Goal: Task Accomplishment & Management: Complete application form

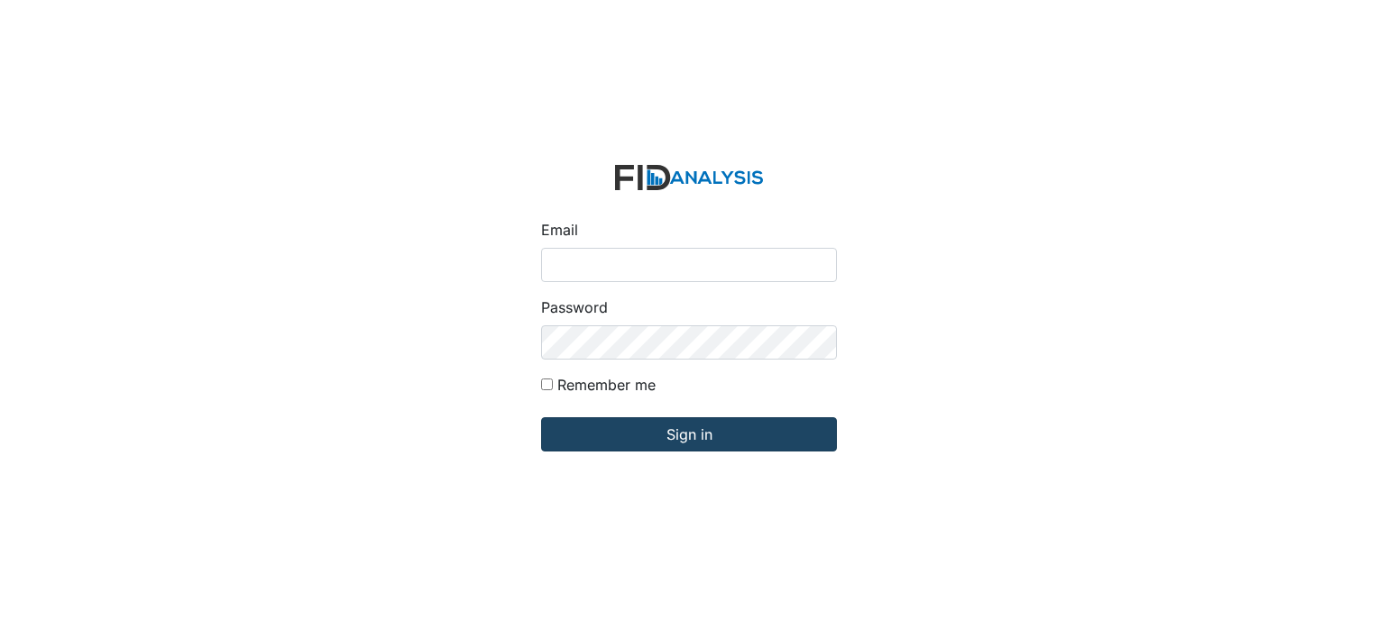
type input "[PERSON_NAME][EMAIL_ADDRESS][DOMAIN_NAME]"
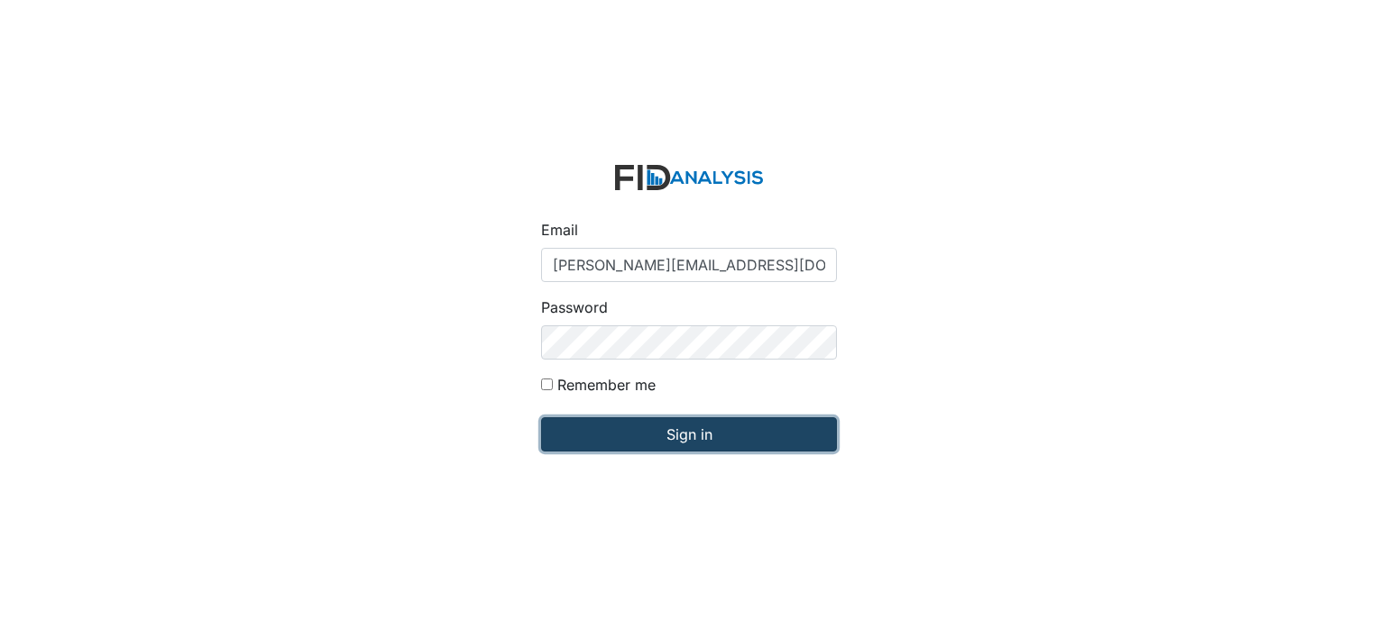
click at [721, 441] on input "Sign in" at bounding box center [689, 434] width 296 height 34
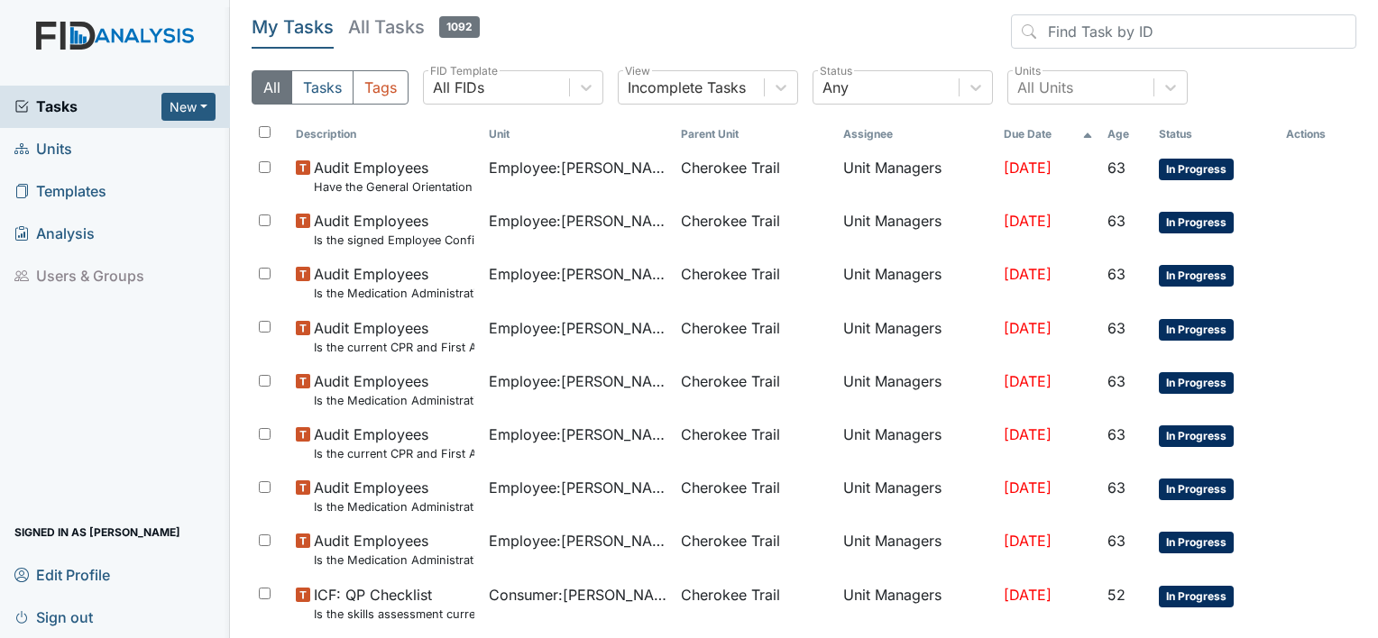
click link "Units"
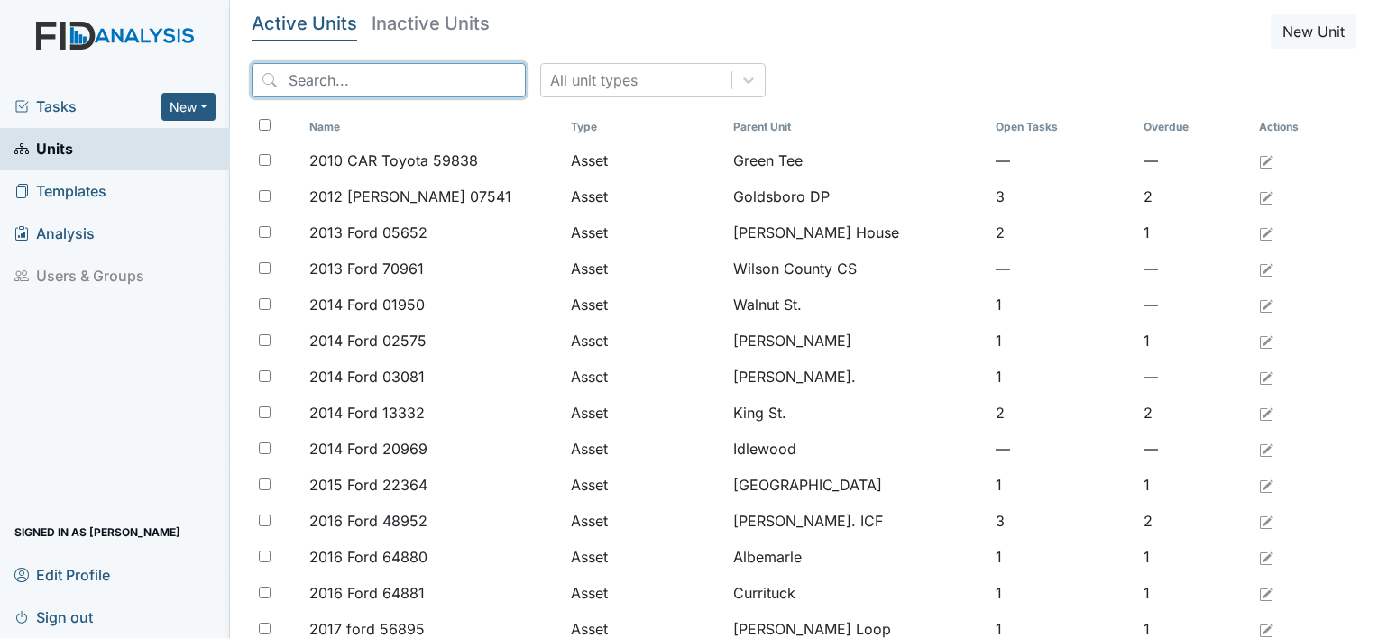
click at [355, 81] on input "search" at bounding box center [389, 80] width 274 height 34
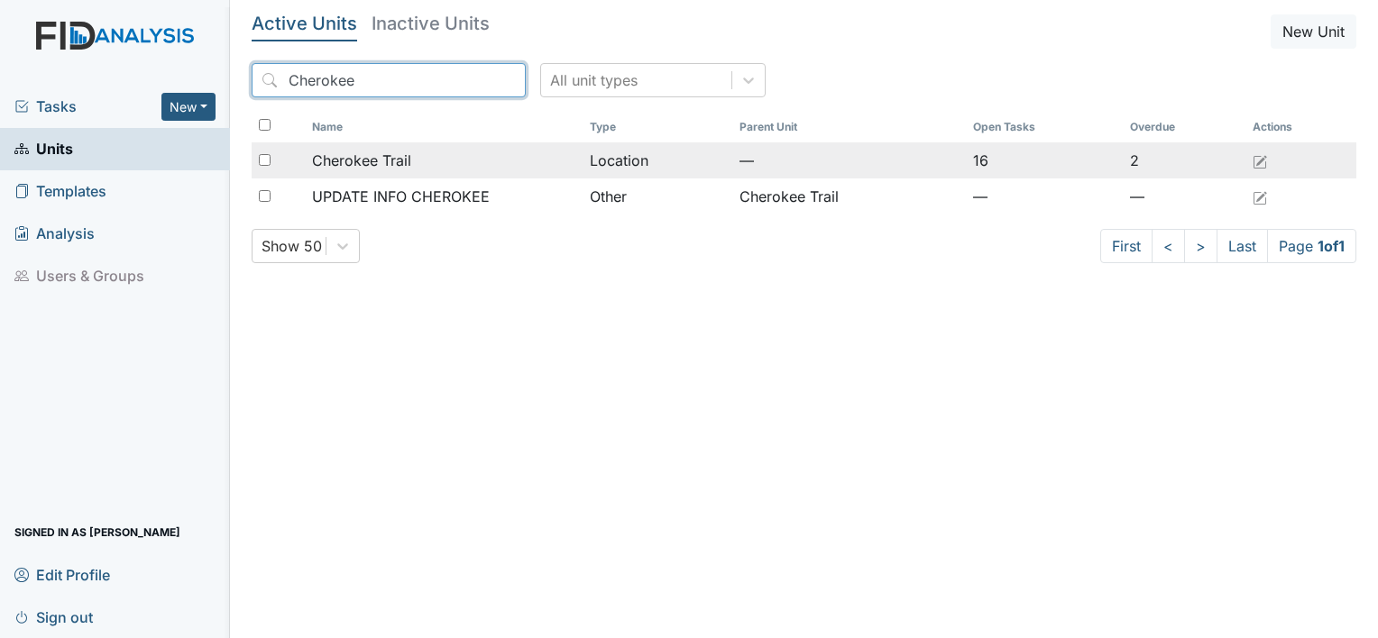
type input "Cherokee"
click at [344, 159] on span "Cherokee Trail" at bounding box center [361, 161] width 99 height 22
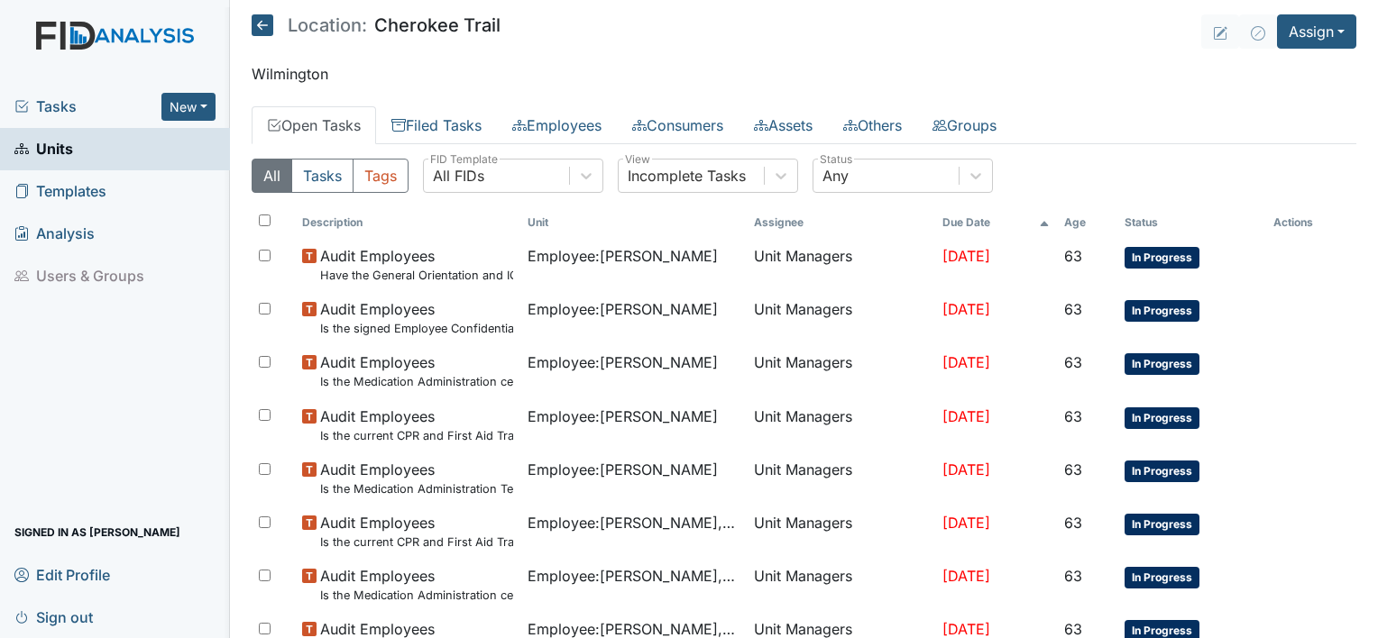
click at [354, 128] on link "Open Tasks" at bounding box center [314, 125] width 124 height 38
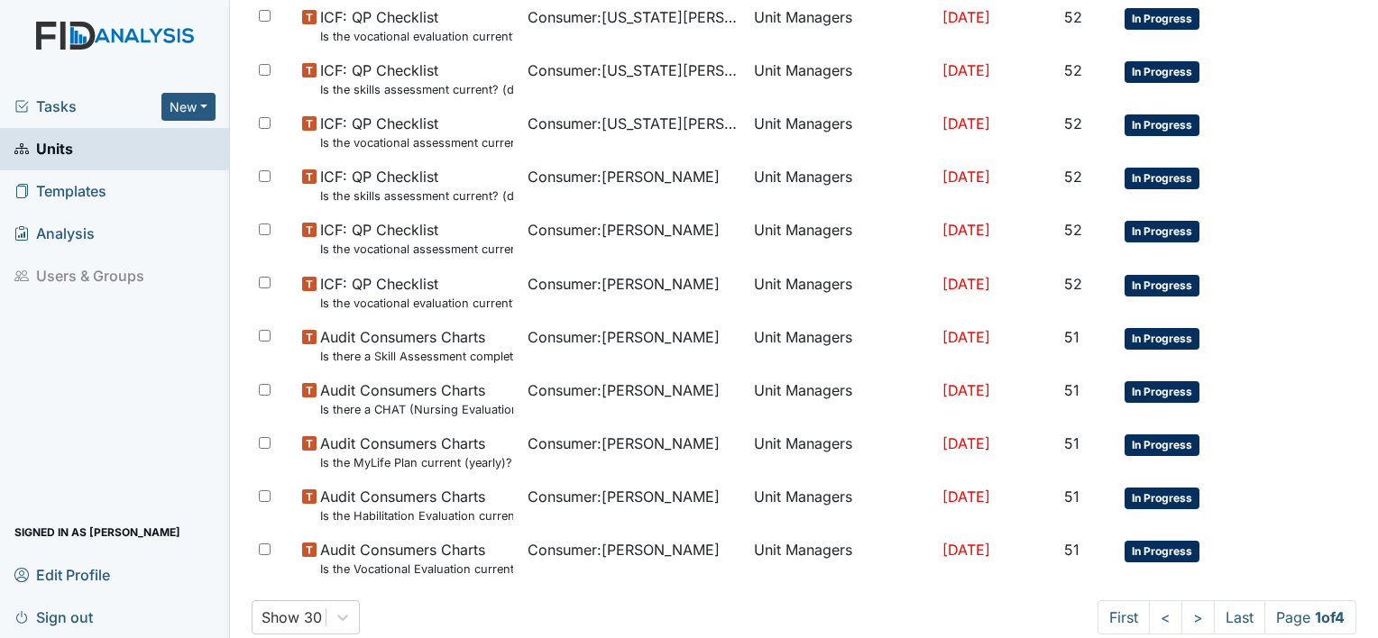
scroll to position [1292, 0]
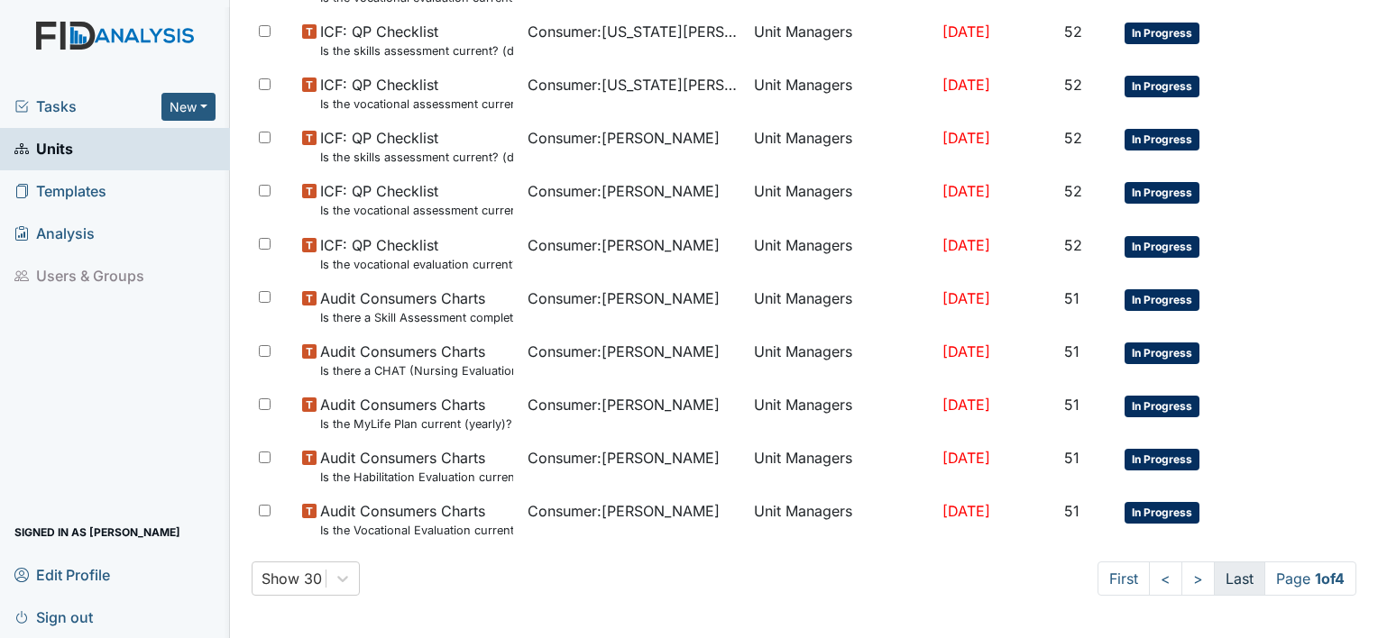
click at [1214, 569] on link "Last" at bounding box center [1239, 579] width 51 height 34
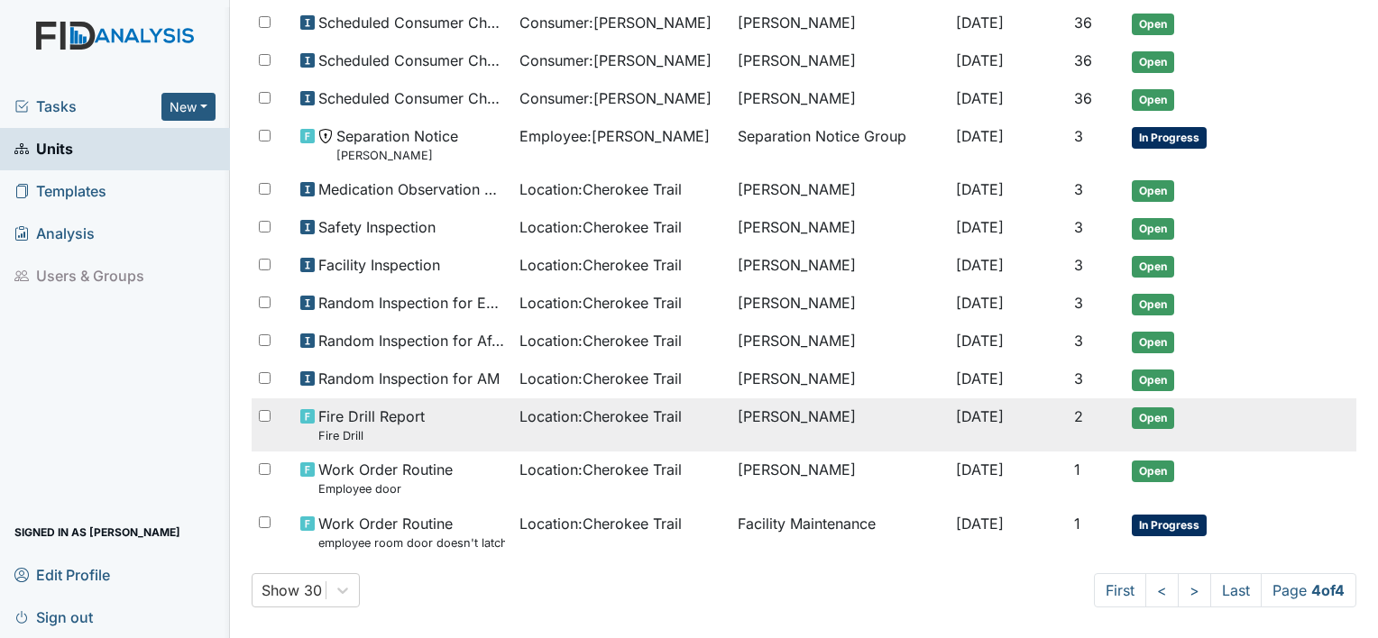
click at [697, 417] on td "Location : Cherokee Trail" at bounding box center [621, 425] width 218 height 53
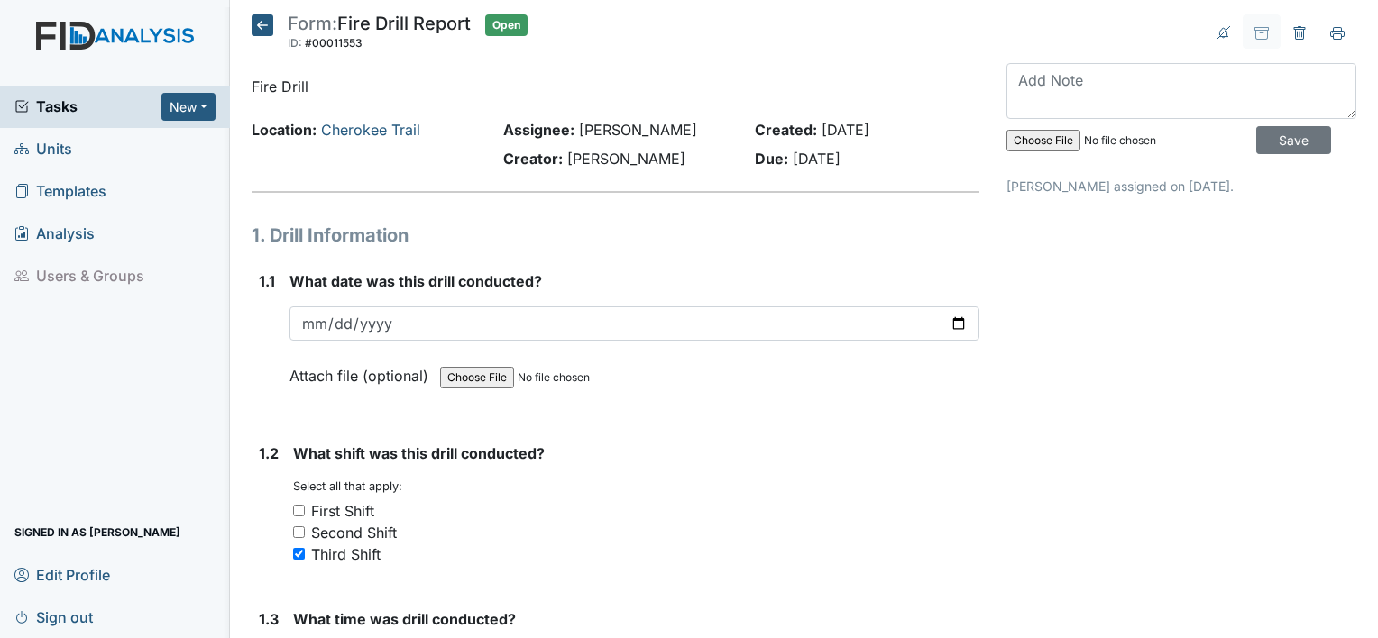
drag, startPoint x: 612, startPoint y: 573, endPoint x: 542, endPoint y: 613, distance: 80.7
click at [542, 613] on strong "What time was drill conducted?" at bounding box center [636, 620] width 686 height 22
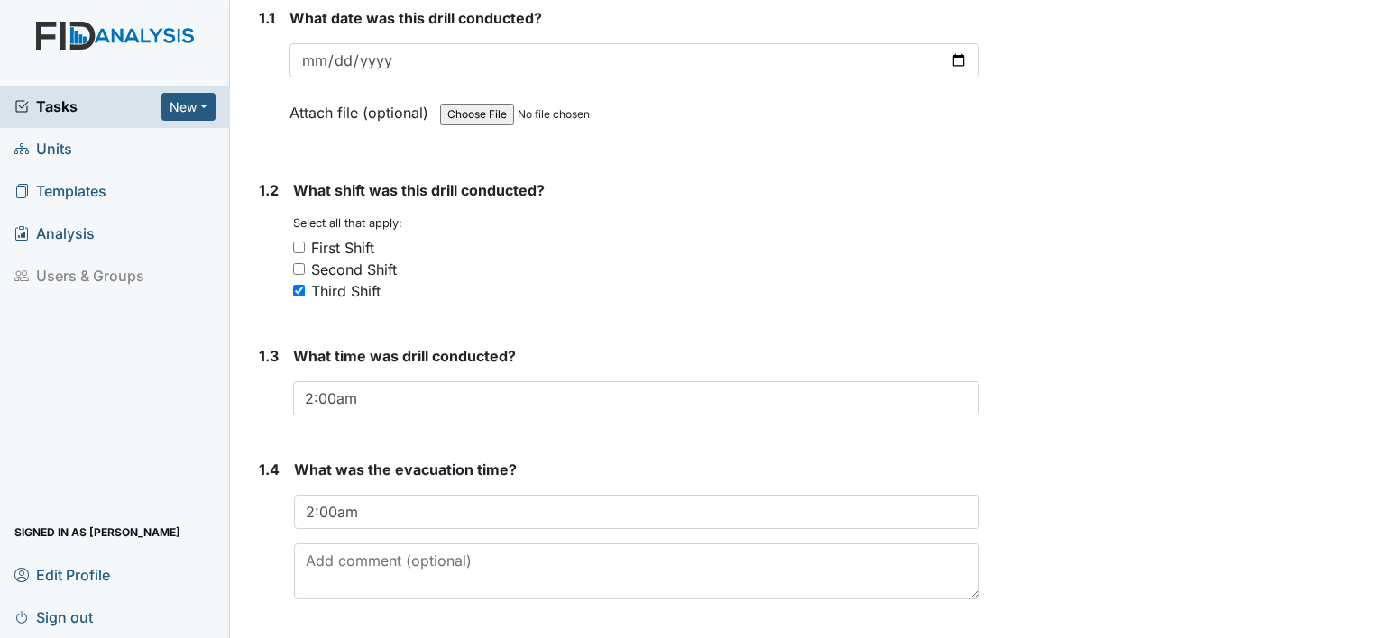
scroll to position [469, 0]
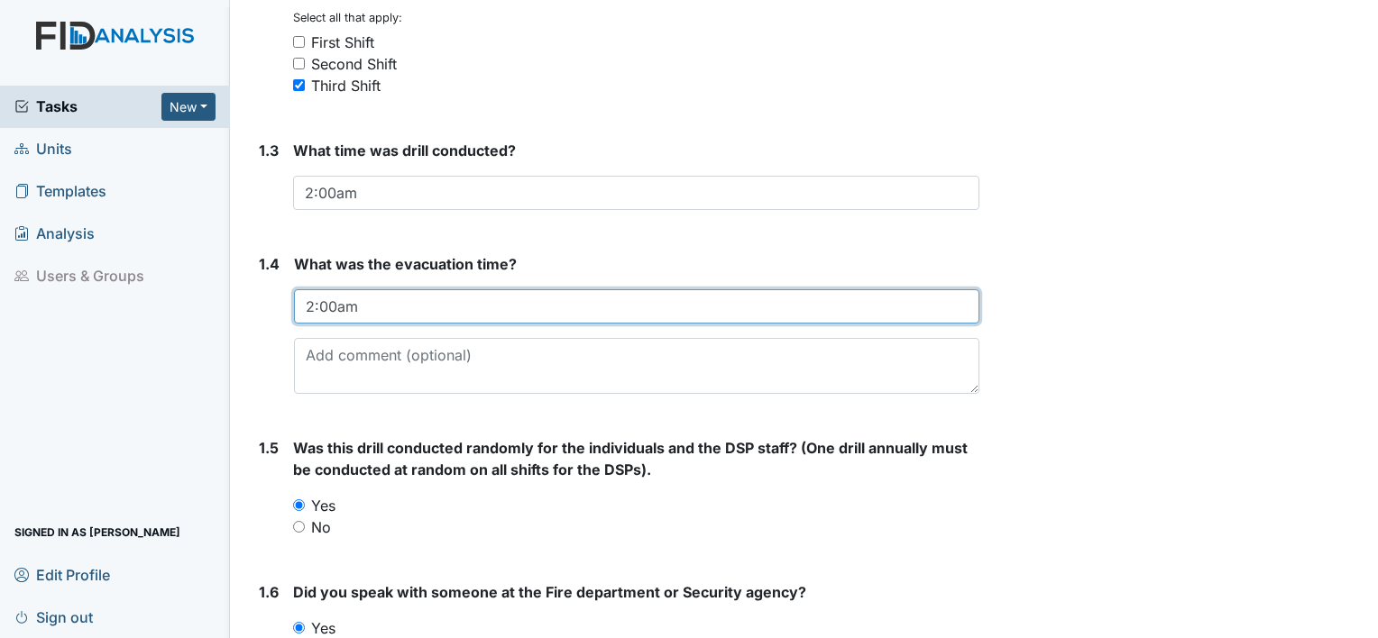
click at [338, 307] on input "2:00am" at bounding box center [636, 306] width 685 height 34
type input "2:18am"
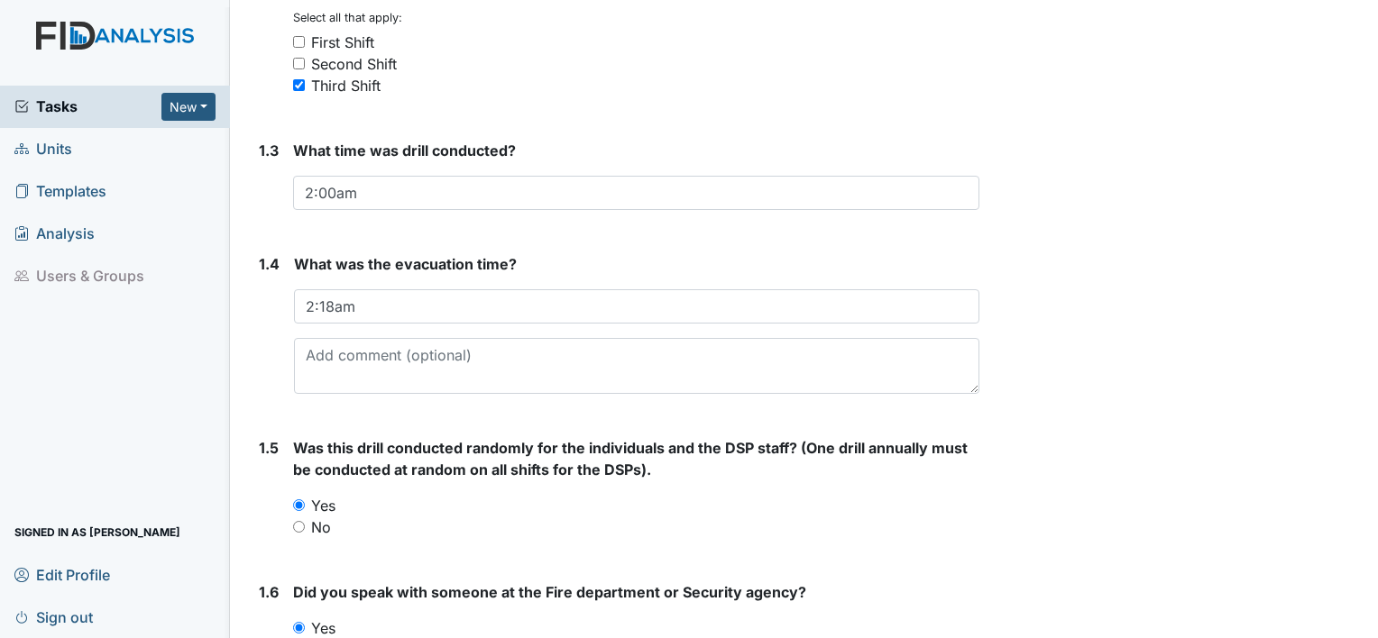
scroll to position [505, 0]
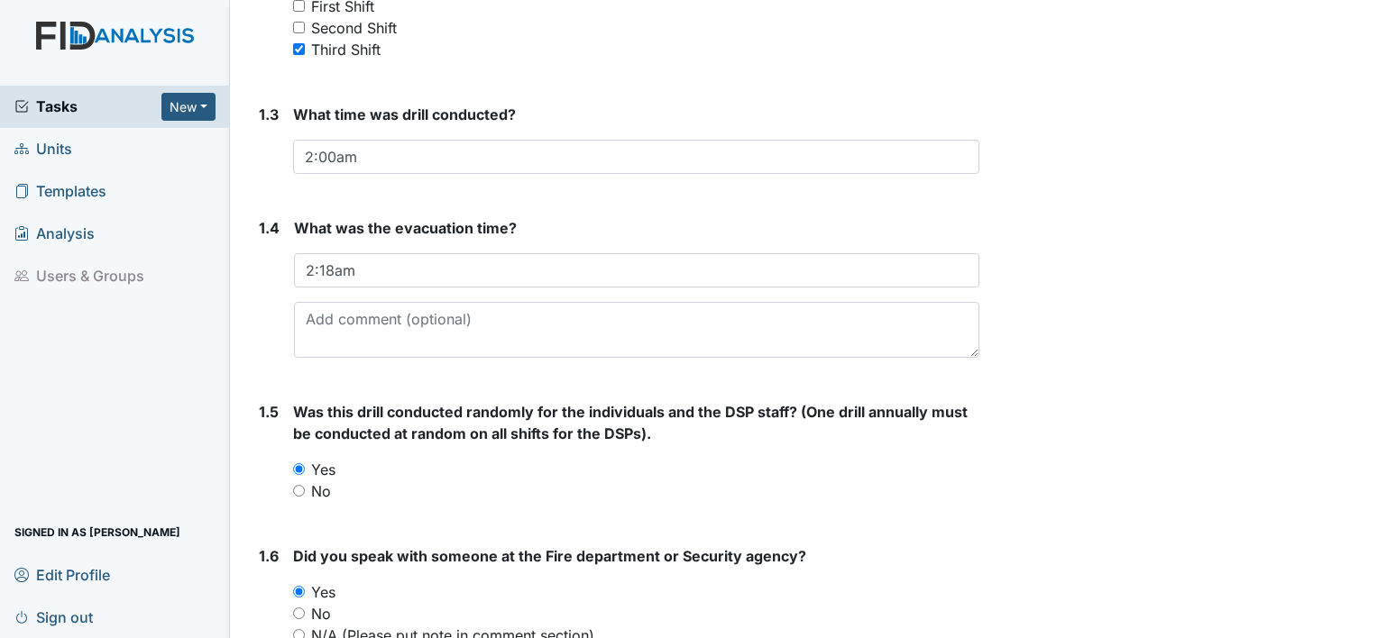
drag, startPoint x: 1007, startPoint y: 549, endPoint x: 916, endPoint y: 559, distance: 91.6
drag, startPoint x: 916, startPoint y: 559, endPoint x: 892, endPoint y: 556, distance: 24.5
click at [892, 556] on strong "Did you speak with someone at the Fire department or Security agency?" at bounding box center [636, 556] width 686 height 22
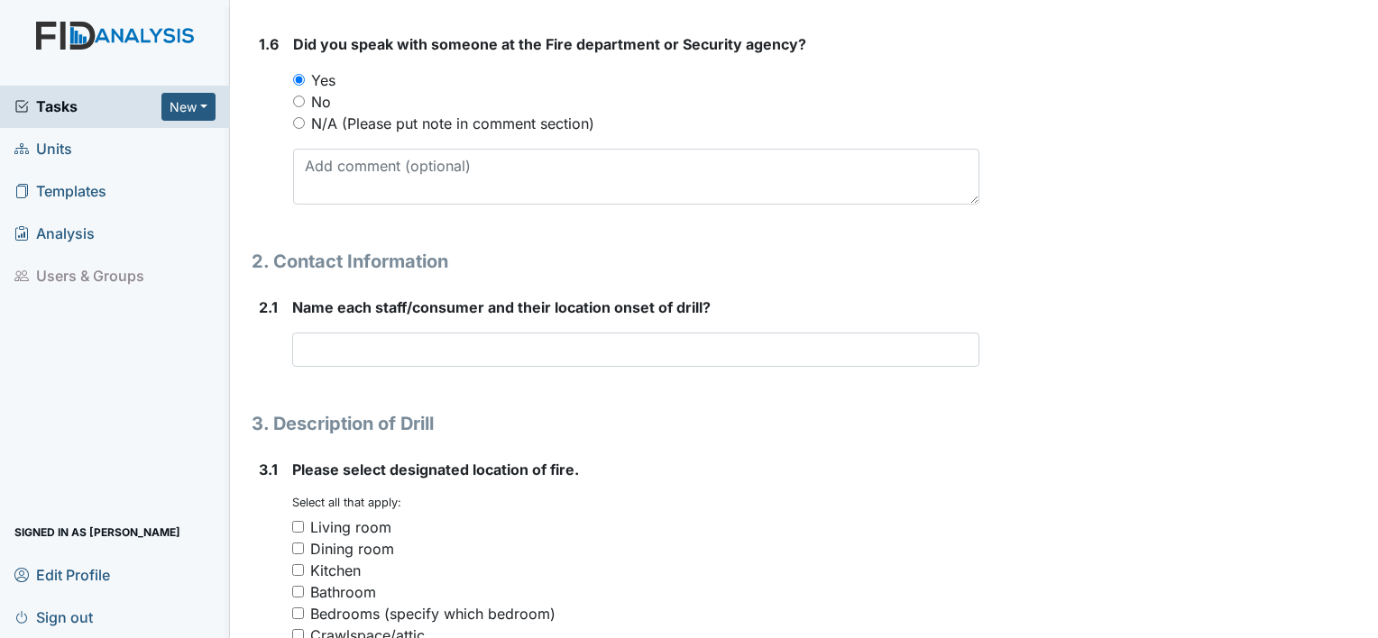
scroll to position [938, 0]
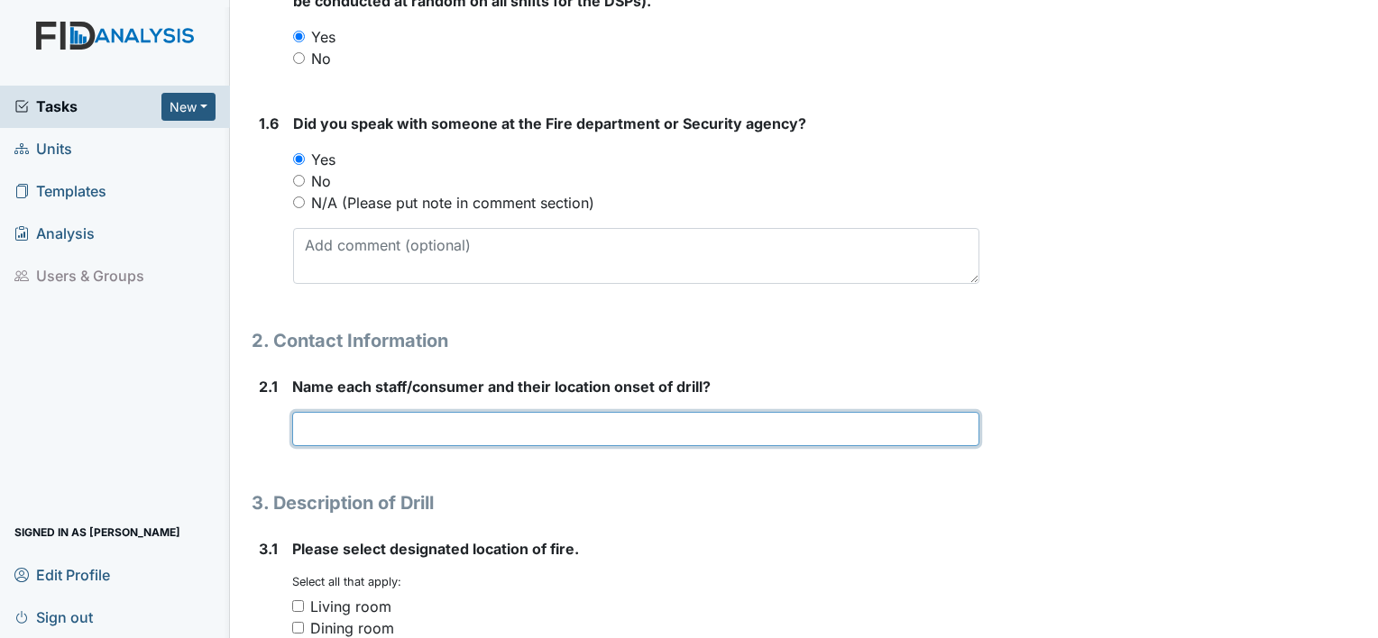
click at [422, 431] on input "text" at bounding box center [635, 429] width 687 height 34
click at [422, 431] on input "Threase" at bounding box center [635, 429] width 687 height 34
click at [582, 431] on input "Threase O JA was in bedroom DC was in" at bounding box center [635, 429] width 687 height 34
click at [441, 429] on input "Threase O JA was in bedroom DC was in his bedroom" at bounding box center [635, 429] width 687 height 34
click at [700, 426] on input "Threase O JA was in his bedroom DC was in his bedroom" at bounding box center [635, 429] width 687 height 34
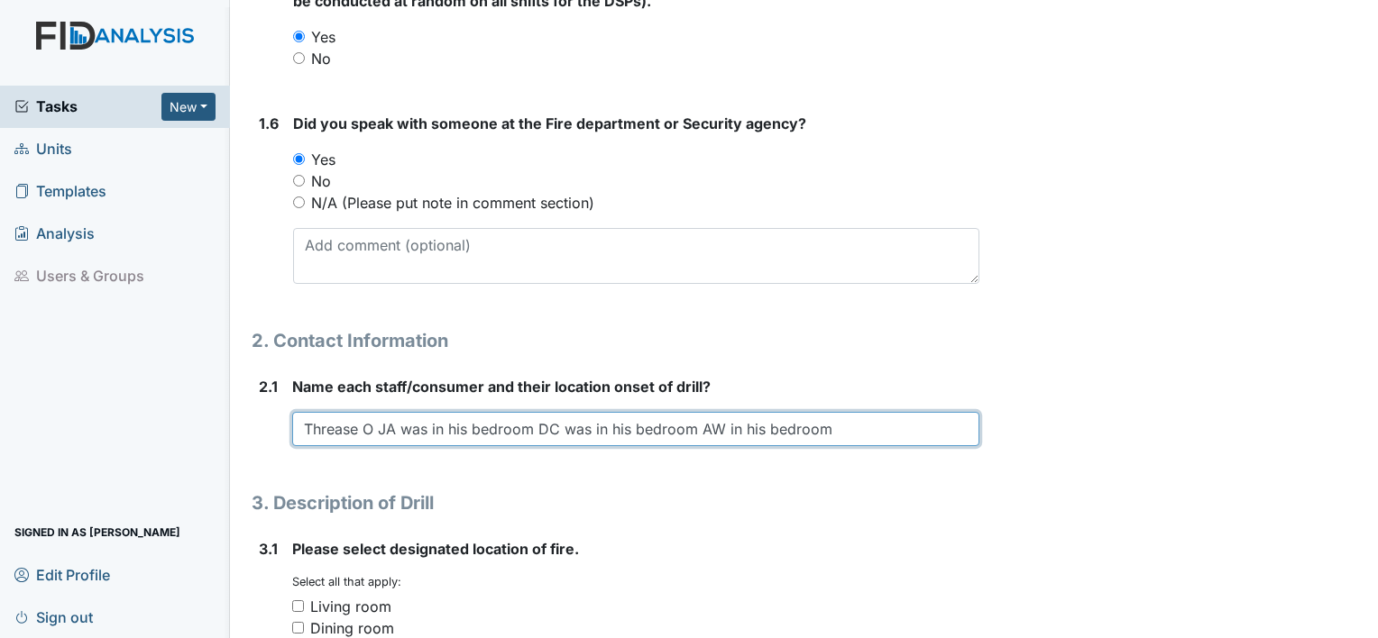
click at [354, 426] on input "Threase O JA was in his bedroom DC was in his bedroom AW in his bedroom" at bounding box center [635, 429] width 687 height 34
click at [356, 429] on input "Dawn O JA was in his bedroom DC was in his bedroom AW in his bedroom" at bounding box center [635, 429] width 687 height 34
click at [838, 428] on input "Dawn Lewis JA was in his bedroom DC was in his bedroom AW in his bedroom" at bounding box center [635, 429] width 687 height 34
type input "Dawn Lewis JA was in his bedroom DC was in his bedroom AW in his bedroom BF was…"
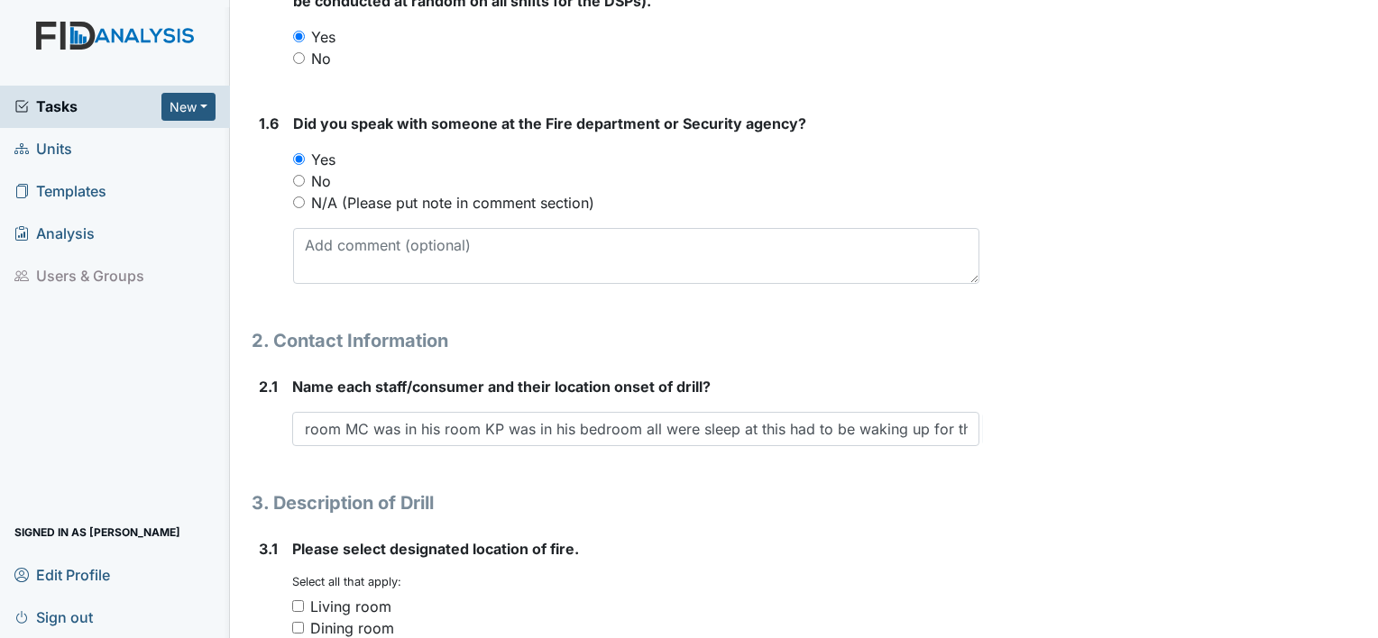
scroll to position [0, 0]
drag, startPoint x: 1248, startPoint y: 433, endPoint x: 1132, endPoint y: 505, distance: 136.1
click at [1132, 505] on div "Archive Task × Are you sure you want to archive this task? It will appear as in…" at bounding box center [1181, 554] width 377 height 2955
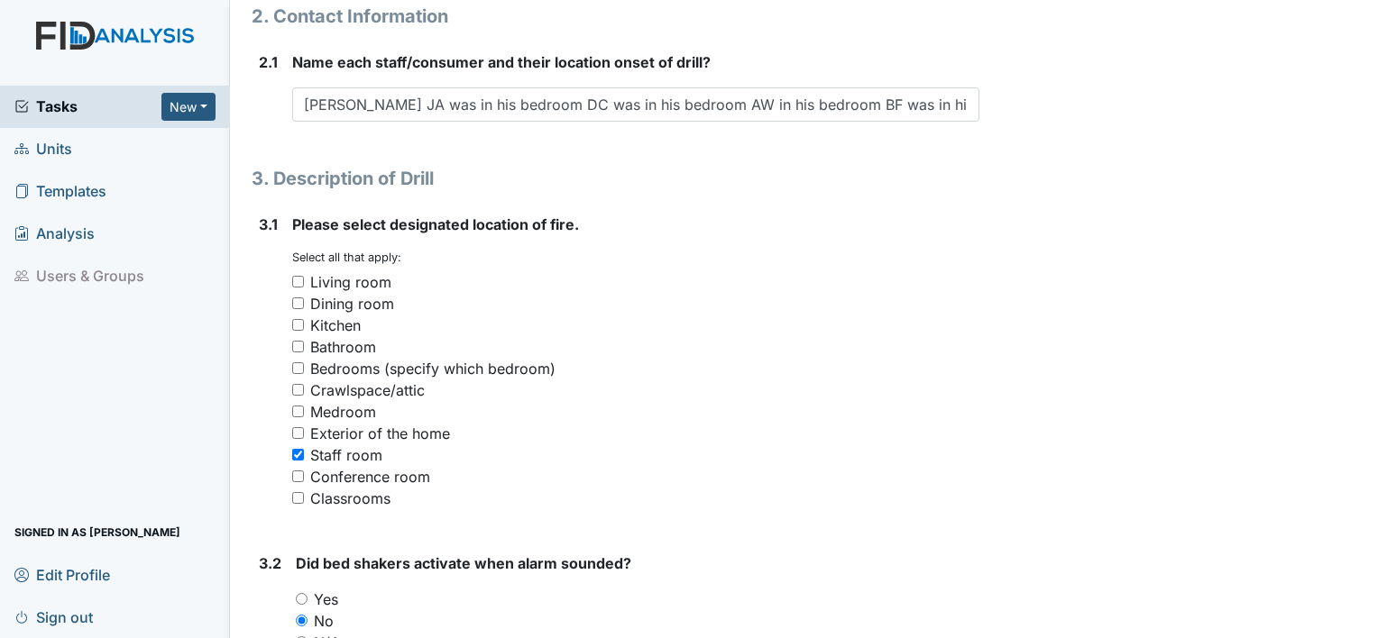
scroll to position [1298, 0]
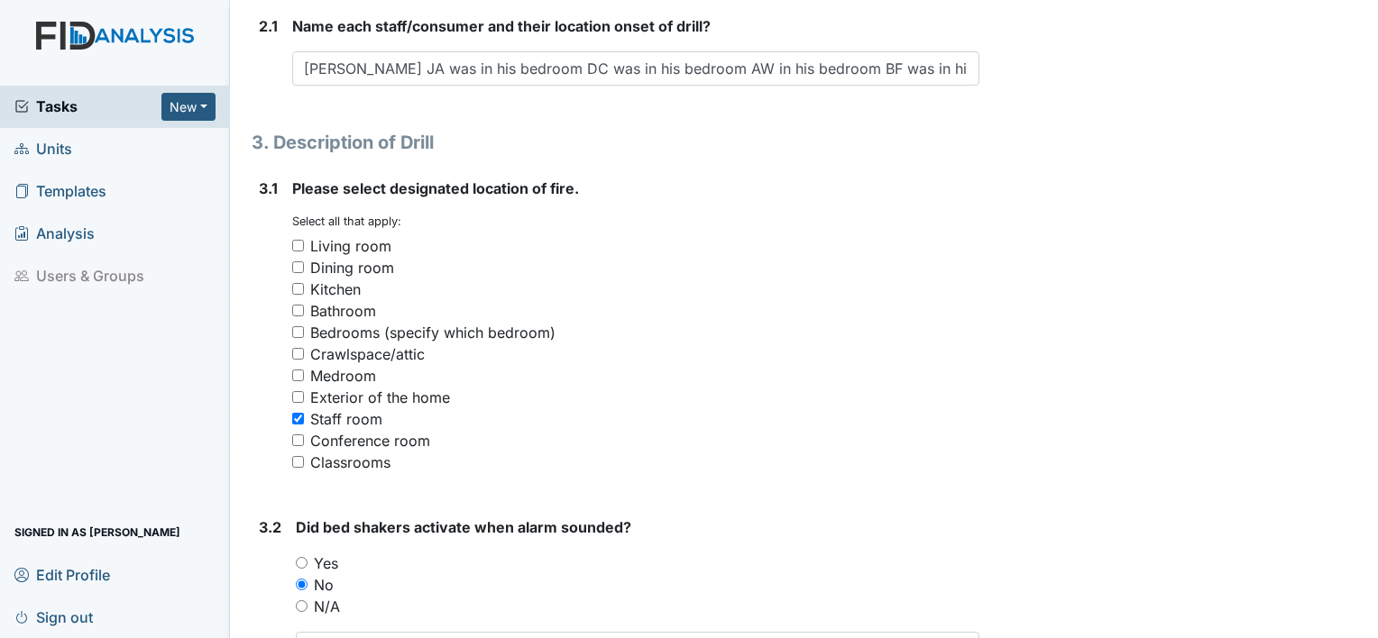
click at [299, 286] on input "Kitchen" at bounding box center [298, 289] width 12 height 12
checkbox input "true"
click at [298, 414] on input "Staff room" at bounding box center [298, 419] width 12 height 12
checkbox input "false"
click at [256, 499] on div "1. Drill Information 1.1 What date was this drill conducted? 2025-08-15 Attach …" at bounding box center [616, 296] width 728 height 2747
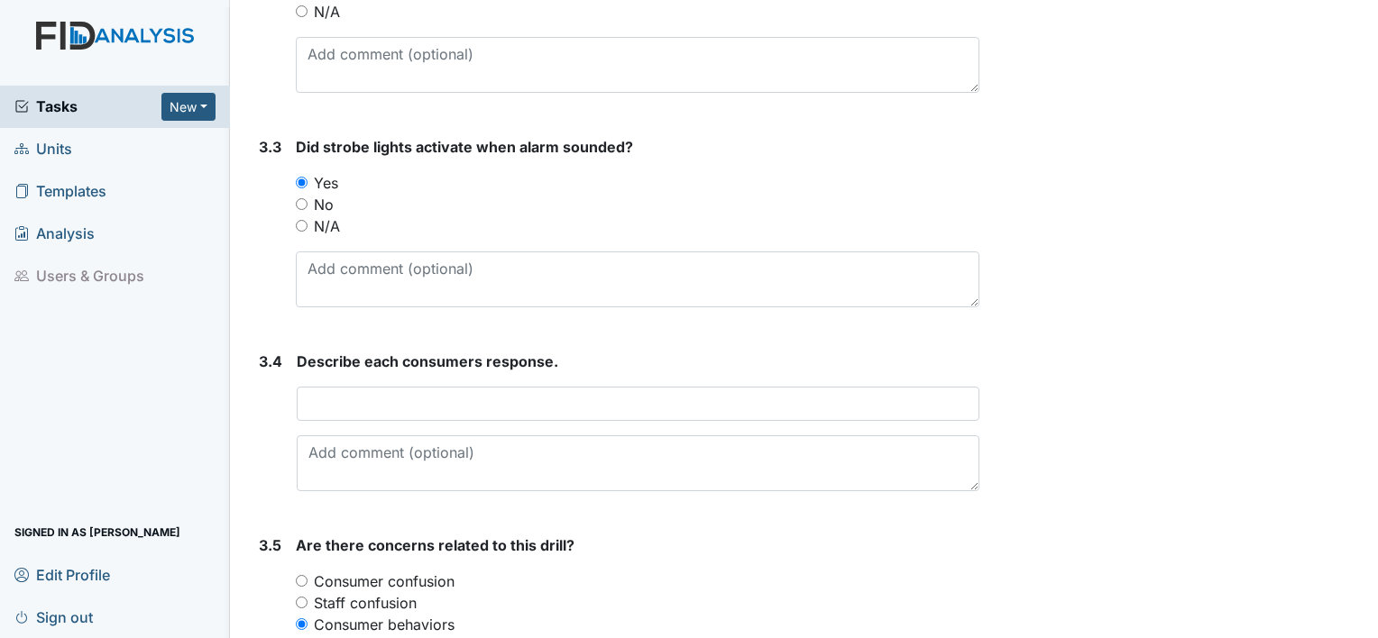
scroll to position [1911, 0]
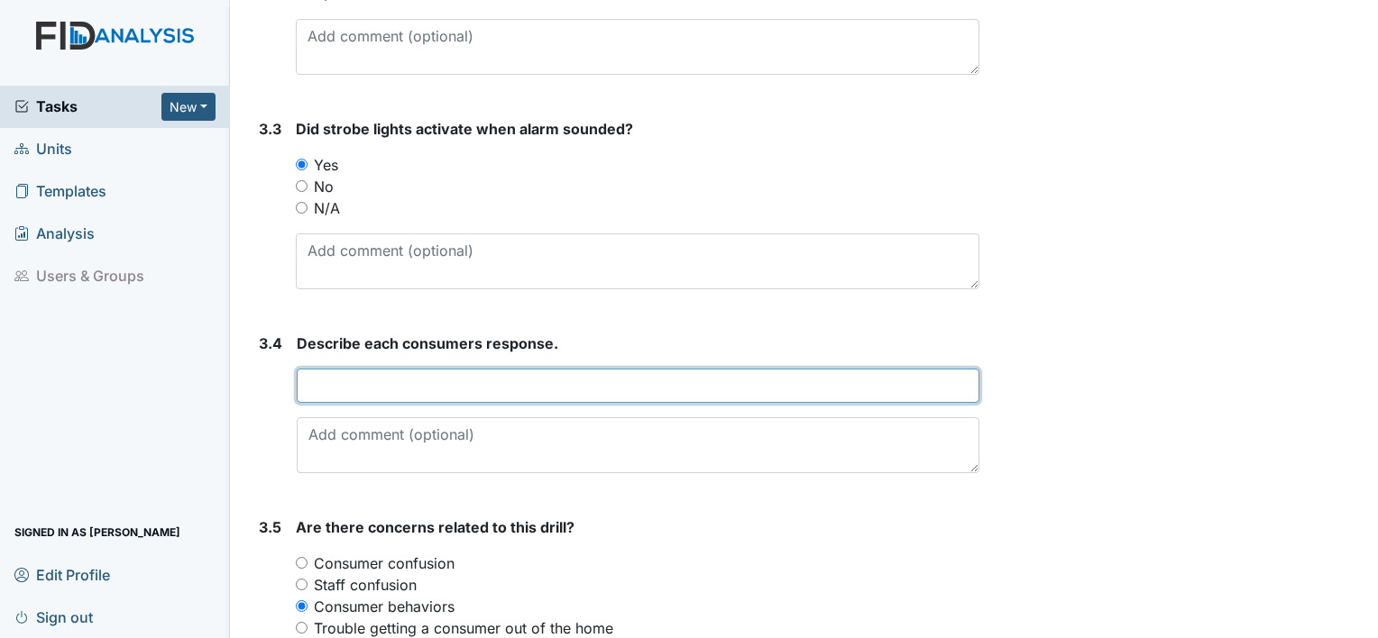
click at [357, 370] on input "text" at bounding box center [638, 386] width 683 height 34
click at [355, 369] on input "Aw wafs confused JA was confused B" at bounding box center [638, 386] width 683 height 34
click at [566, 382] on input "Aw was confused JA was confused B" at bounding box center [638, 386] width 683 height 34
click at [331, 381] on input "Aw was confused JA was confused BF was confused KP was confused" at bounding box center [638, 386] width 683 height 34
click at [798, 383] on input "AW was confused JA was confused BF was confused KP was confused" at bounding box center [638, 386] width 683 height 34
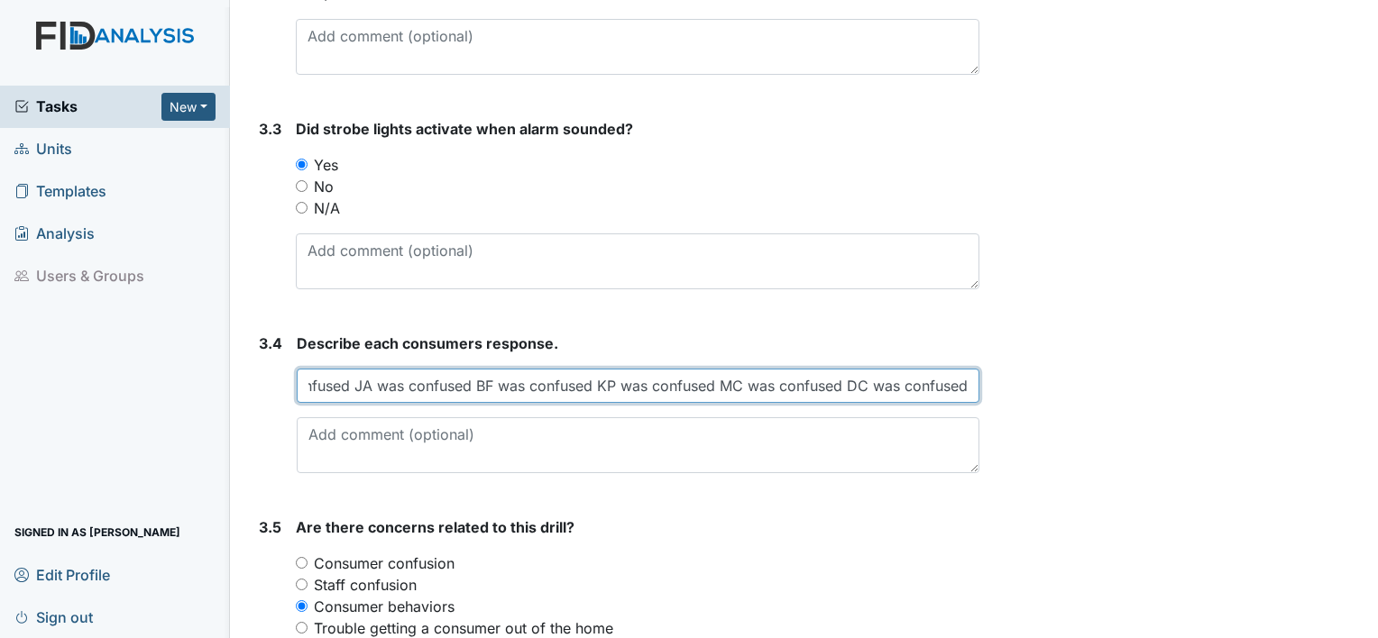
scroll to position [0, 93]
type input "AW was confused JA was confused BF was confused KP was confused MC was confused…"
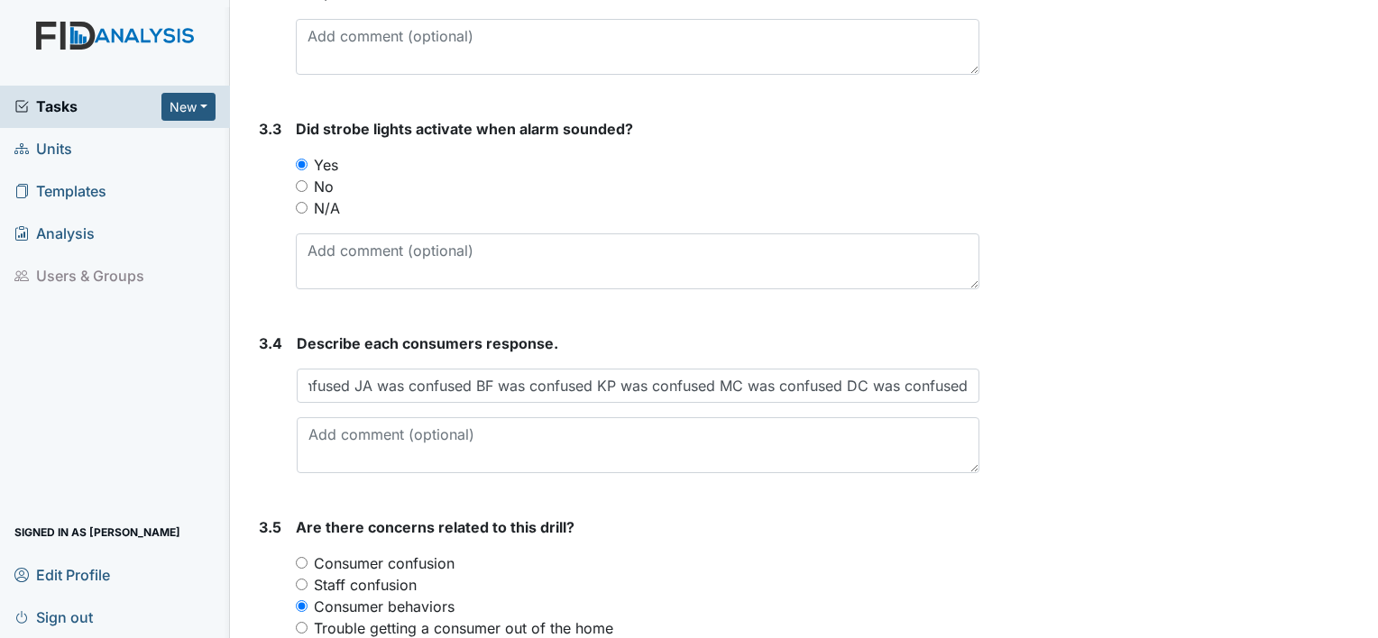
scroll to position [0, 0]
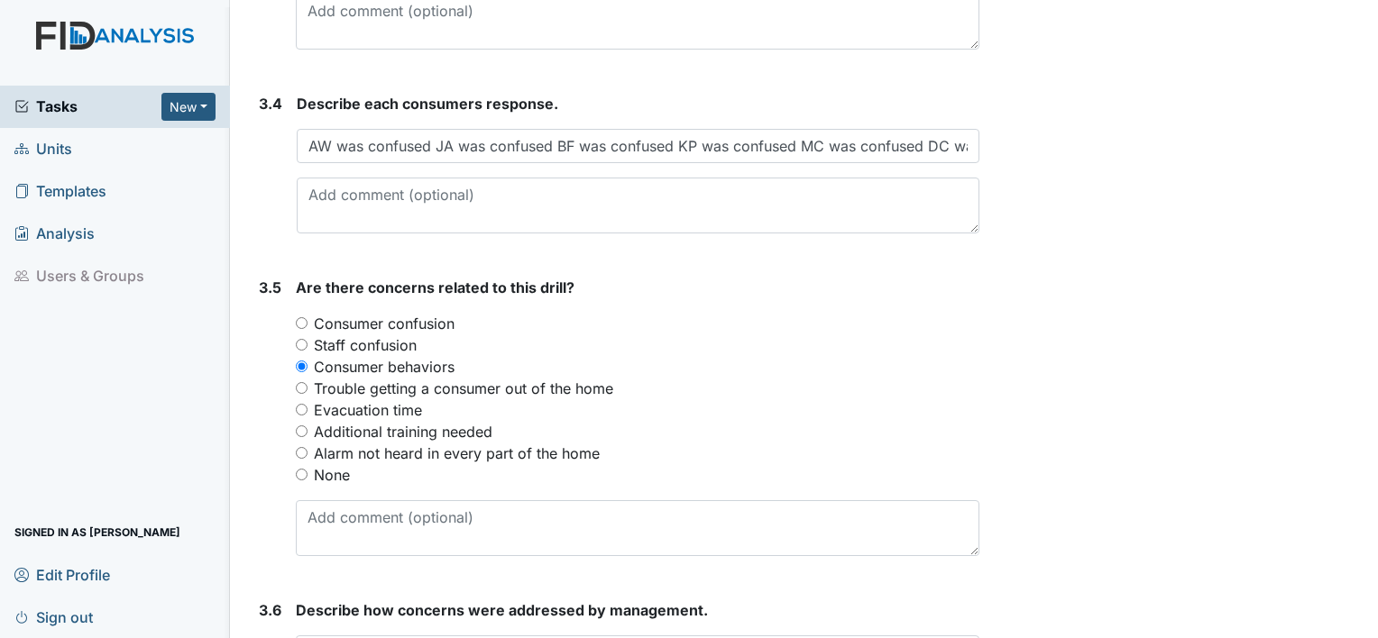
scroll to position [2341, 0]
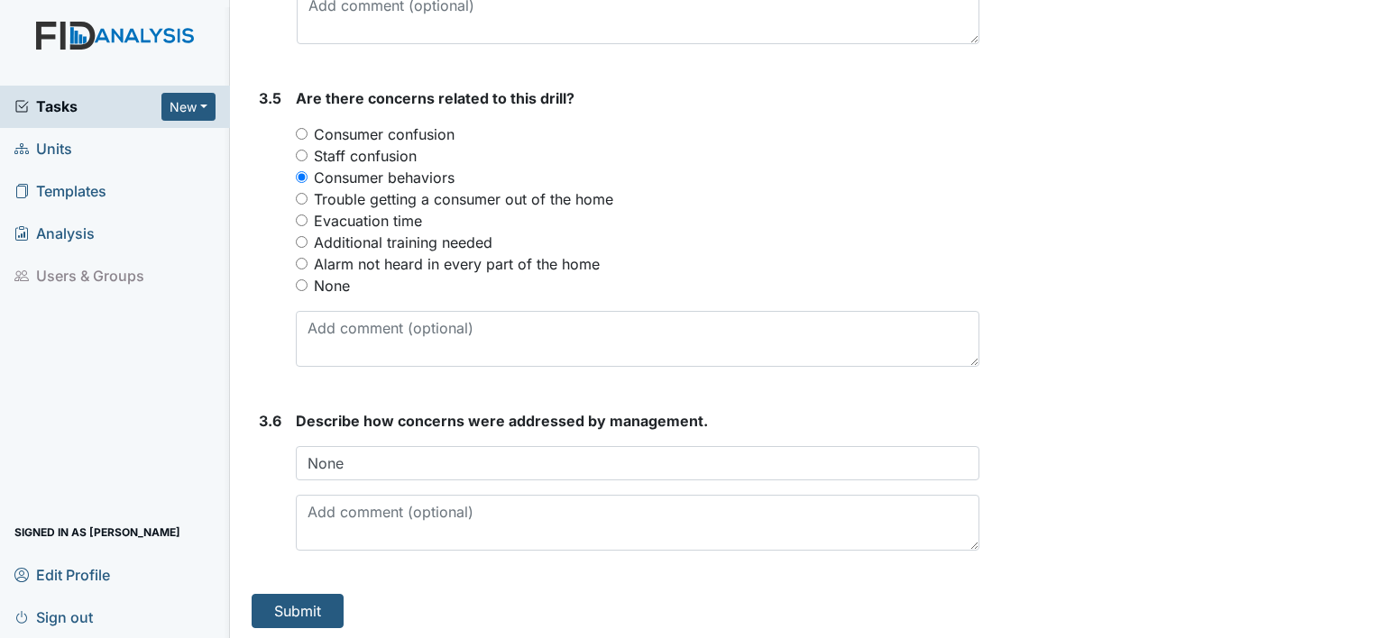
click at [305, 238] on input "Additional training needed" at bounding box center [302, 242] width 12 height 12
radio input "true"
click at [296, 610] on button "Submit" at bounding box center [298, 611] width 92 height 34
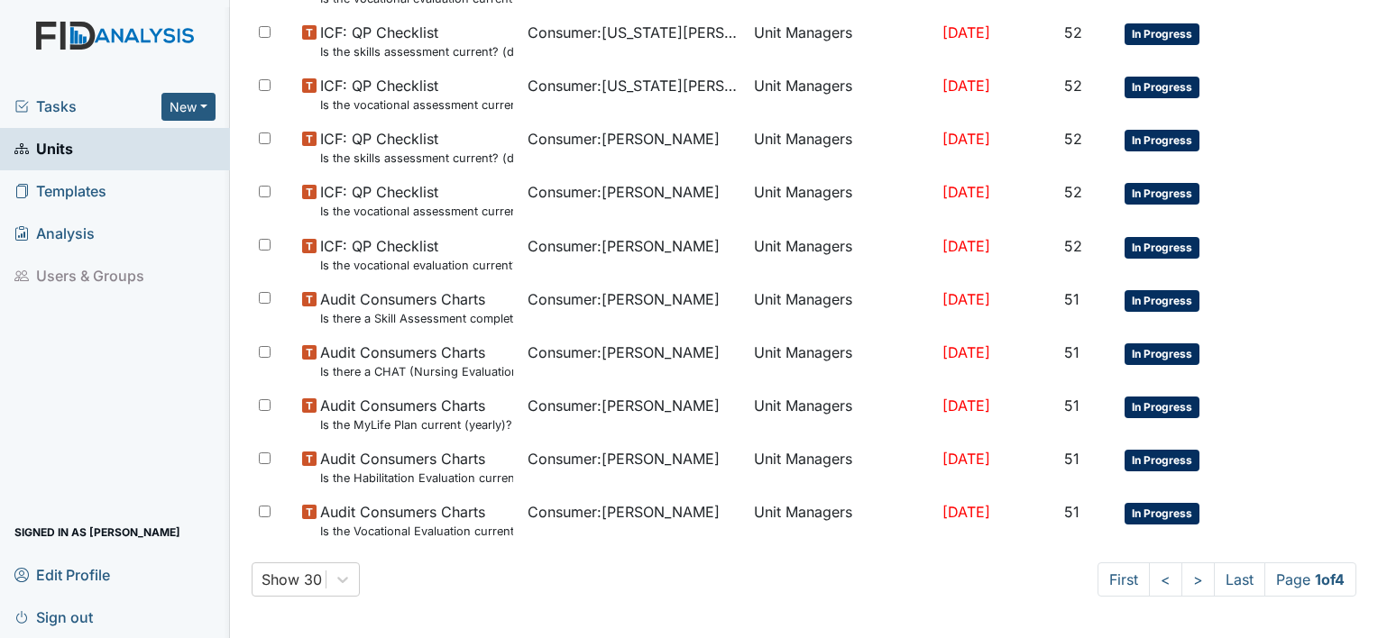
scroll to position [1352, 0]
drag, startPoint x: 1217, startPoint y: 574, endPoint x: 1107, endPoint y: 611, distance: 116.0
click at [1230, 581] on link "Last" at bounding box center [1239, 579] width 51 height 34
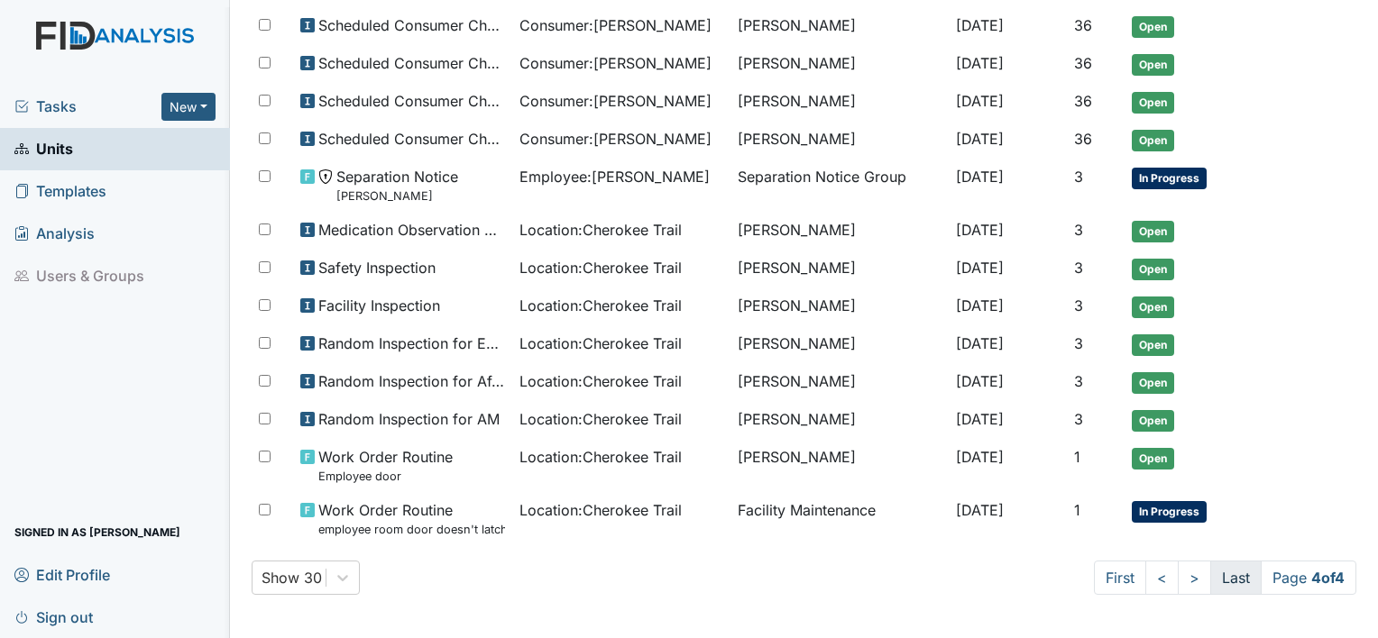
scroll to position [772, 0]
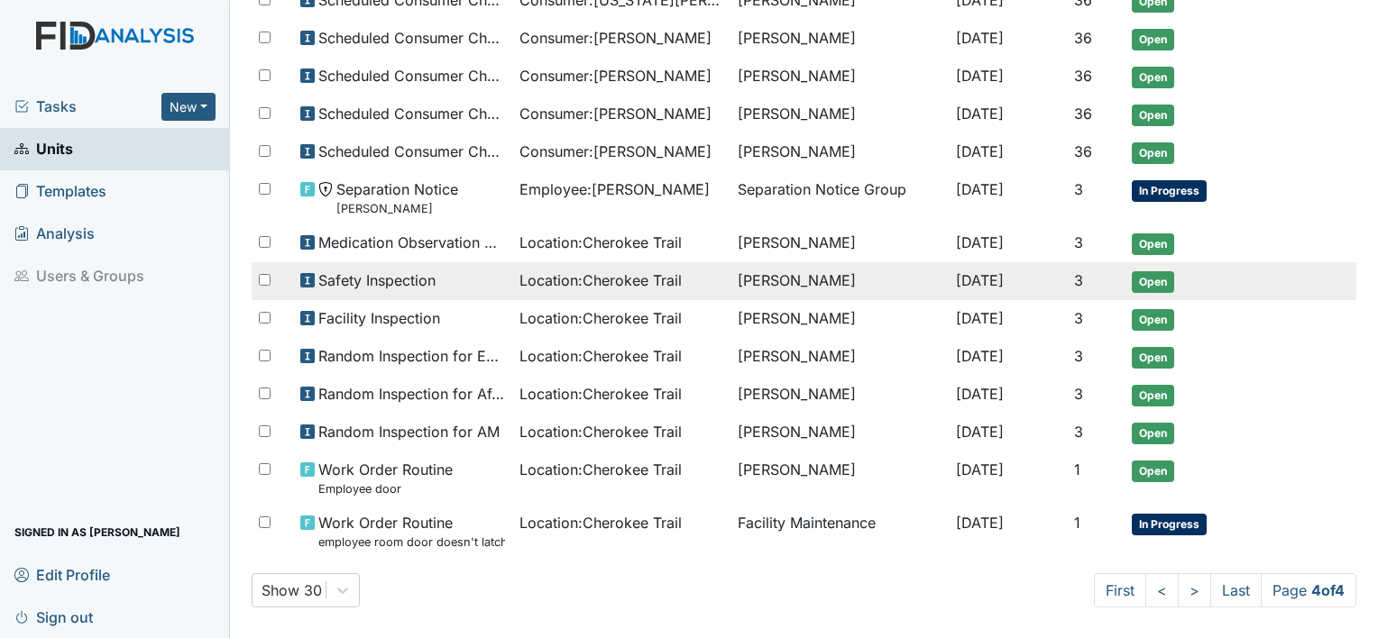
click at [794, 289] on td "[PERSON_NAME]" at bounding box center [839, 281] width 218 height 38
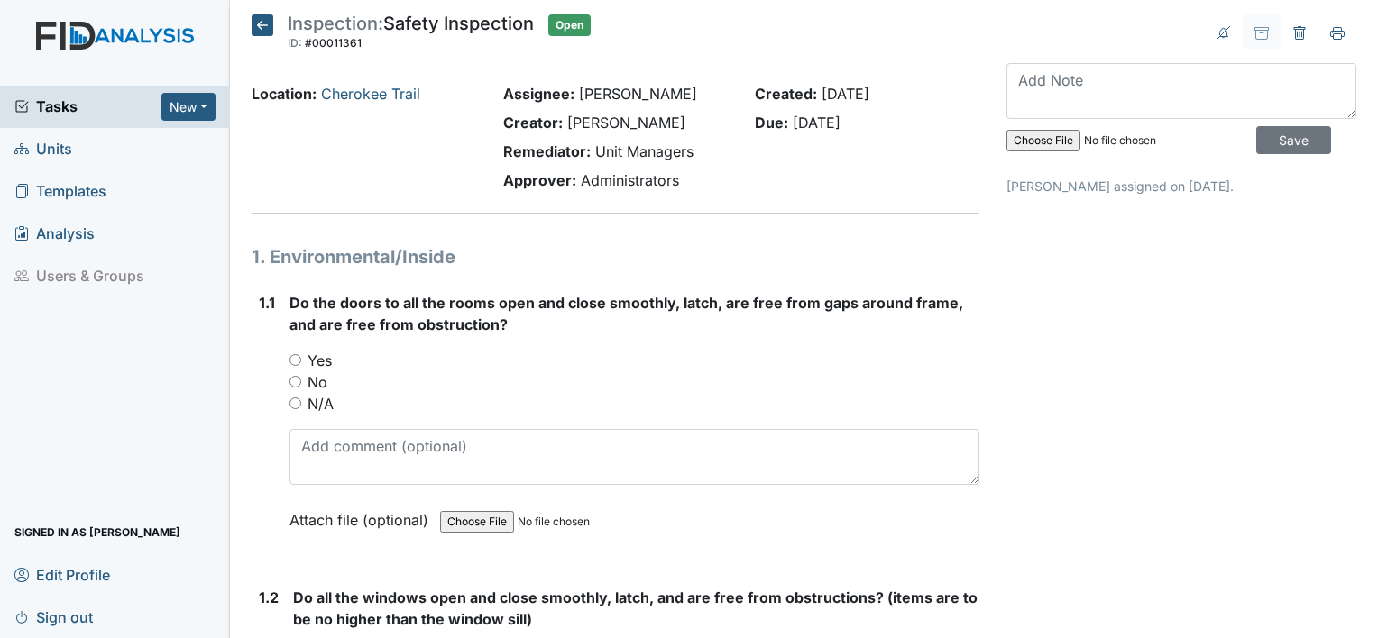
click at [290, 360] on input "Yes" at bounding box center [295, 360] width 12 height 12
radio input "true"
click at [289, 376] on input "No" at bounding box center [295, 382] width 12 height 12
radio input "true"
click at [289, 398] on input "N/A" at bounding box center [295, 404] width 12 height 12
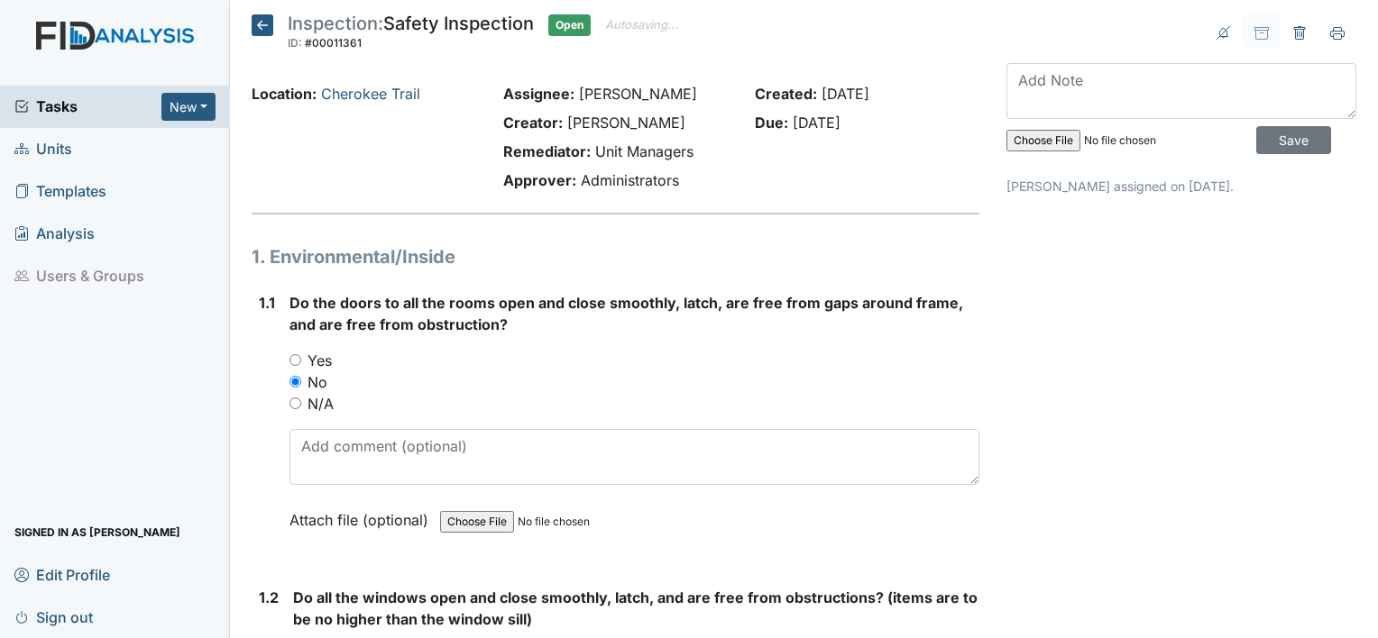
radio input "true"
click at [293, 363] on input "Yes" at bounding box center [295, 360] width 12 height 12
radio input "true"
click at [270, 429] on div "1.1" at bounding box center [267, 425] width 16 height 266
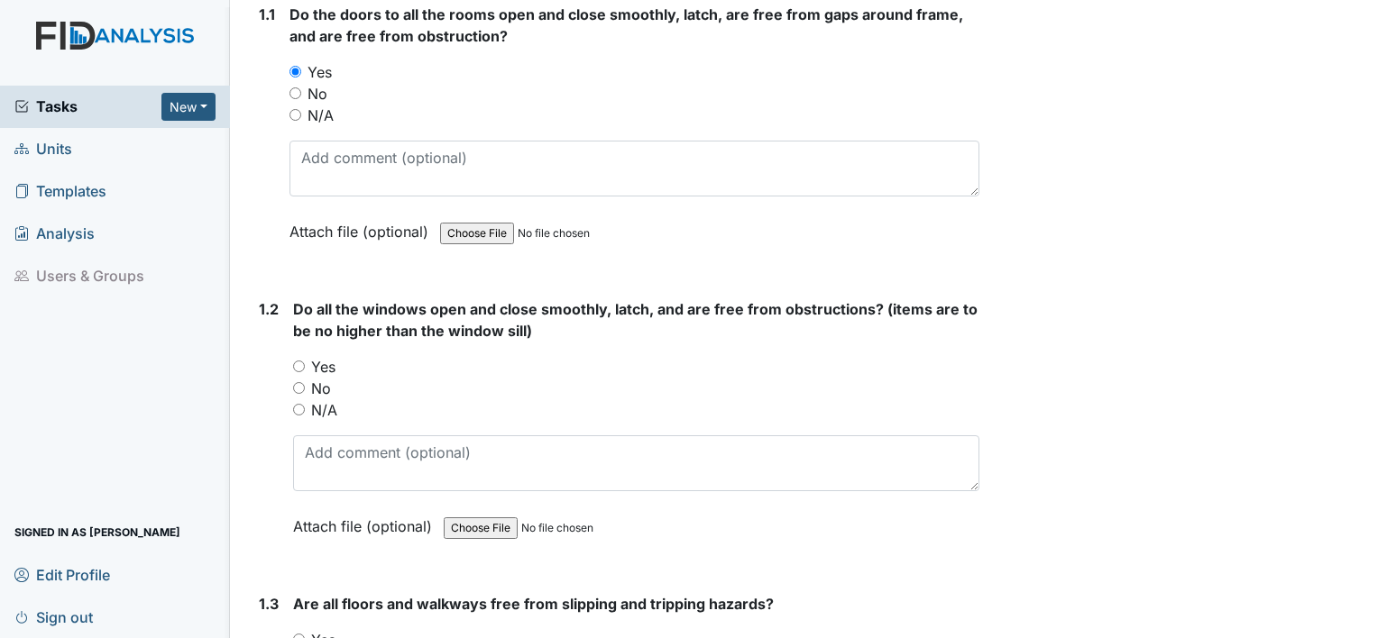
scroll to position [325, 0]
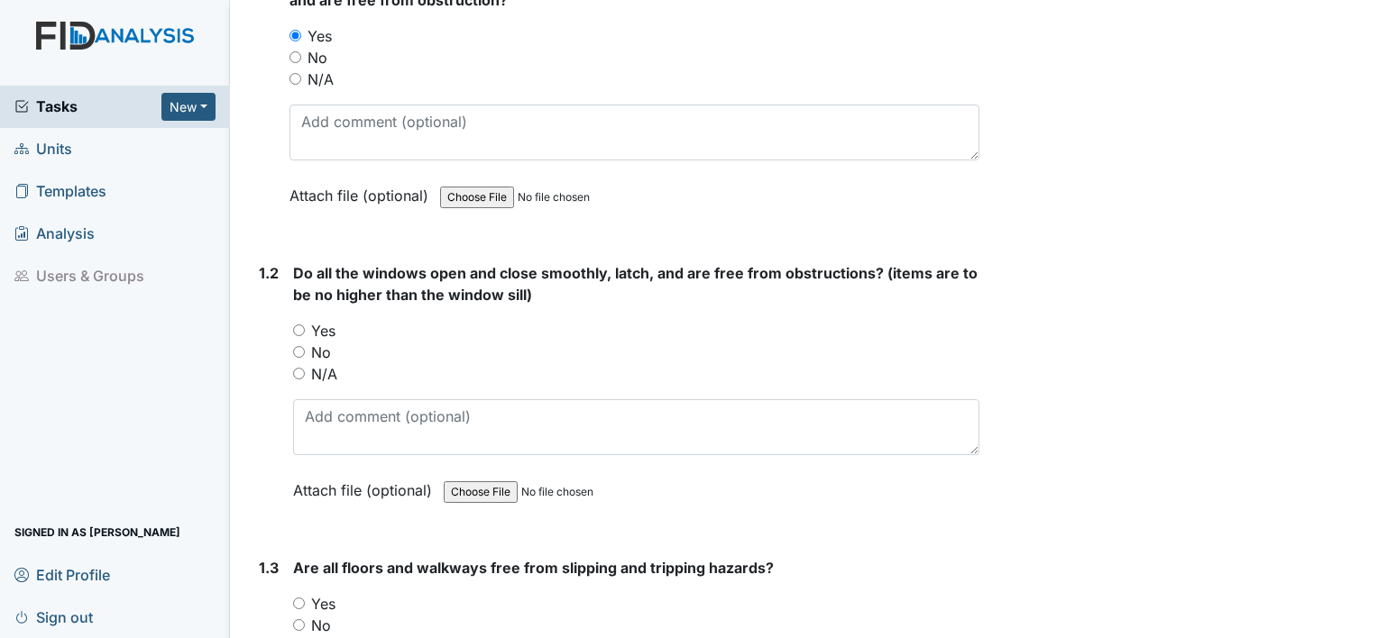
click at [299, 328] on input "Yes" at bounding box center [299, 331] width 12 height 12
radio input "true"
click at [299, 600] on input "Yes" at bounding box center [299, 604] width 12 height 12
radio input "true"
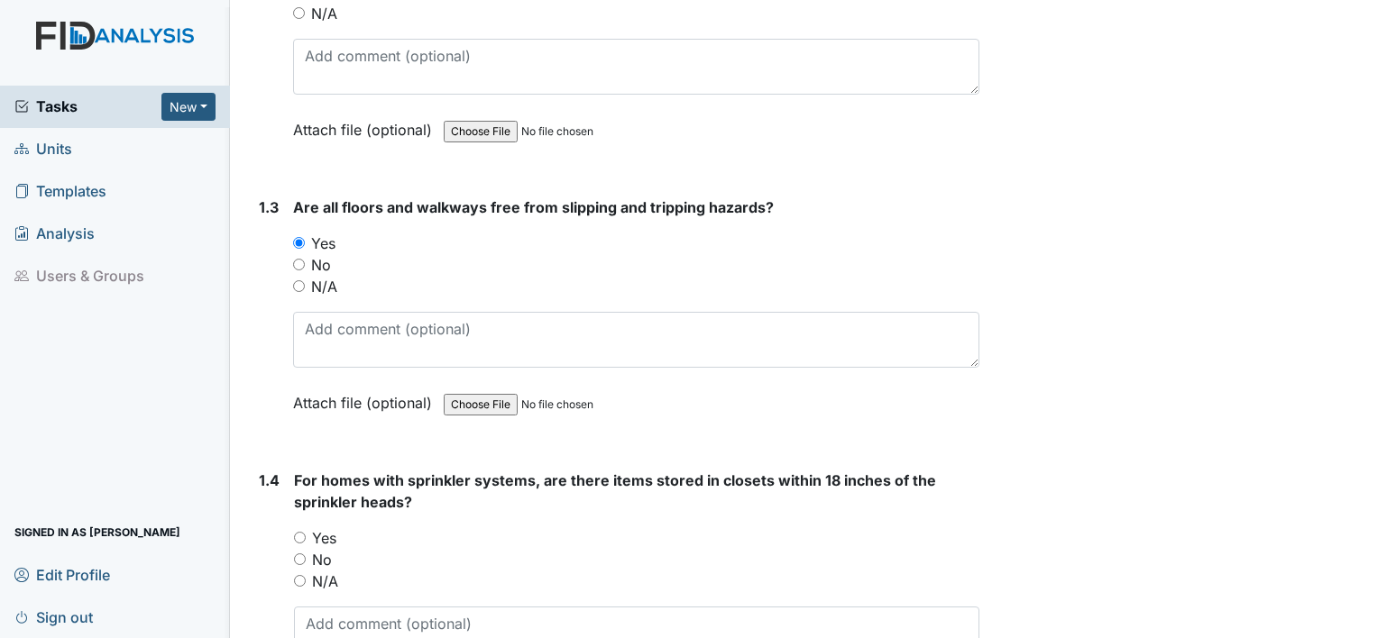
scroll to position [721, 0]
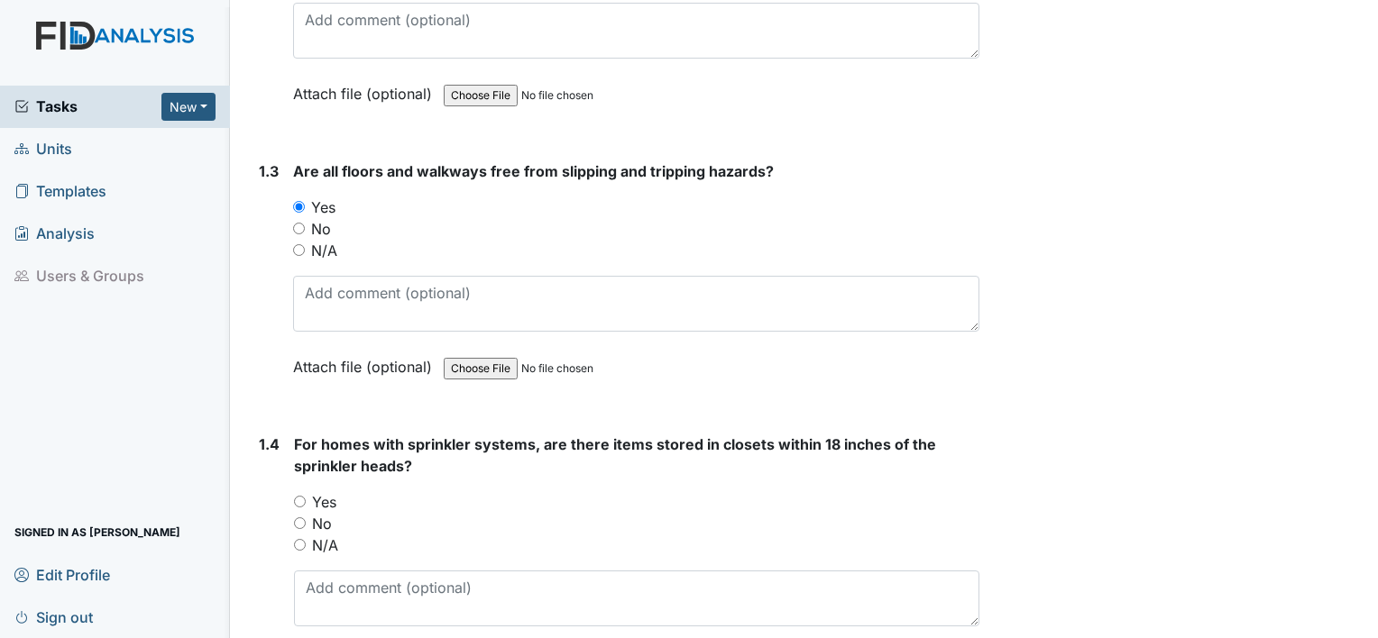
click at [303, 496] on input "Yes" at bounding box center [300, 502] width 12 height 12
radio input "true"
click at [277, 508] on div "1.4" at bounding box center [269, 567] width 21 height 266
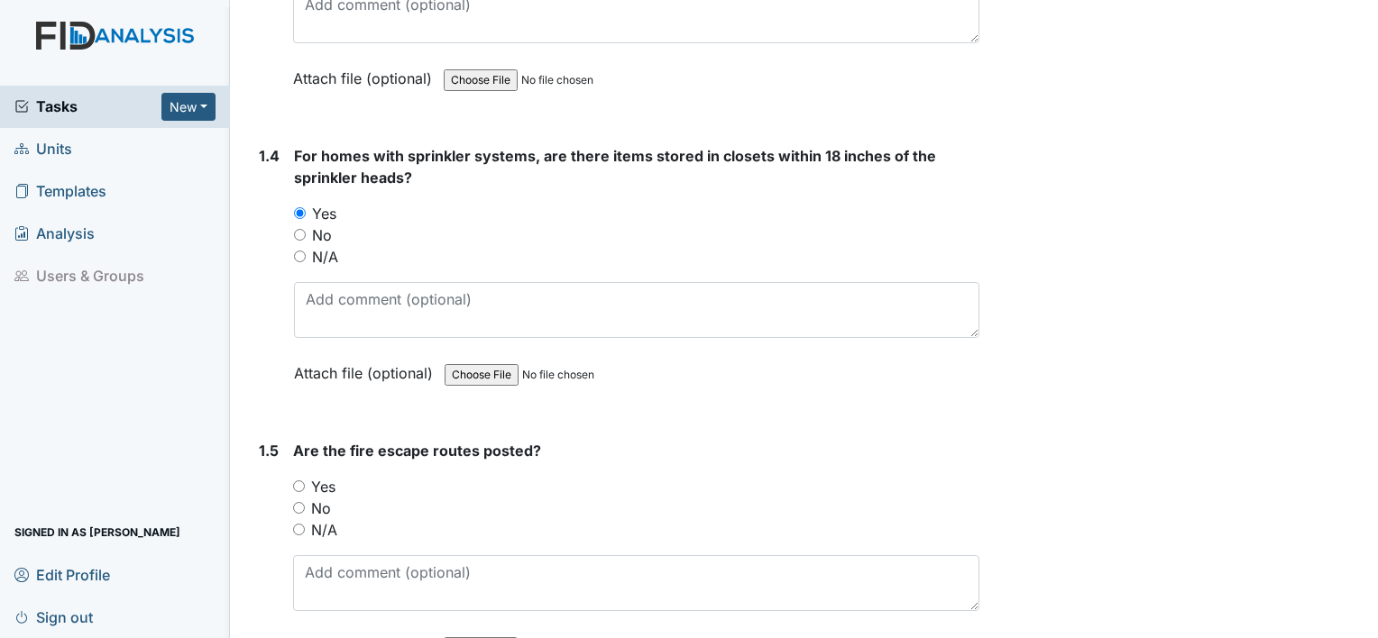
scroll to position [1046, 0]
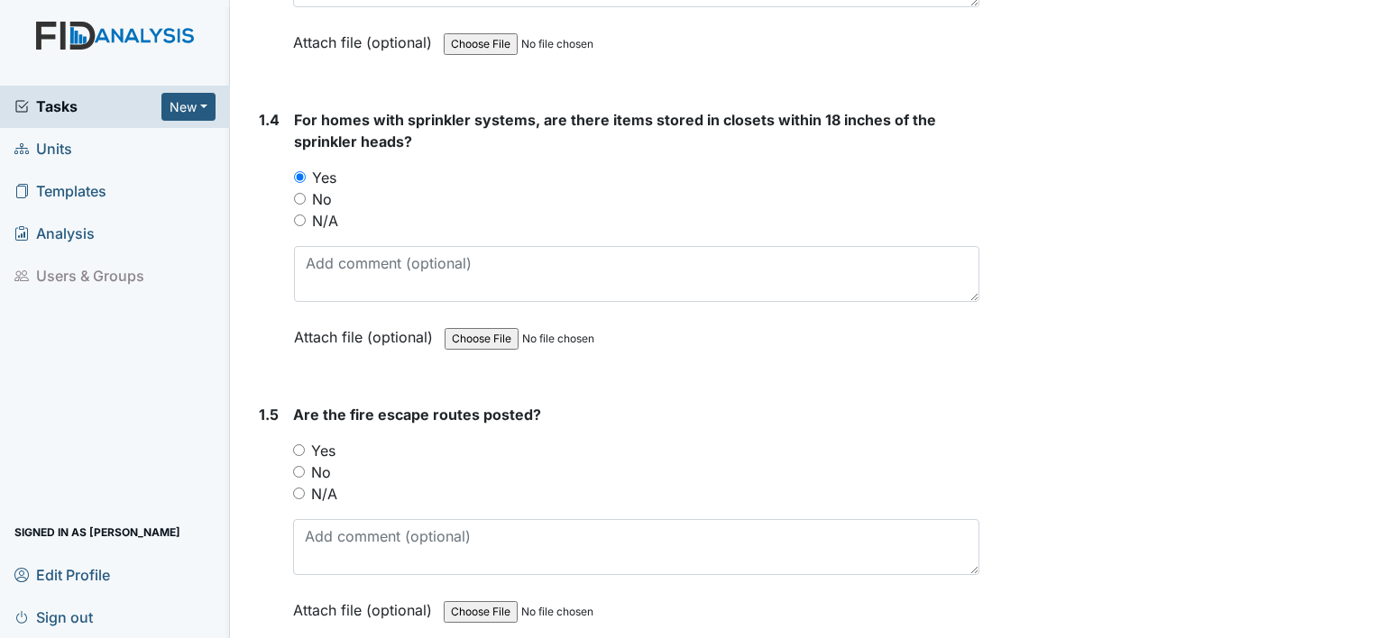
click at [297, 451] on input "Yes" at bounding box center [299, 451] width 12 height 12
radio input "true"
click at [875, 431] on div "Are the fire escape routes posted? You must select one of the below options. Ye…" at bounding box center [636, 519] width 686 height 230
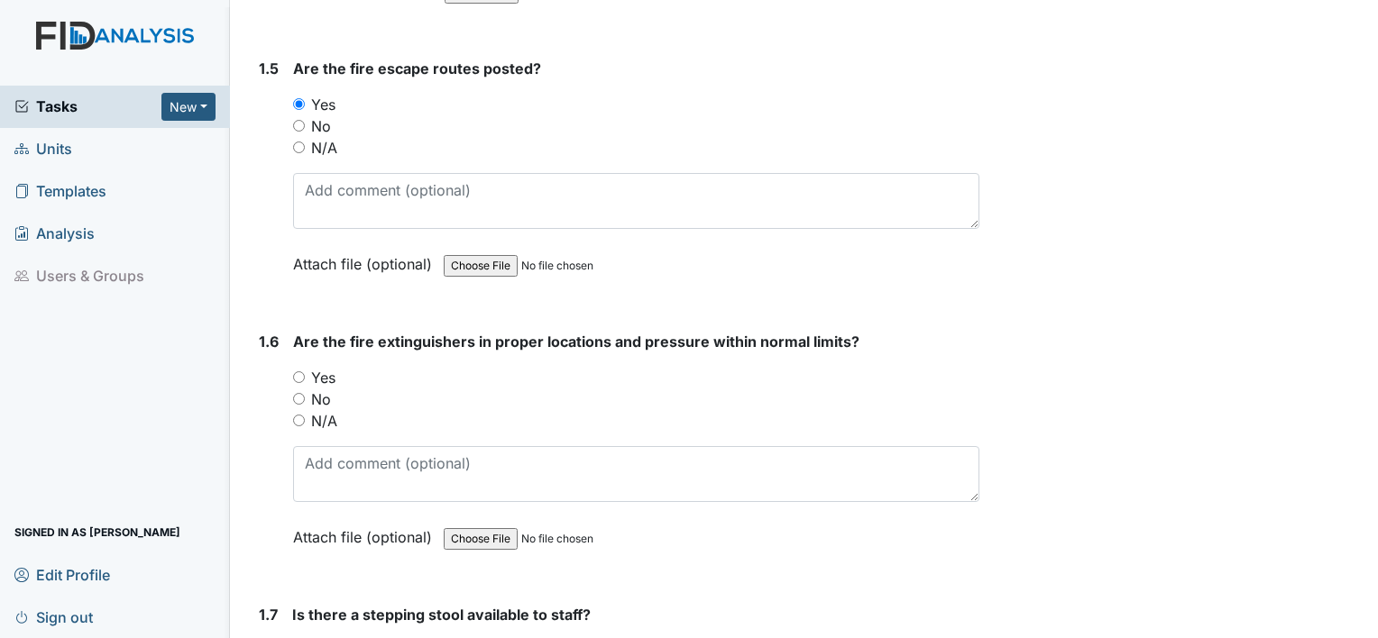
scroll to position [1515, 0]
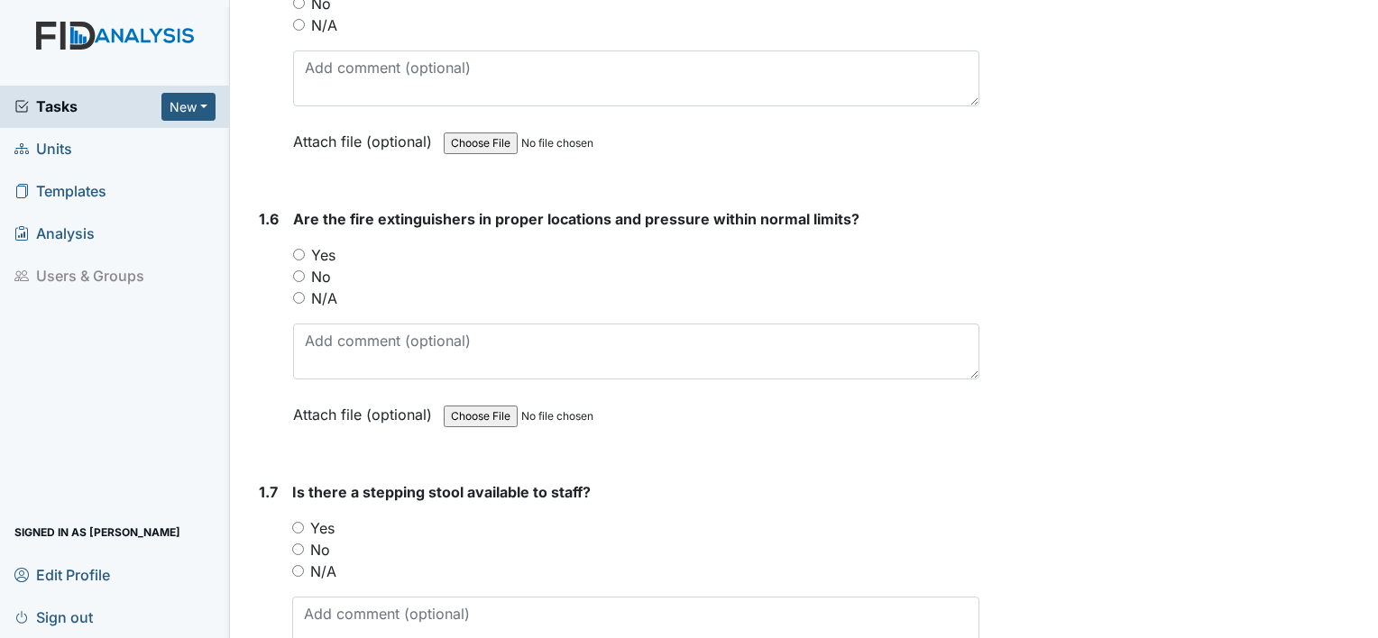
click at [301, 249] on input "Yes" at bounding box center [299, 255] width 12 height 12
radio input "true"
click at [295, 522] on input "Yes" at bounding box center [298, 528] width 12 height 12
radio input "true"
click at [265, 544] on div "1.7" at bounding box center [268, 603] width 19 height 244
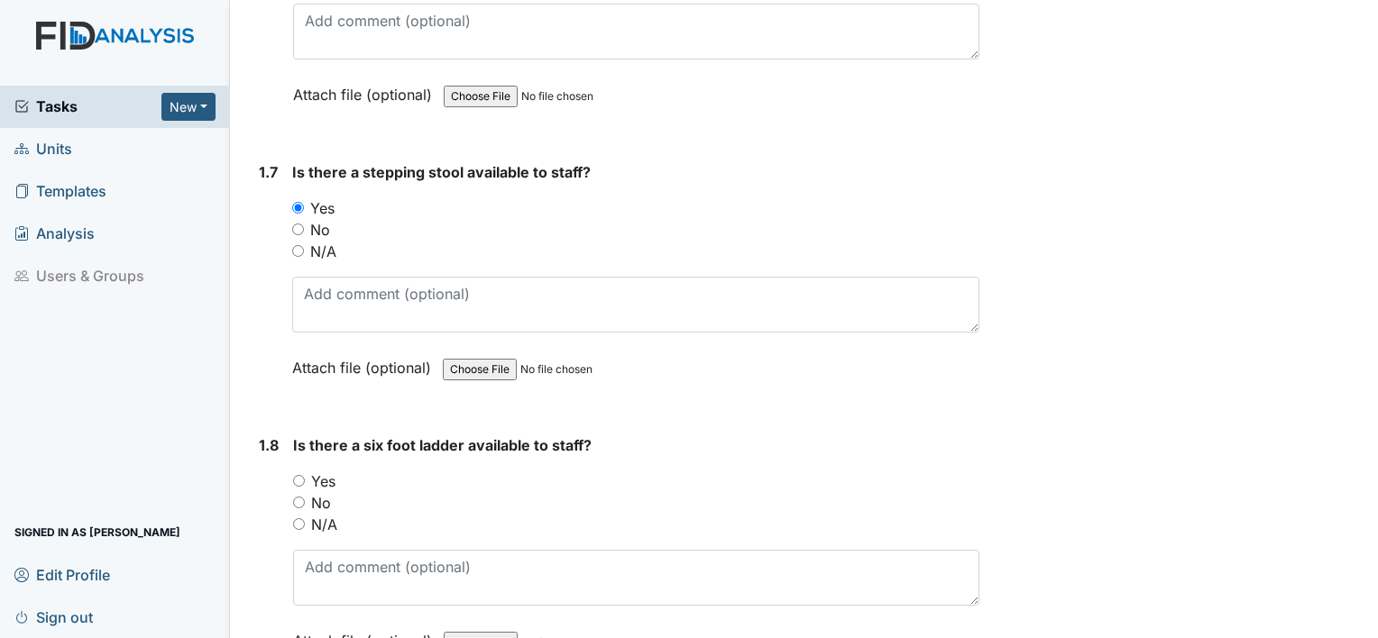
scroll to position [1839, 0]
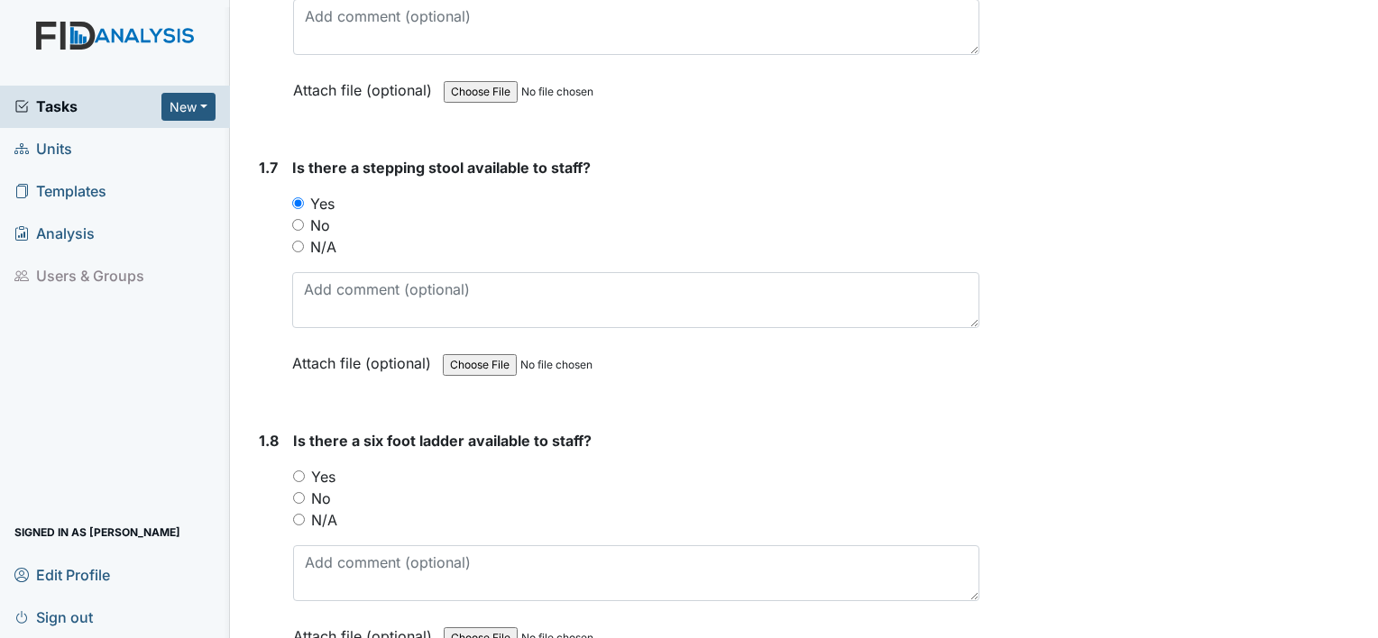
click at [297, 471] on input "Yes" at bounding box center [299, 477] width 12 height 12
radio input "true"
click at [265, 516] on div "1.8" at bounding box center [269, 552] width 20 height 244
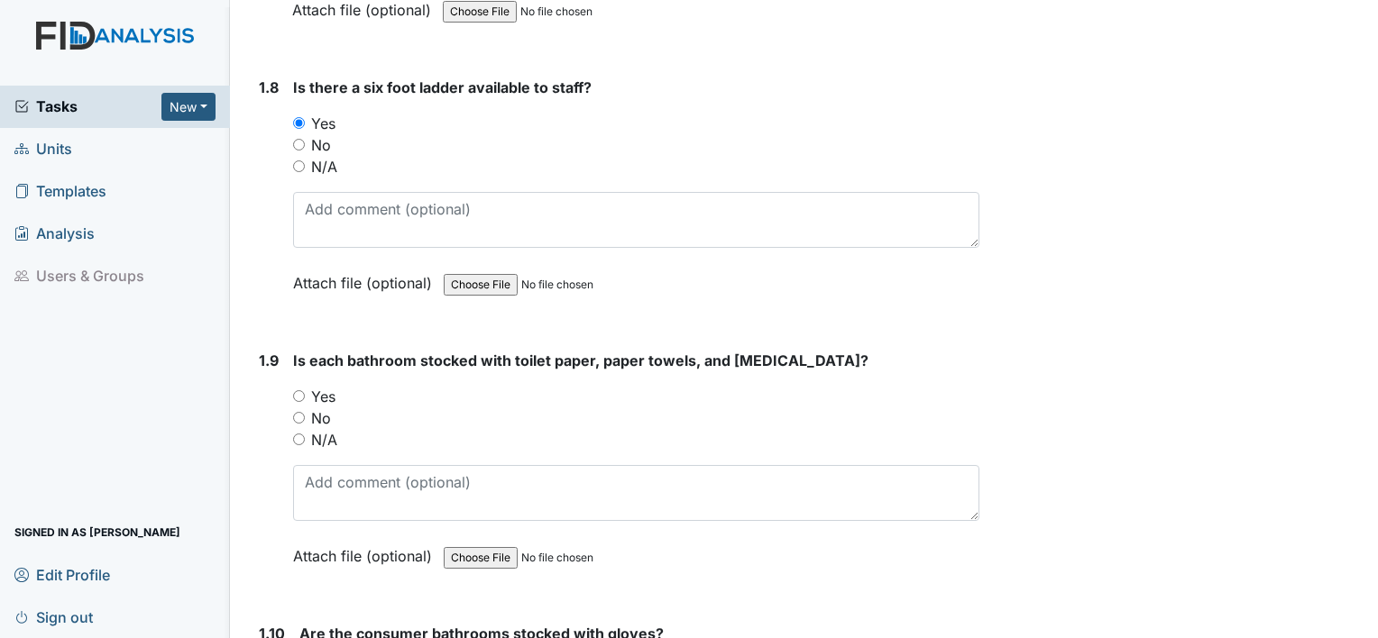
scroll to position [2272, 0]
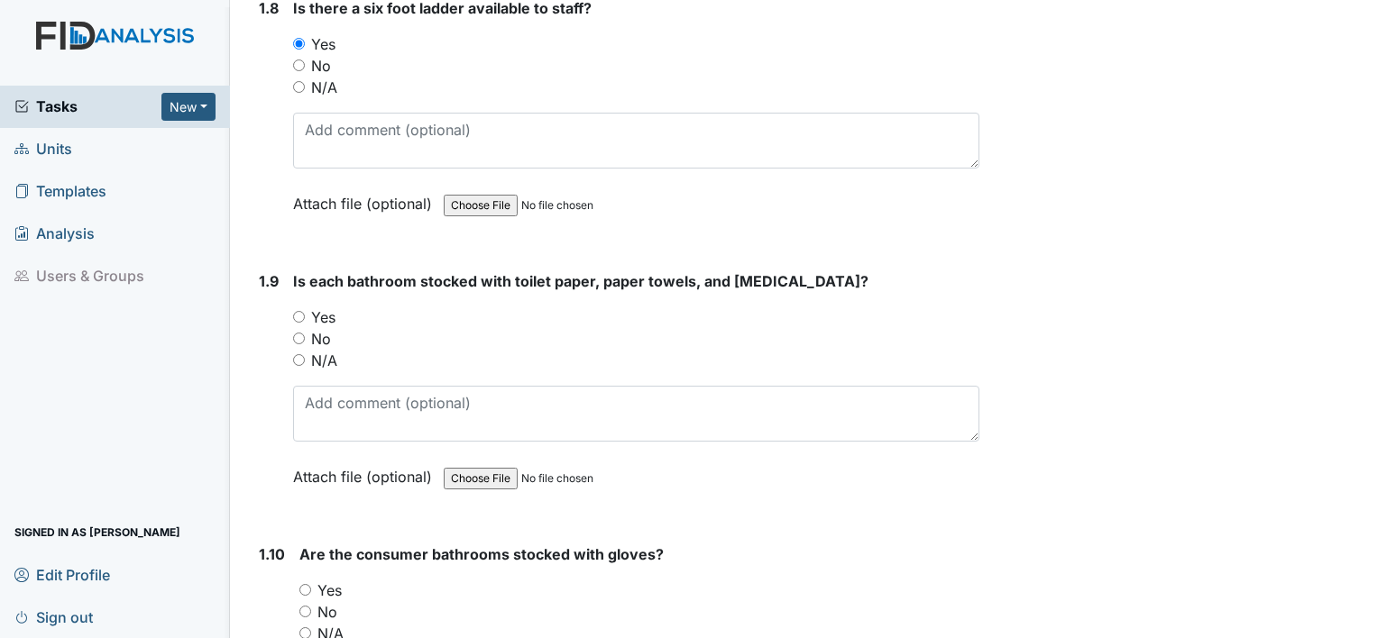
click at [298, 311] on input "Yes" at bounding box center [299, 317] width 12 height 12
radio input "true"
click at [303, 584] on input "Yes" at bounding box center [305, 590] width 12 height 12
radio input "true"
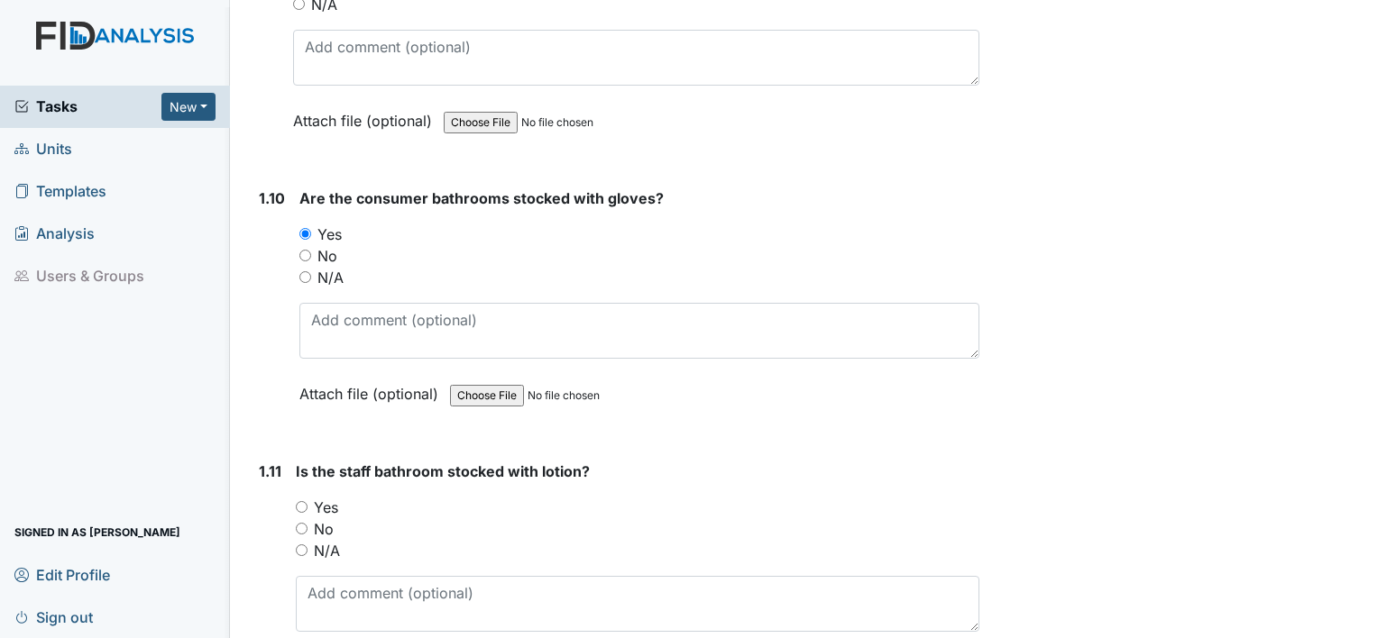
scroll to position [2741, 0]
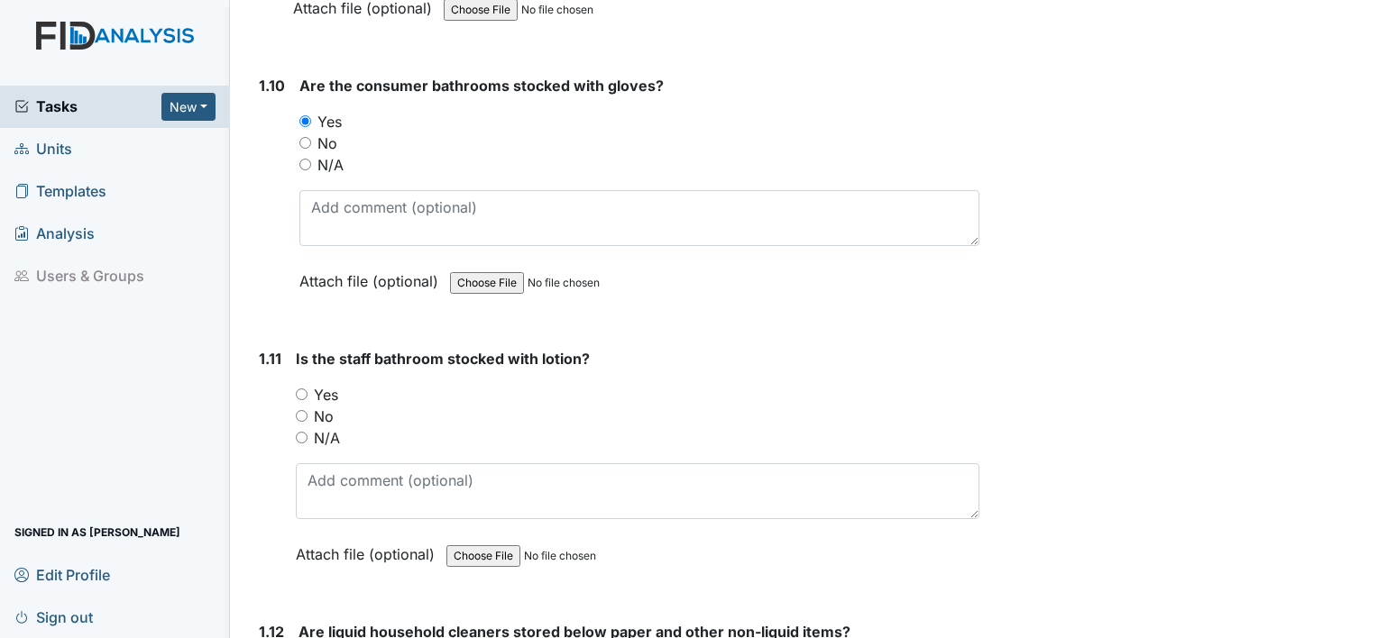
click at [304, 389] on input "Yes" at bounding box center [302, 395] width 12 height 12
radio input "true"
click at [277, 440] on div "1.11" at bounding box center [270, 470] width 23 height 244
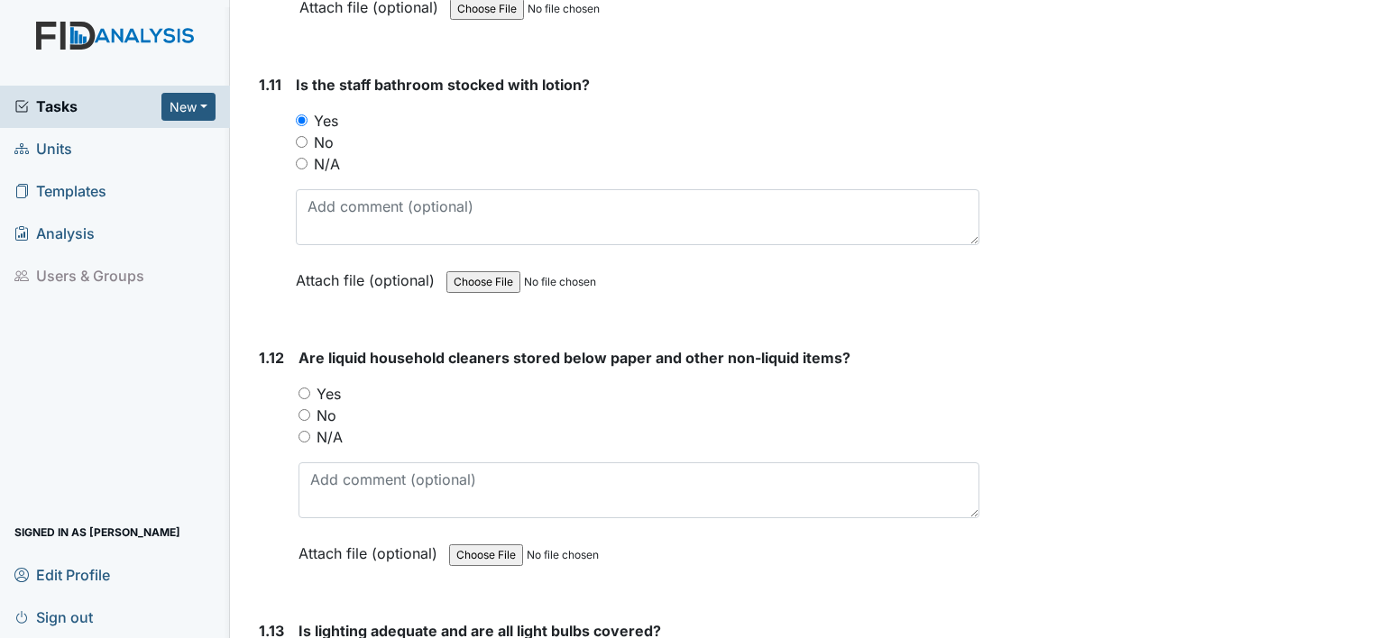
scroll to position [3029, 0]
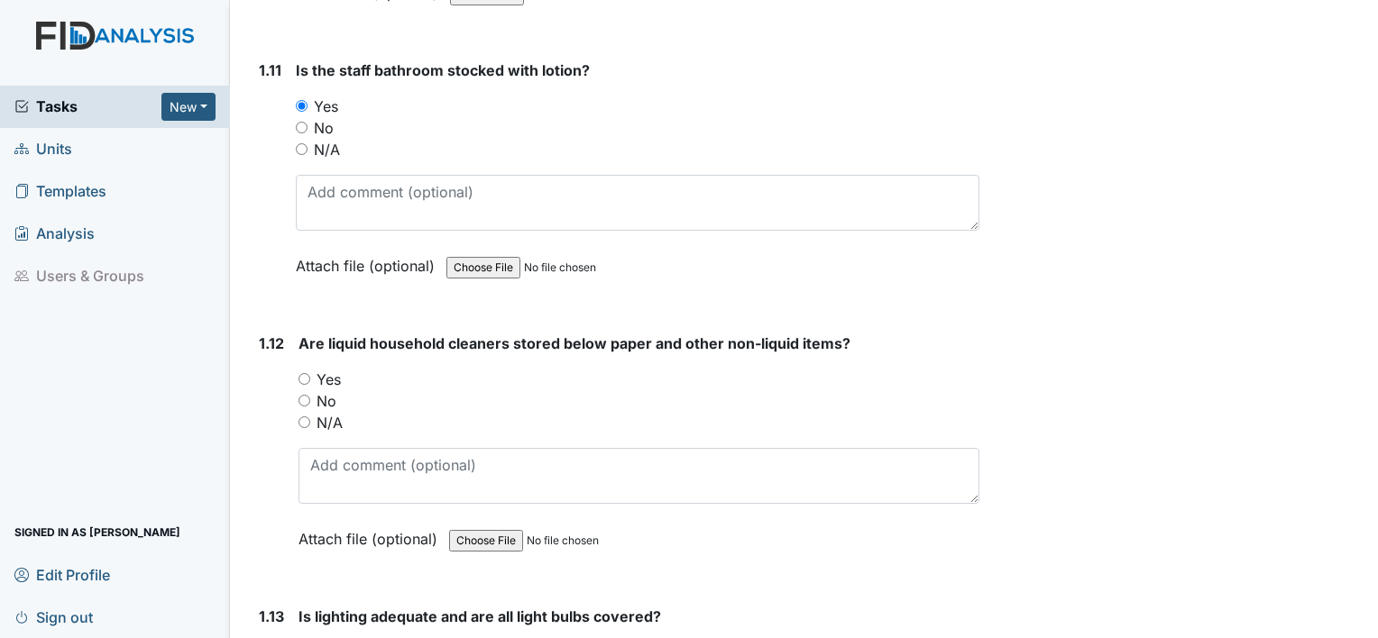
click at [301, 373] on input "Yes" at bounding box center [304, 379] width 12 height 12
radio input "true"
click at [301, 373] on input "Yes" at bounding box center [304, 379] width 12 height 12
drag, startPoint x: 261, startPoint y: 413, endPoint x: 252, endPoint y: 470, distance: 57.5
drag, startPoint x: 252, startPoint y: 470, endPoint x: 252, endPoint y: 502, distance: 32.5
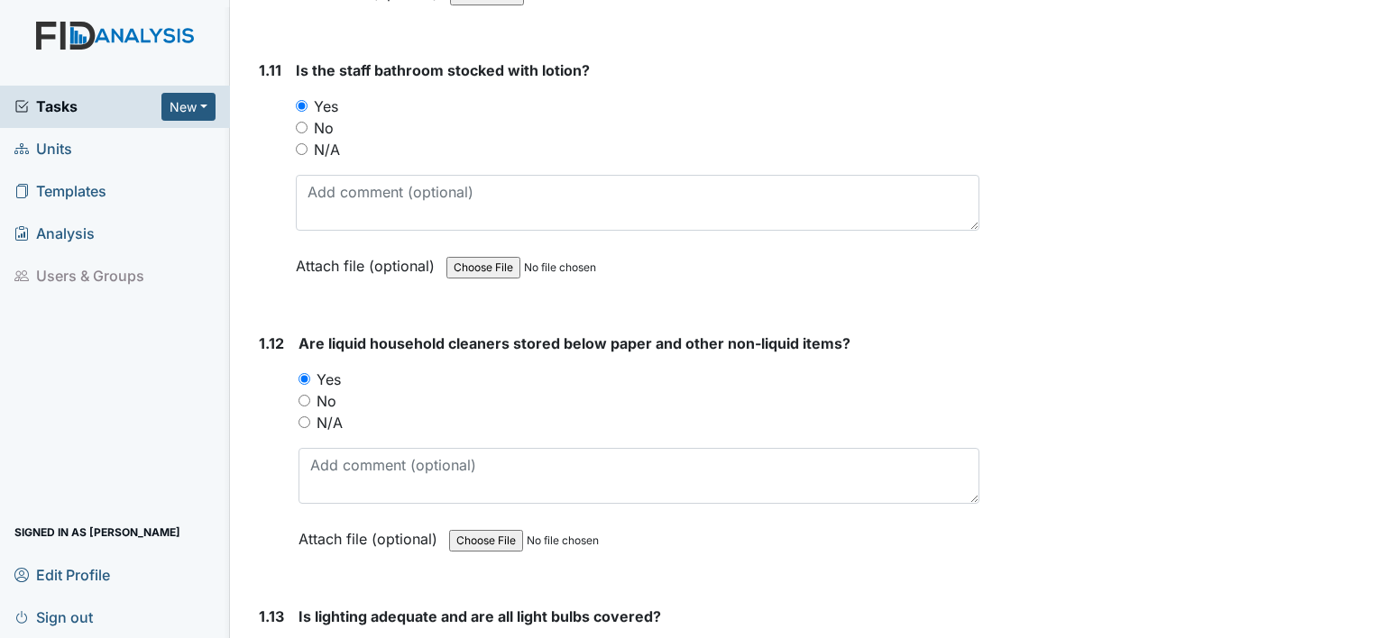
click at [252, 502] on div "1.12 Are liquid household cleaners stored below paper and other non-liquid item…" at bounding box center [616, 455] width 728 height 244
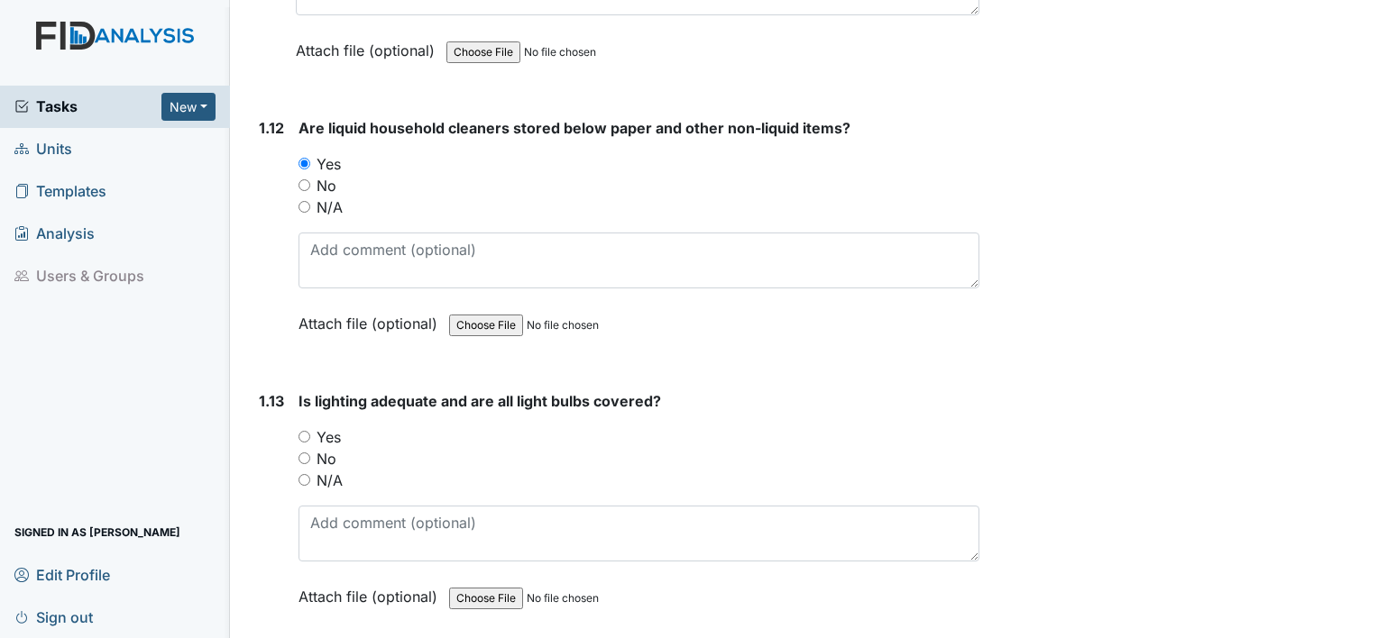
scroll to position [3246, 0]
click at [303, 430] on input "Yes" at bounding box center [304, 436] width 12 height 12
radio input "true"
click at [274, 496] on div "1.13" at bounding box center [271, 512] width 25 height 244
drag, startPoint x: 269, startPoint y: 530, endPoint x: 262, endPoint y: 545, distance: 15.7
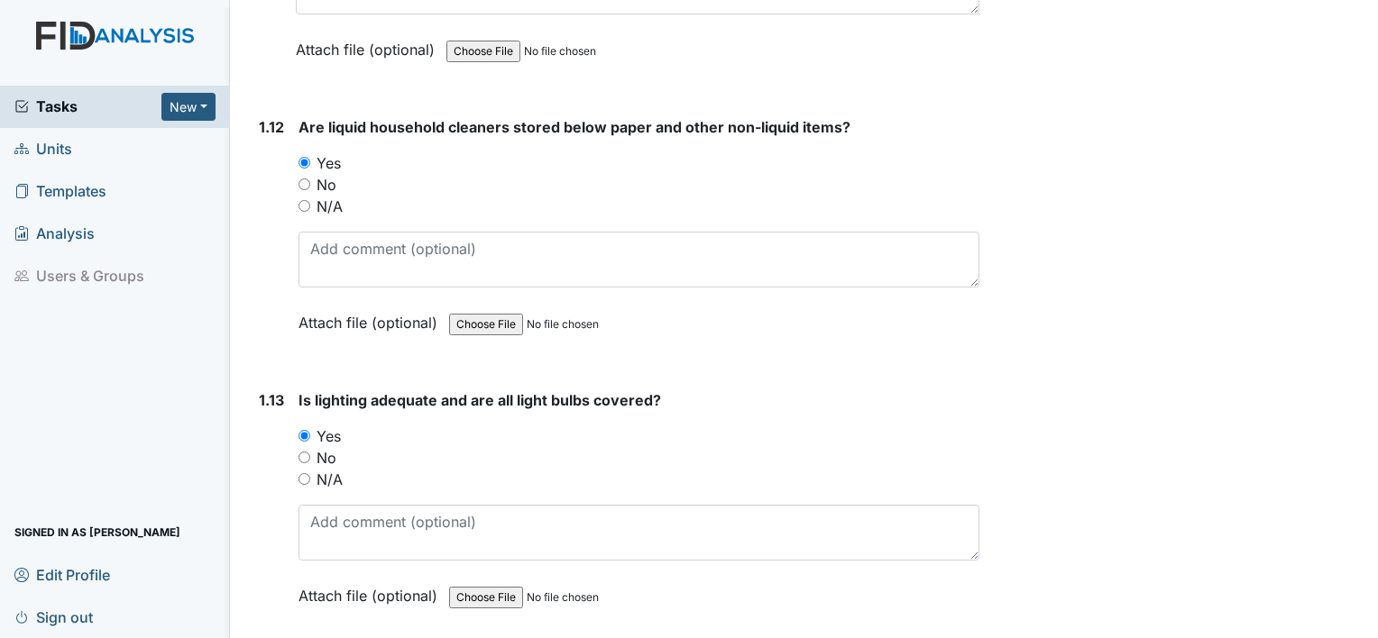
drag, startPoint x: 262, startPoint y: 545, endPoint x: 252, endPoint y: 584, distance: 40.9
click at [252, 584] on div "1.13 Is lighting adequate and are all light bulbs covered? You must select one …" at bounding box center [616, 512] width 728 height 244
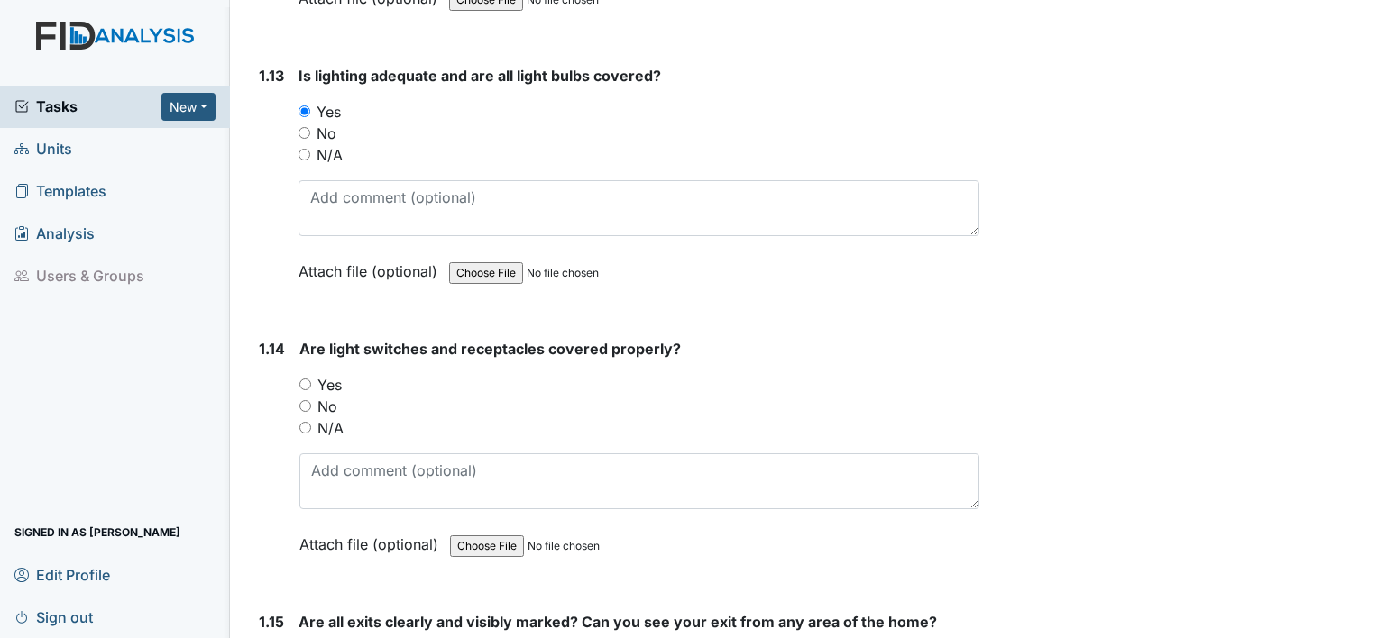
scroll to position [3607, 0]
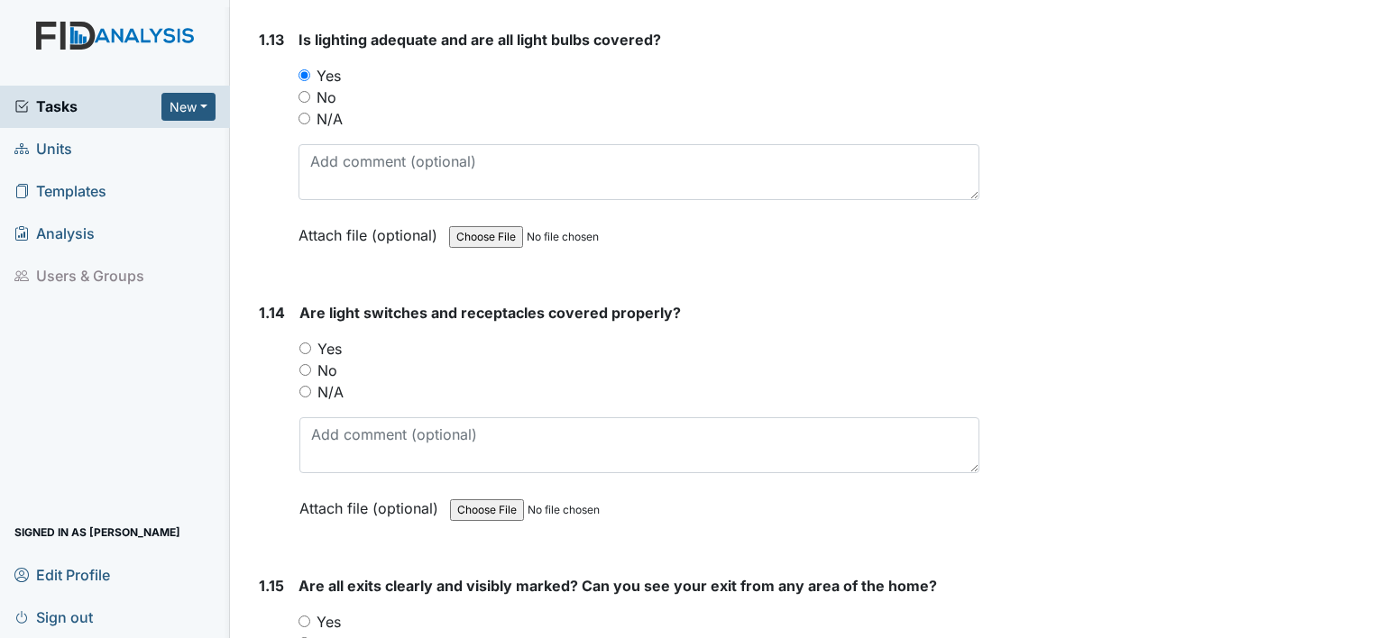
click at [302, 343] on input "Yes" at bounding box center [305, 349] width 12 height 12
radio input "true"
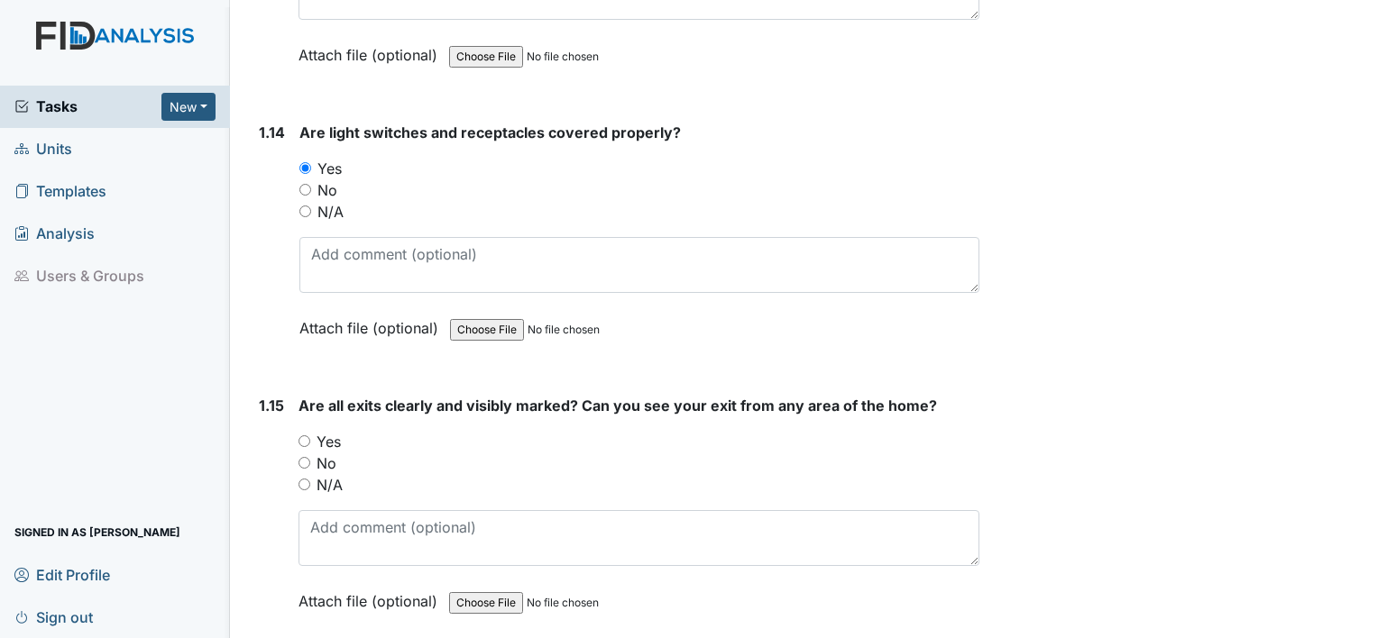
scroll to position [3823, 0]
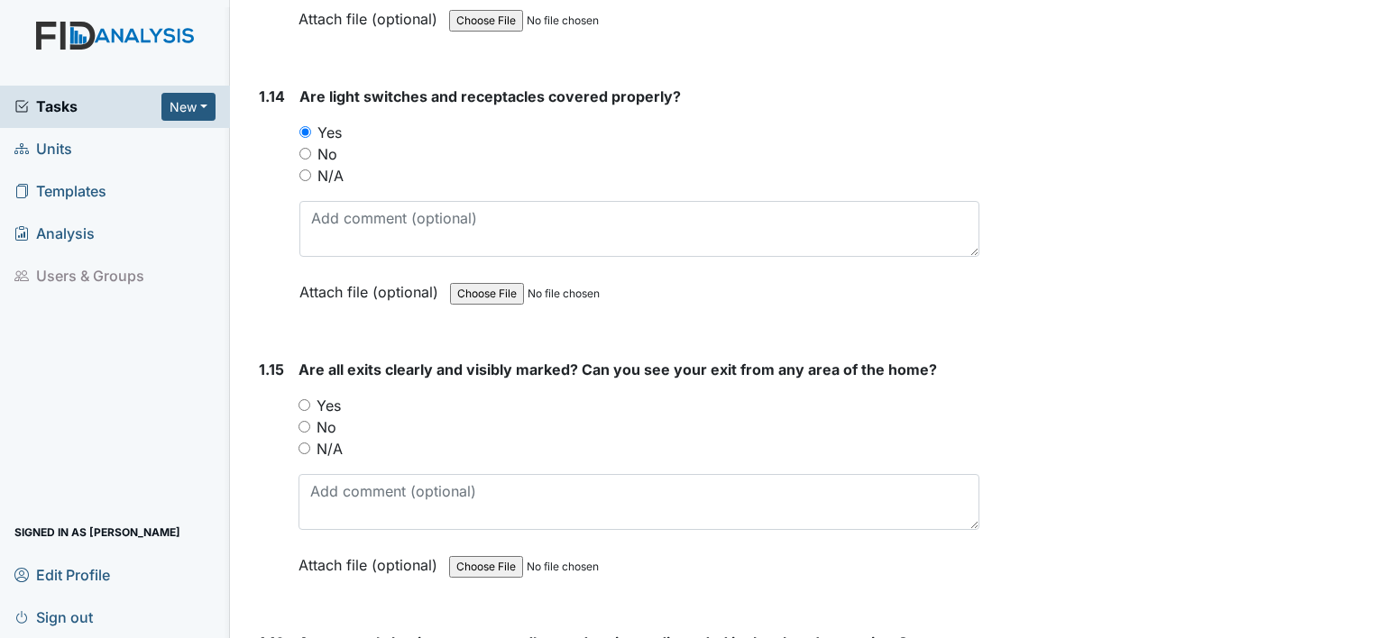
drag, startPoint x: 303, startPoint y: 390, endPoint x: 292, endPoint y: 400, distance: 14.7
drag, startPoint x: 292, startPoint y: 400, endPoint x: 262, endPoint y: 411, distance: 31.7
click at [262, 411] on div "1.15" at bounding box center [271, 481] width 25 height 244
click at [302, 399] on input "Yes" at bounding box center [304, 405] width 12 height 12
radio input "true"
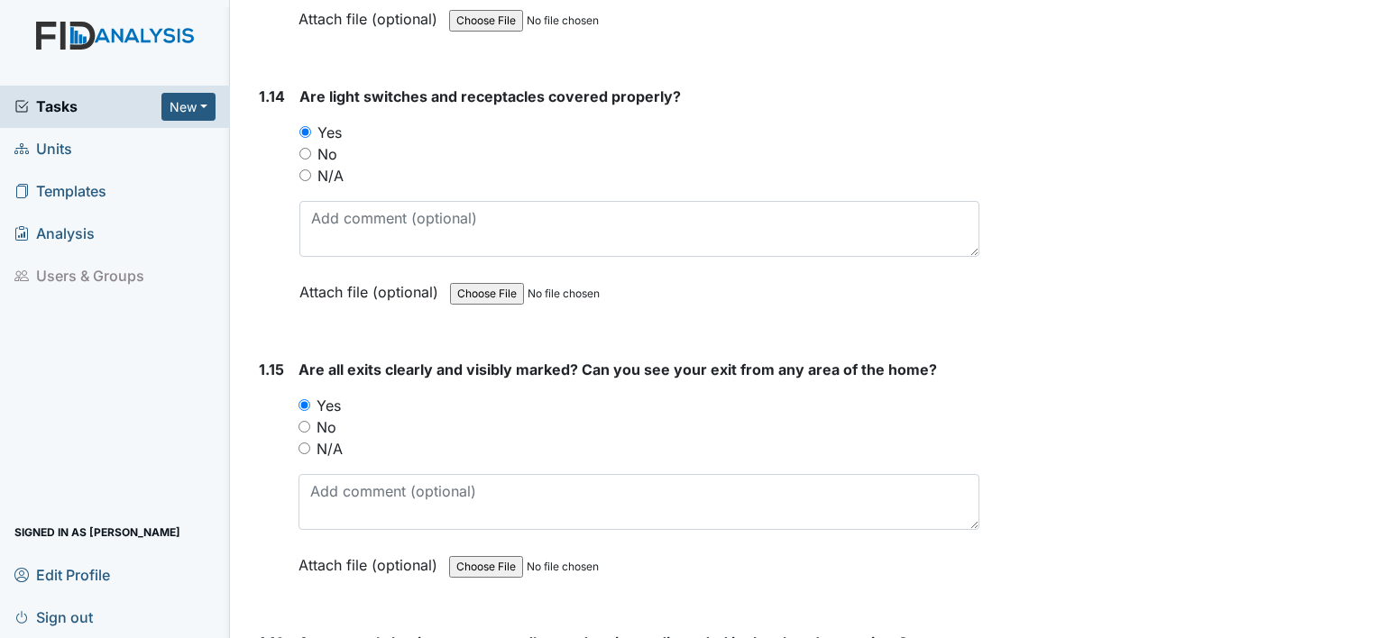
click at [265, 451] on div "1.15" at bounding box center [271, 481] width 25 height 244
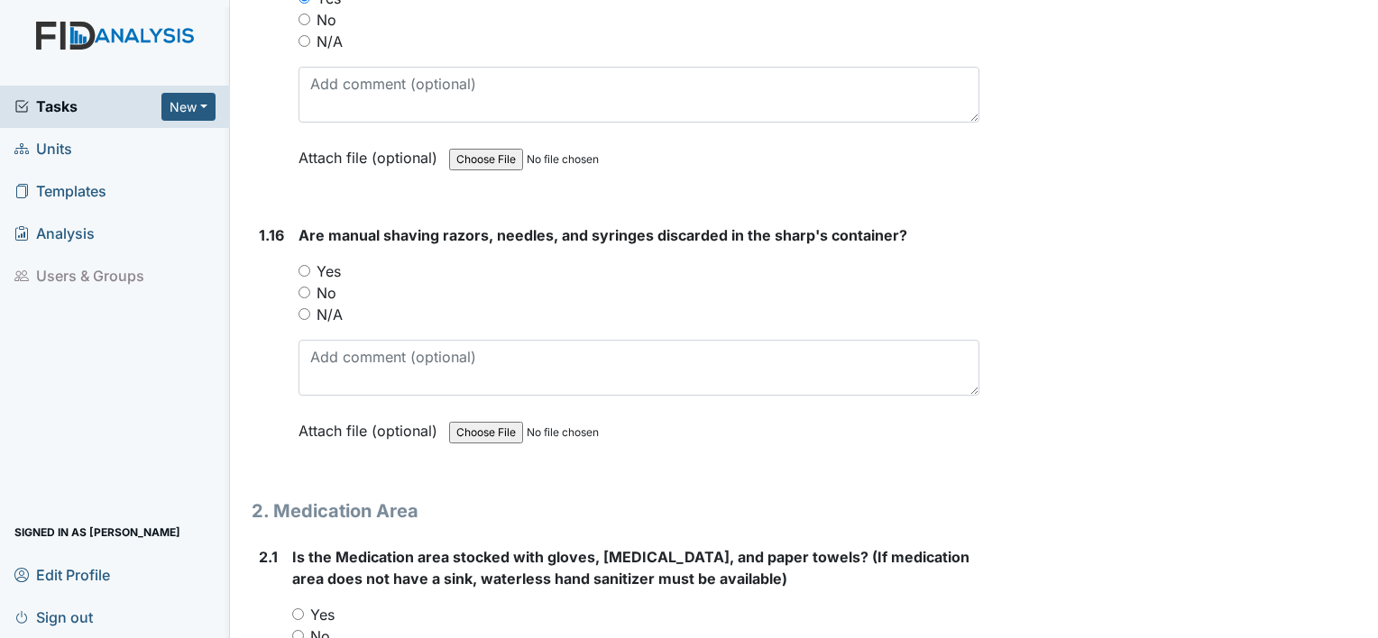
scroll to position [4256, 0]
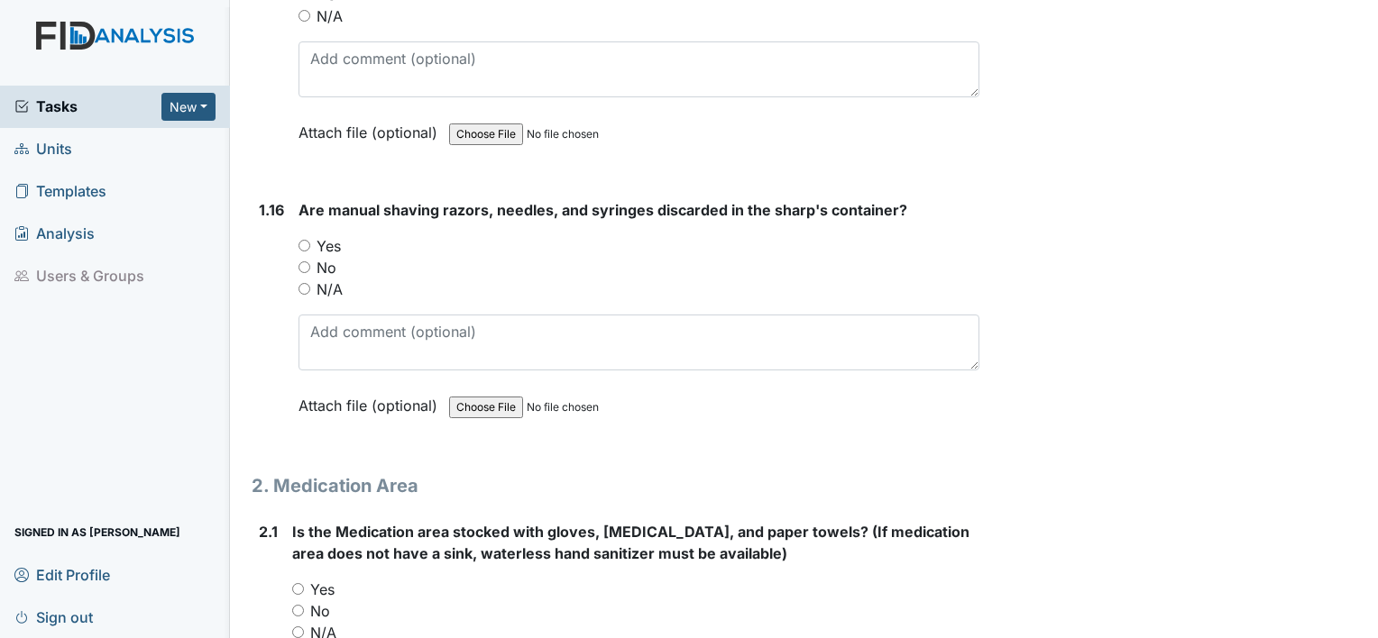
click at [305, 240] on input "Yes" at bounding box center [304, 246] width 12 height 12
radio input "true"
click at [296, 583] on input "Yes" at bounding box center [298, 589] width 12 height 12
radio input "true"
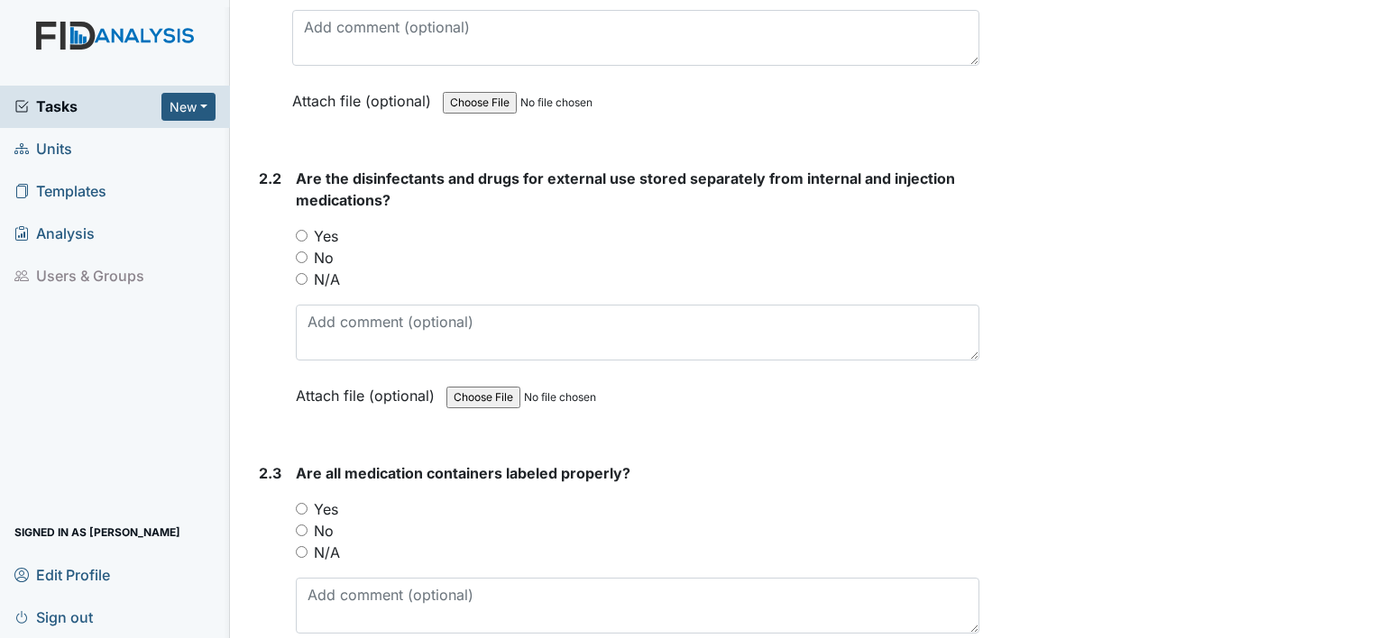
scroll to position [4905, 0]
click at [302, 229] on input "Yes" at bounding box center [302, 235] width 12 height 12
radio input "true"
click at [300, 502] on input "Yes" at bounding box center [302, 508] width 12 height 12
radio input "true"
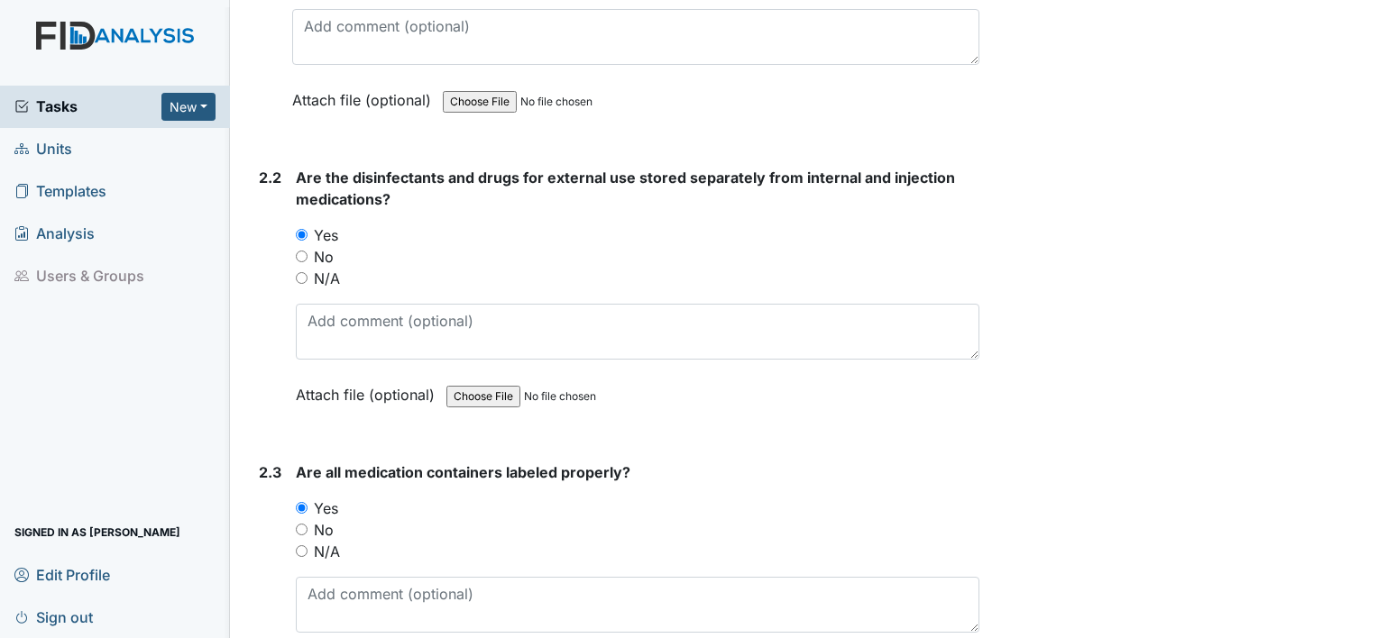
drag, startPoint x: 253, startPoint y: 582, endPoint x: 257, endPoint y: 601, distance: 19.3
drag, startPoint x: 257, startPoint y: 601, endPoint x: 256, endPoint y: 623, distance: 21.7
click at [256, 623] on div "2.3 Are all medication containers labeled properly? You must select one of the …" at bounding box center [616, 584] width 728 height 244
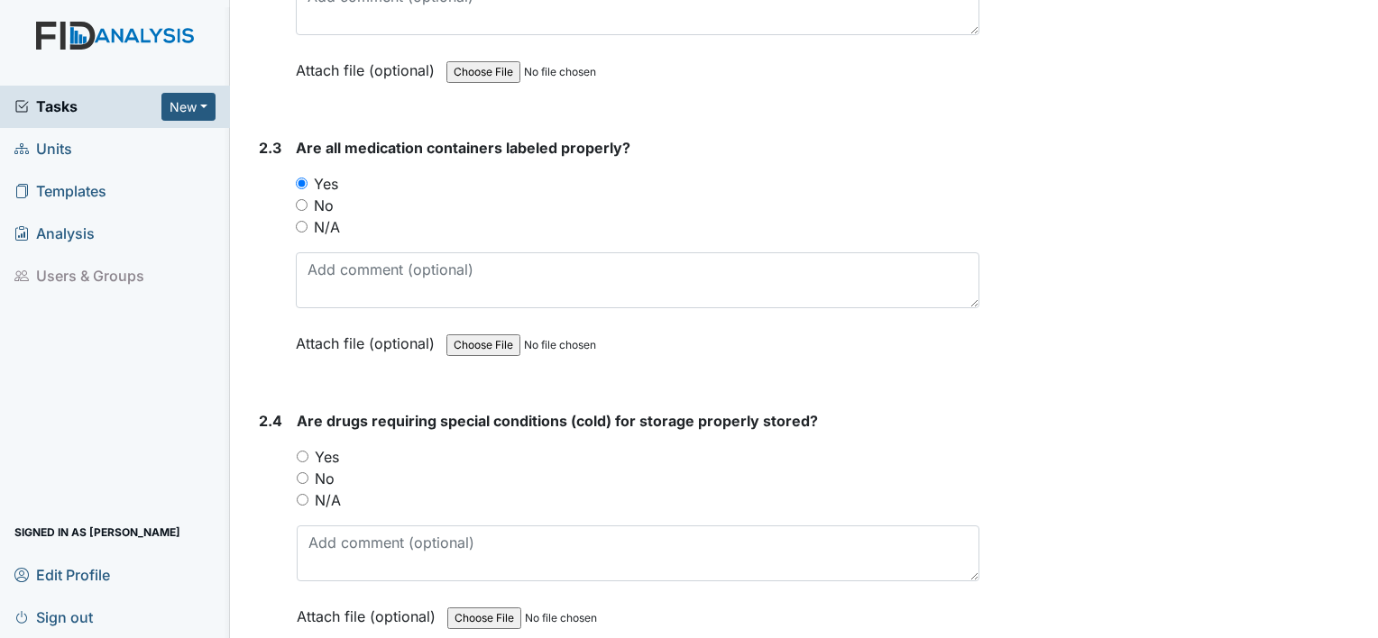
scroll to position [5266, 0]
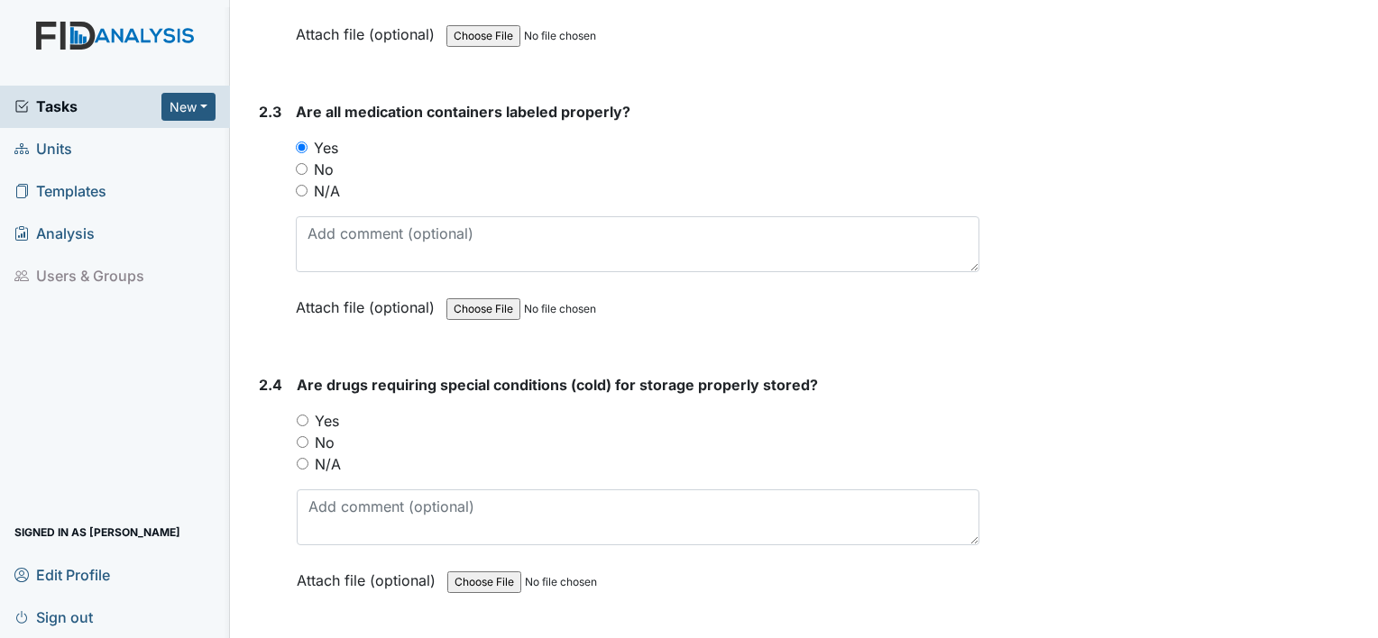
click at [302, 415] on input "Yes" at bounding box center [303, 421] width 12 height 12
radio input "true"
drag, startPoint x: 259, startPoint y: 510, endPoint x: 259, endPoint y: 558, distance: 47.8
click at [259, 558] on div "2.4 Are drugs requiring special conditions (cold) for storage properly stored? …" at bounding box center [616, 496] width 728 height 244
drag, startPoint x: 259, startPoint y: 558, endPoint x: 236, endPoint y: 528, distance: 37.3
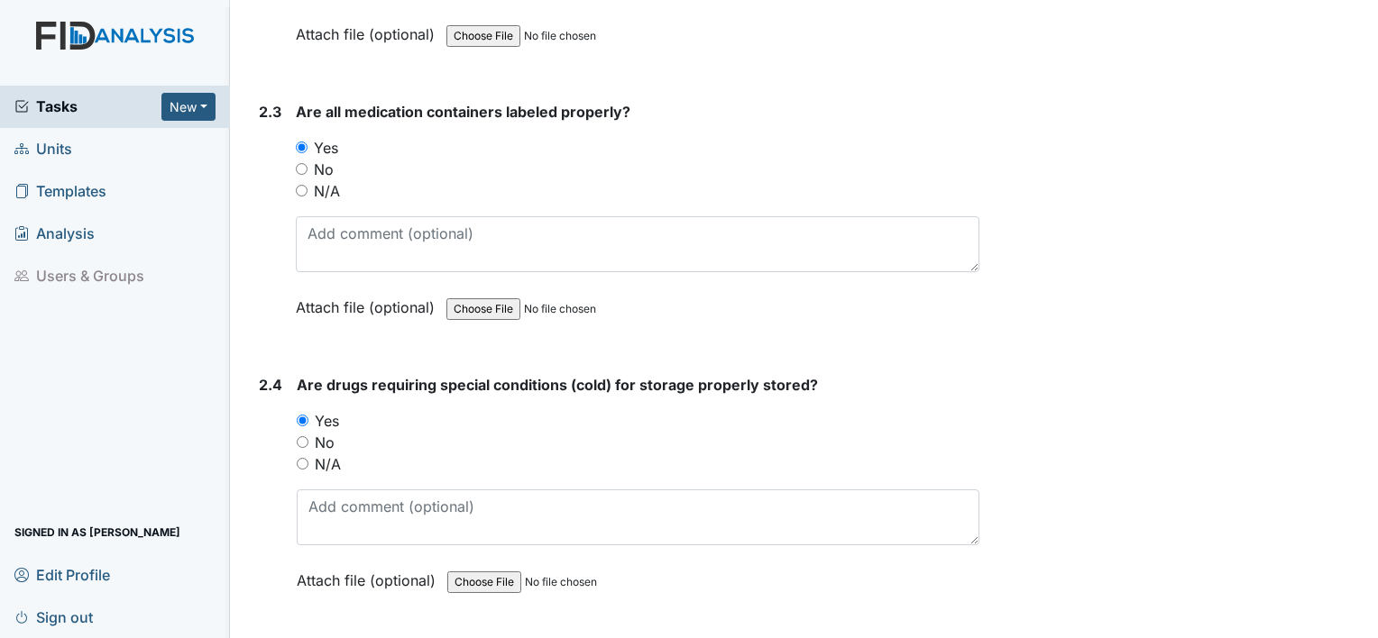
drag, startPoint x: 236, startPoint y: 528, endPoint x: 273, endPoint y: 572, distance: 56.9
drag, startPoint x: 273, startPoint y: 572, endPoint x: 278, endPoint y: 586, distance: 15.1
click at [278, 586] on div "2.4" at bounding box center [270, 496] width 23 height 244
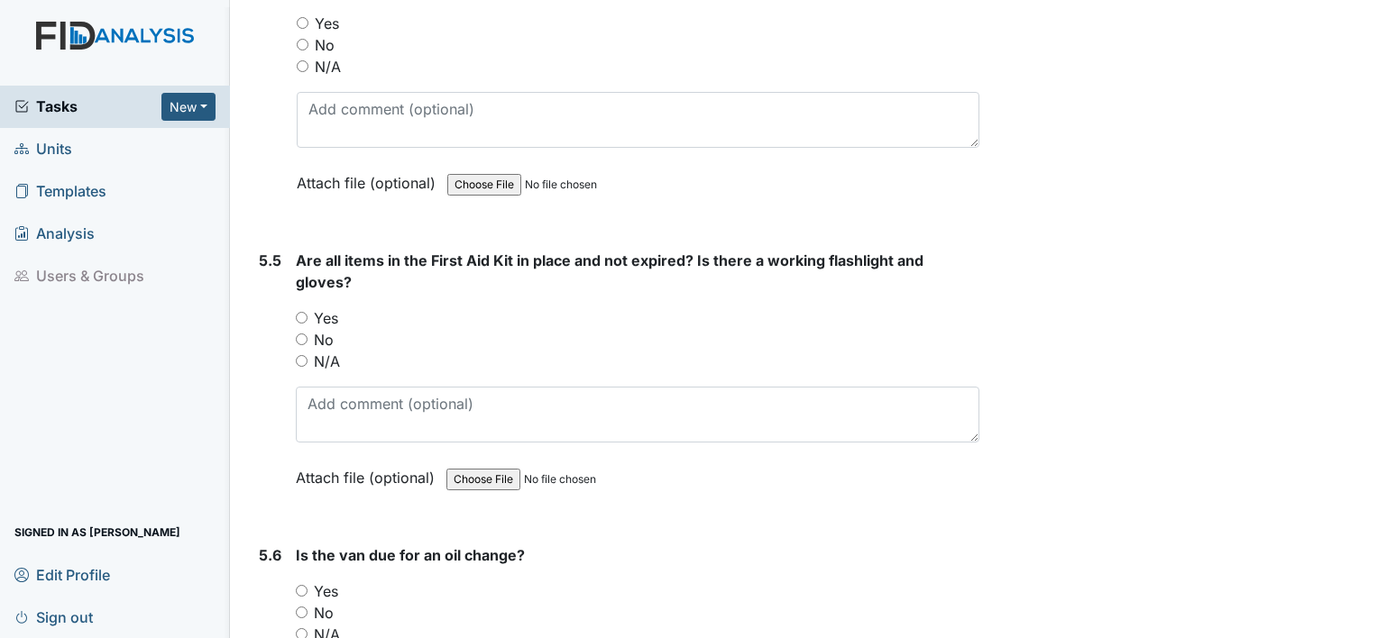
scroll to position [13857, 0]
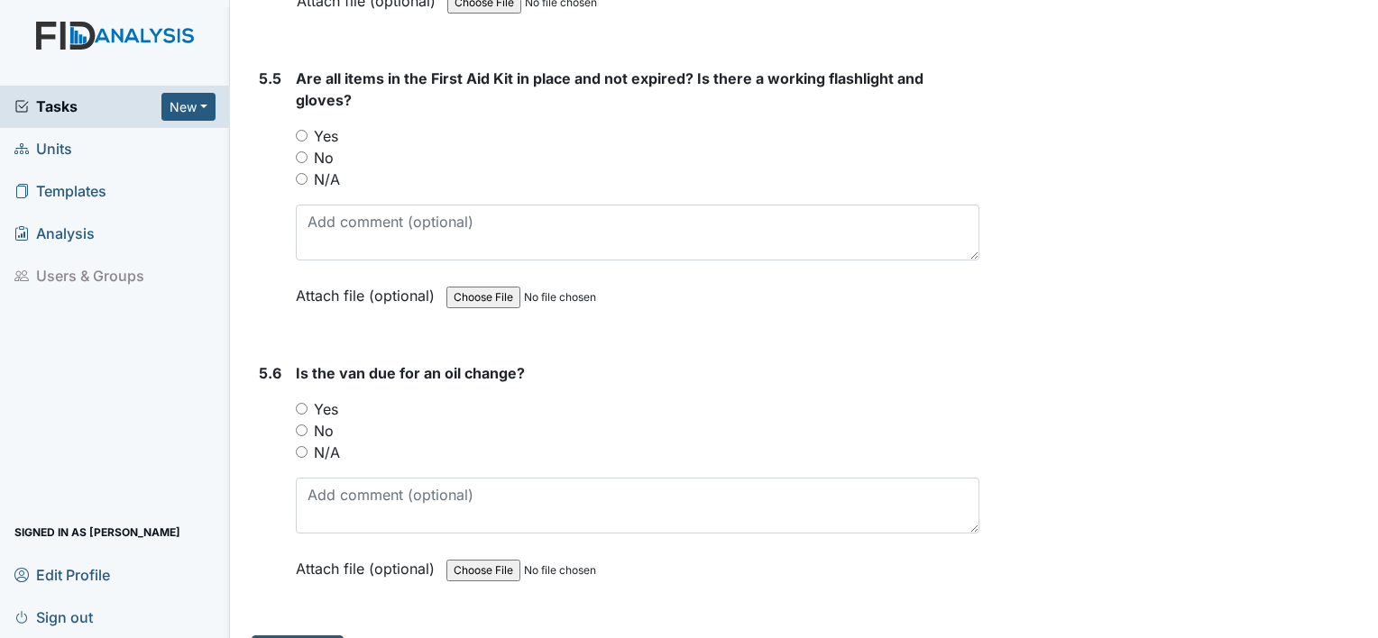
click at [298, 425] on input "No" at bounding box center [302, 431] width 12 height 12
radio input "true"
click at [298, 130] on input "Yes" at bounding box center [302, 136] width 12 height 12
radio input "true"
click at [260, 79] on div "5.5" at bounding box center [270, 201] width 23 height 266
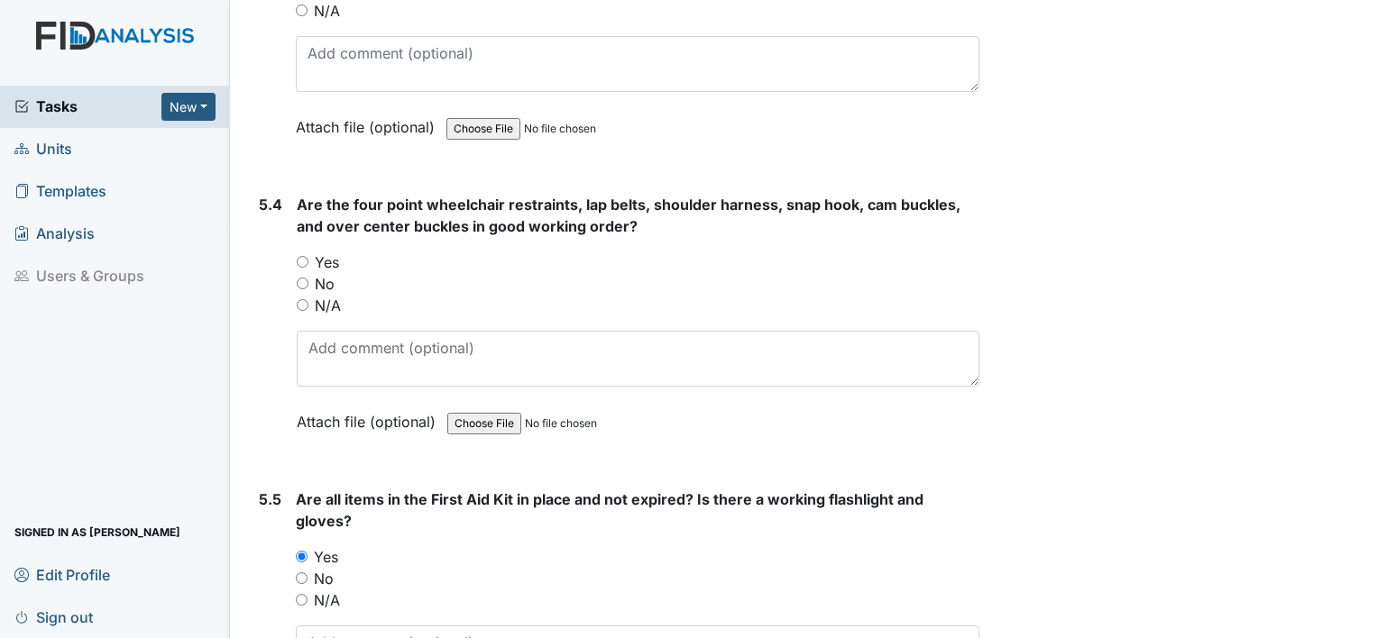
scroll to position [13424, 0]
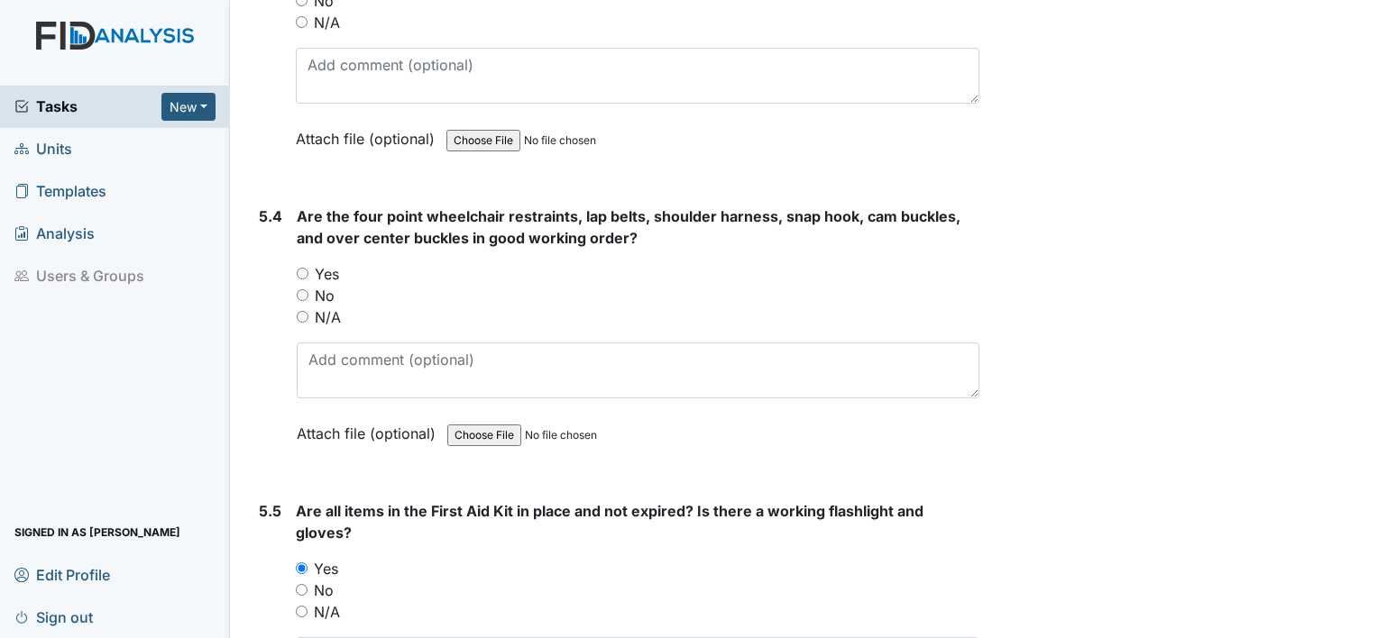
click at [299, 268] on input "Yes" at bounding box center [303, 274] width 12 height 12
radio input "true"
click at [304, 311] on input "N/A" at bounding box center [303, 317] width 12 height 12
radio input "true"
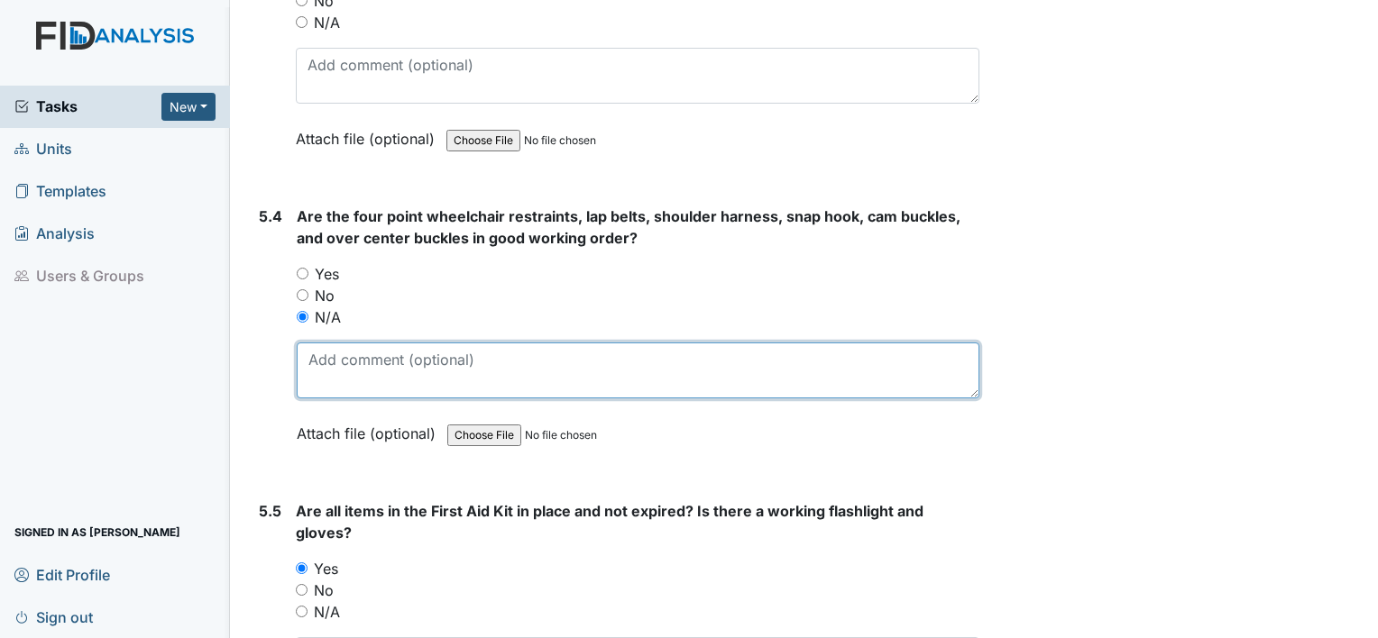
drag, startPoint x: 329, startPoint y: 307, endPoint x: 307, endPoint y: 328, distance: 31.2
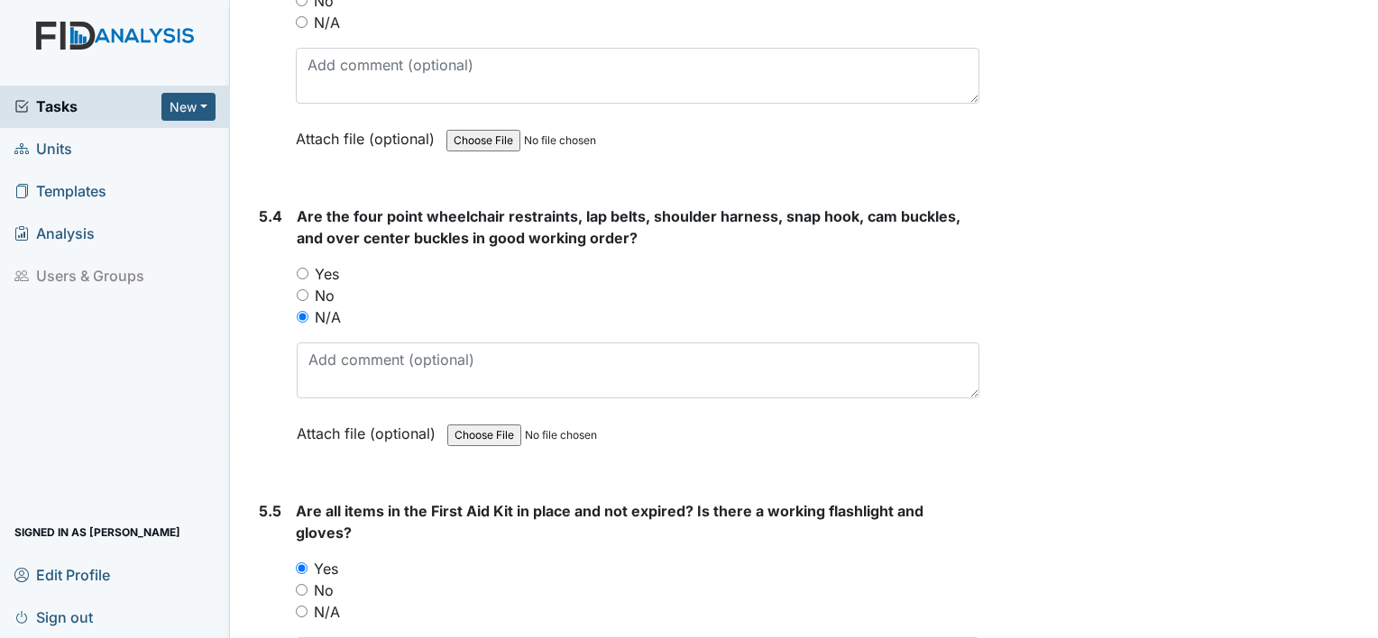
drag, startPoint x: 307, startPoint y: 328, endPoint x: 597, endPoint y: 100, distance: 369.2
drag, startPoint x: 597, startPoint y: 100, endPoint x: 531, endPoint y: 137, distance: 75.5
drag, startPoint x: 531, startPoint y: 137, endPoint x: 489, endPoint y: 138, distance: 42.4
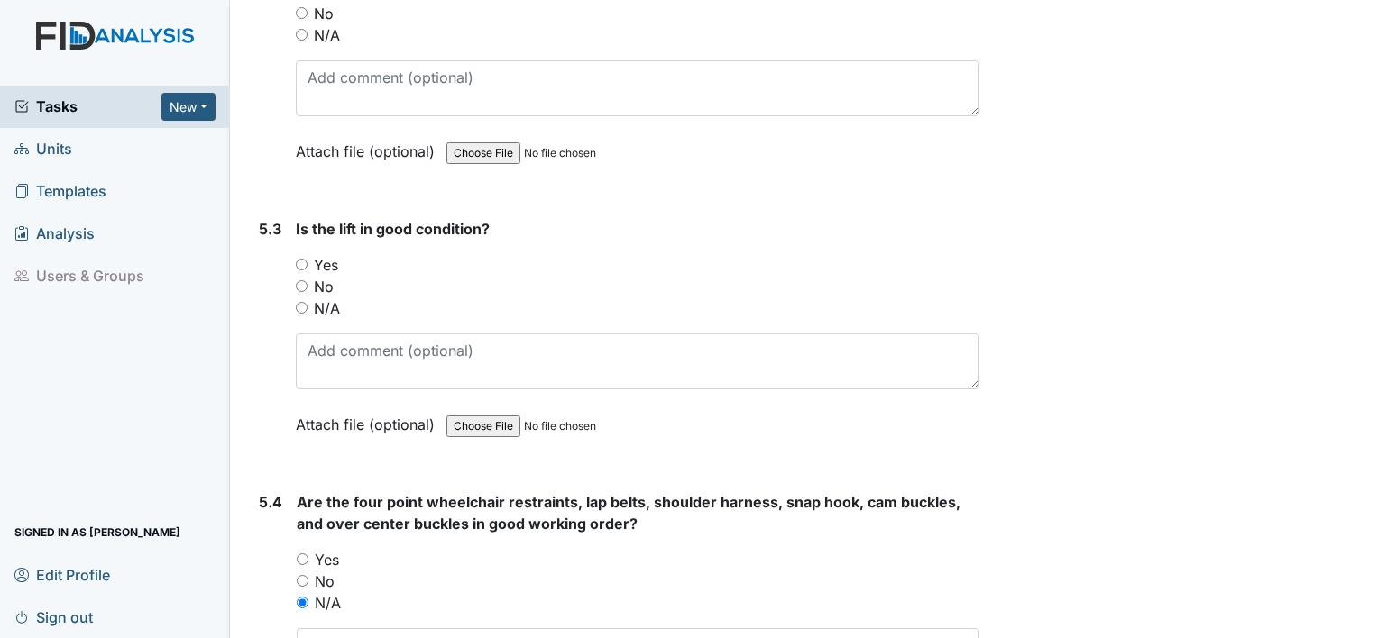
scroll to position [13064, 0]
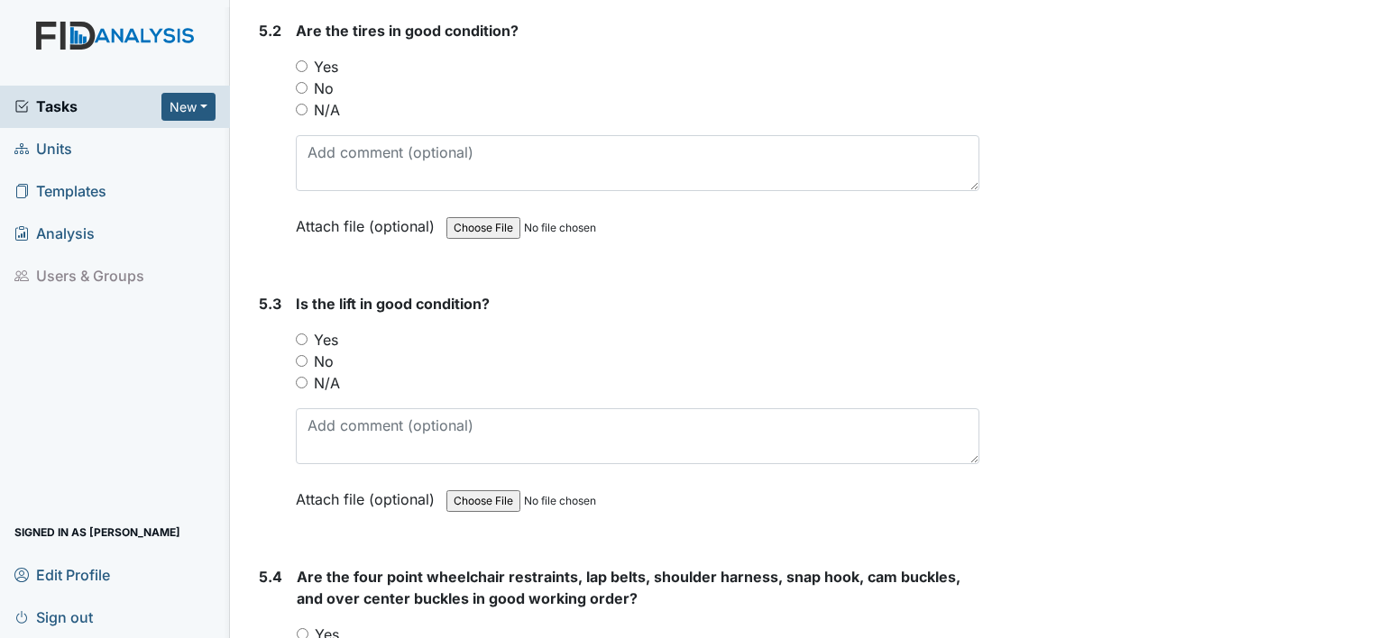
click at [300, 377] on input "N/A" at bounding box center [302, 383] width 12 height 12
radio input "true"
click at [262, 195] on div "5.2" at bounding box center [270, 142] width 23 height 244
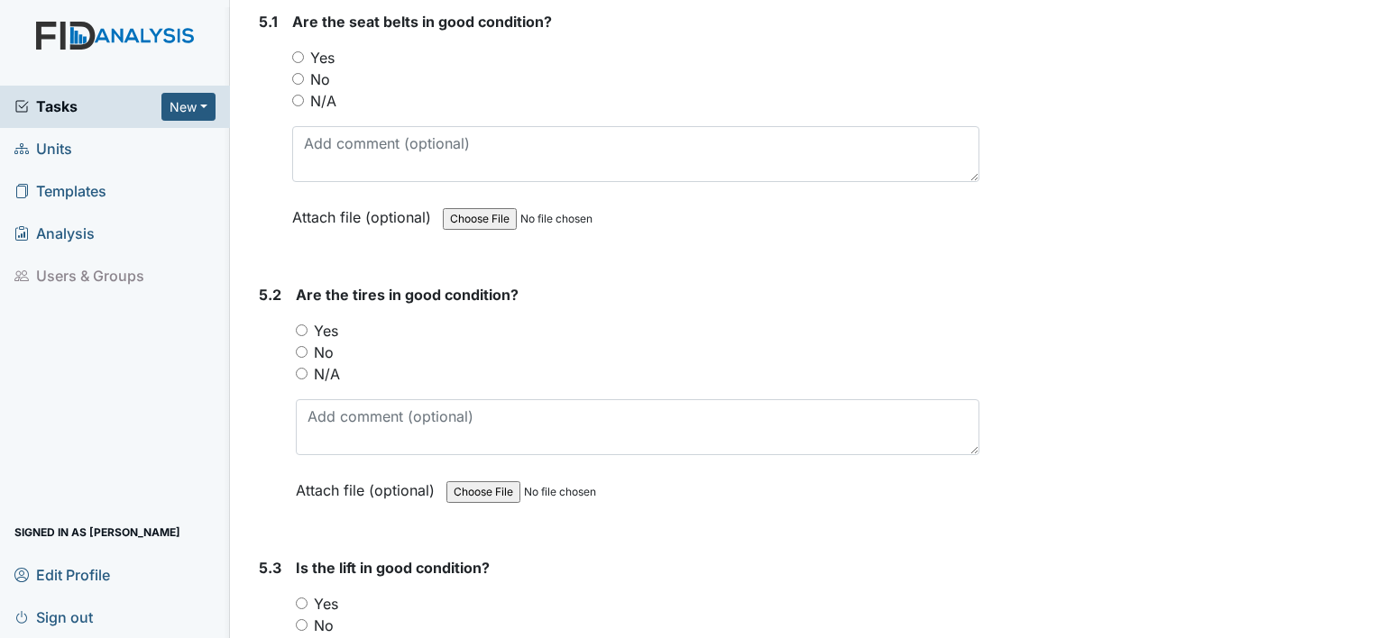
scroll to position [12739, 0]
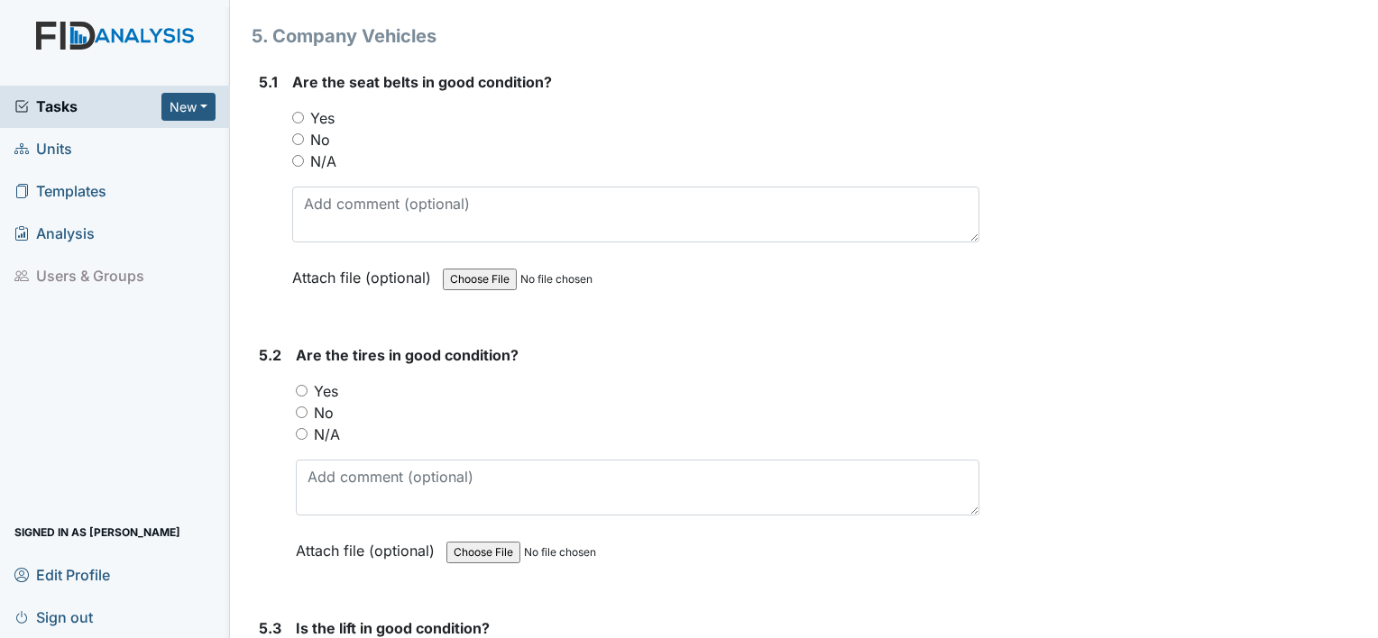
click at [302, 385] on input "Yes" at bounding box center [302, 391] width 12 height 12
radio input "true"
click at [297, 112] on input "Yes" at bounding box center [298, 118] width 12 height 12
radio input "true"
drag, startPoint x: 260, startPoint y: 70, endPoint x: 242, endPoint y: 62, distance: 19.8
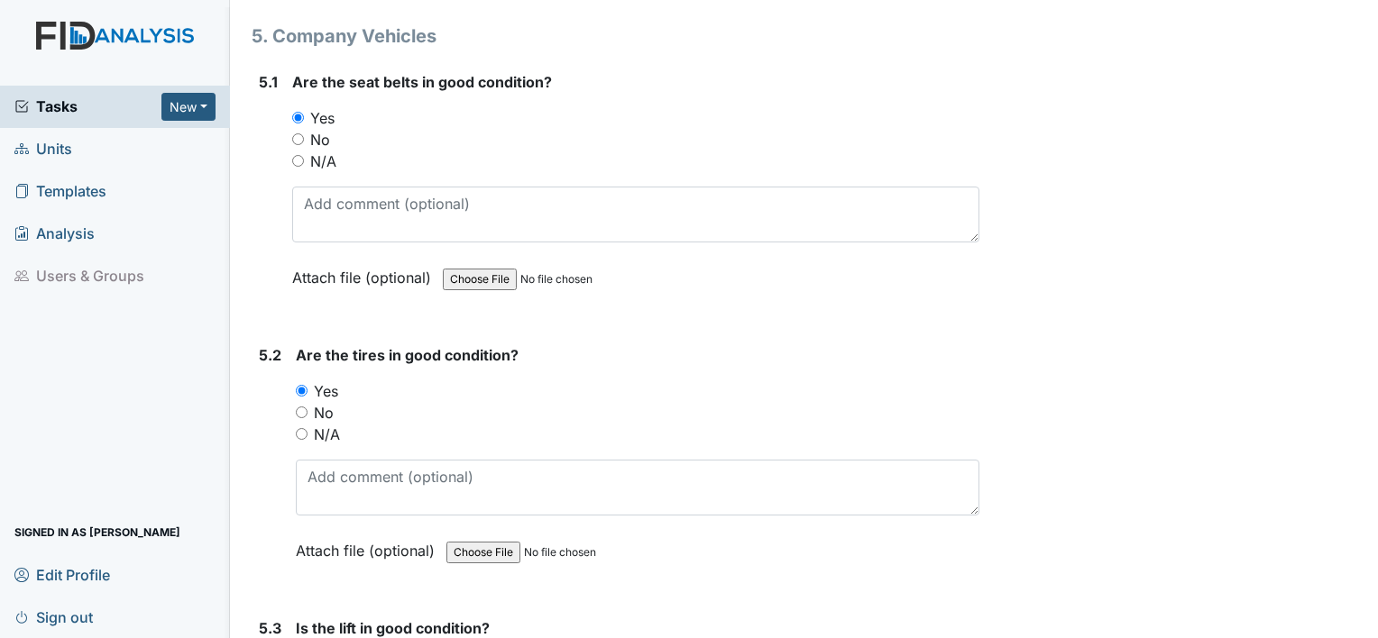
drag, startPoint x: 242, startPoint y: 62, endPoint x: 246, endPoint y: 43, distance: 19.5
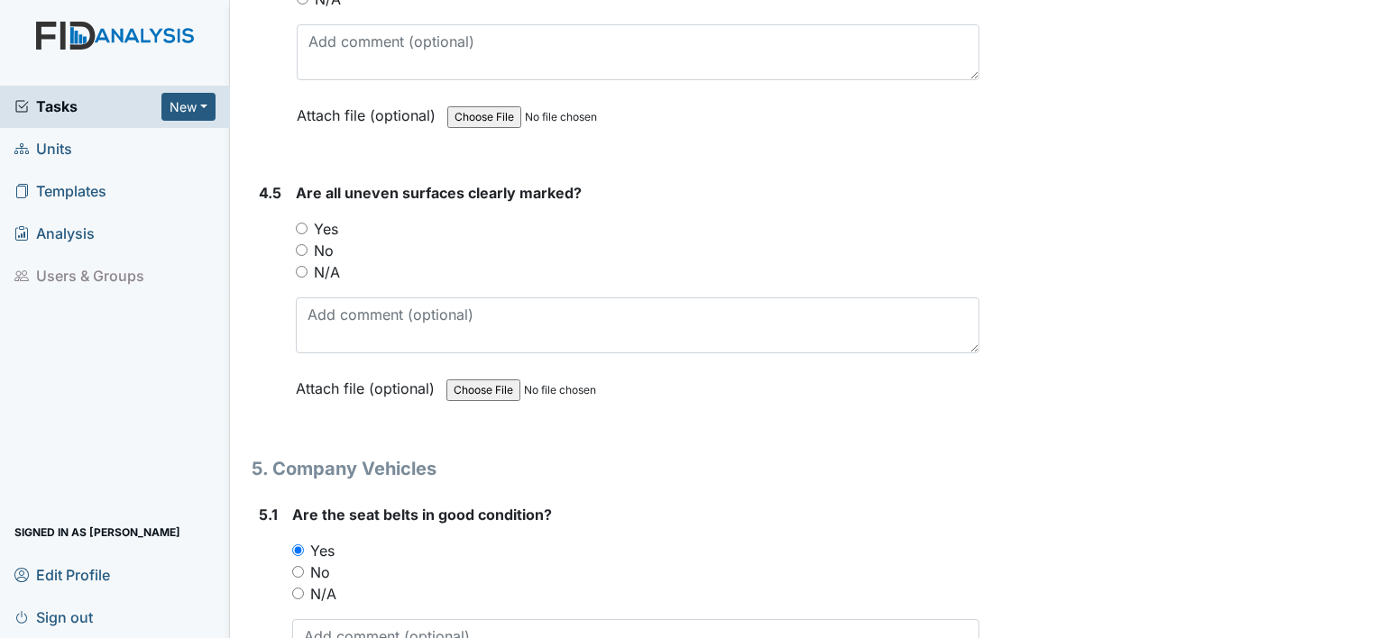
scroll to position [12270, 0]
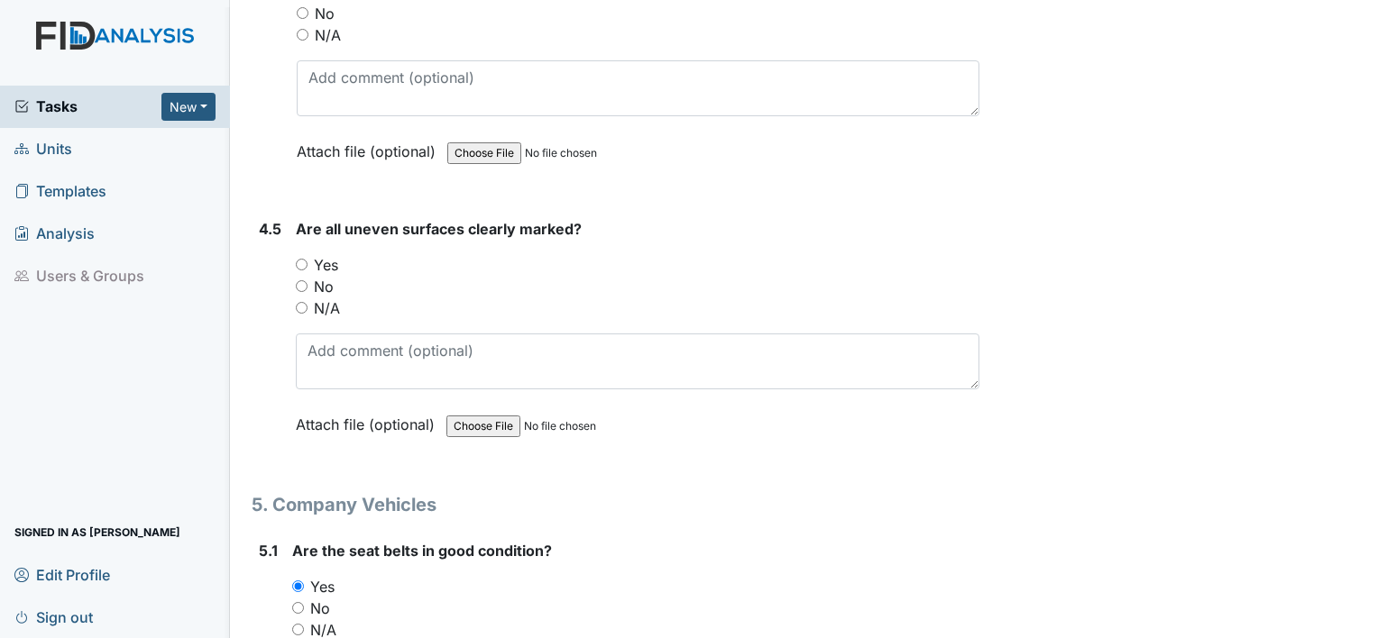
click at [299, 259] on input "Yes" at bounding box center [302, 265] width 12 height 12
radio input "true"
drag, startPoint x: 268, startPoint y: 132, endPoint x: 264, endPoint y: 65, distance: 66.8
click at [264, 65] on div "4.4" at bounding box center [270, 67] width 23 height 244
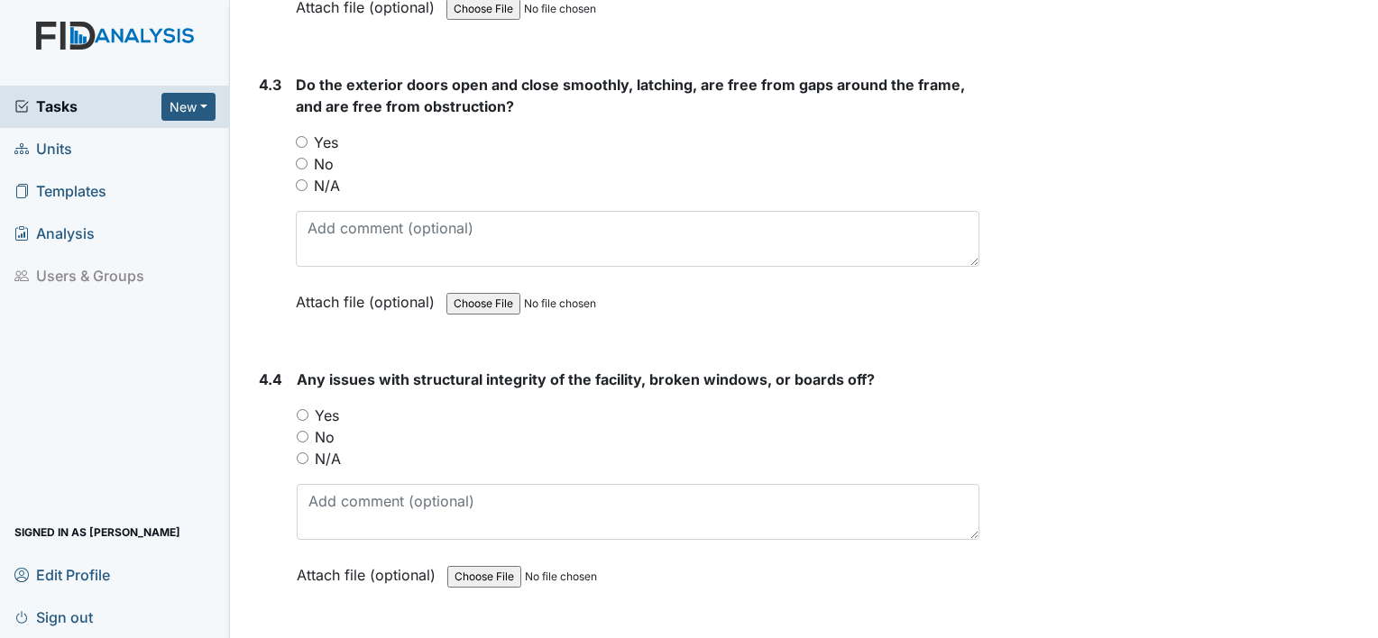
scroll to position [11838, 0]
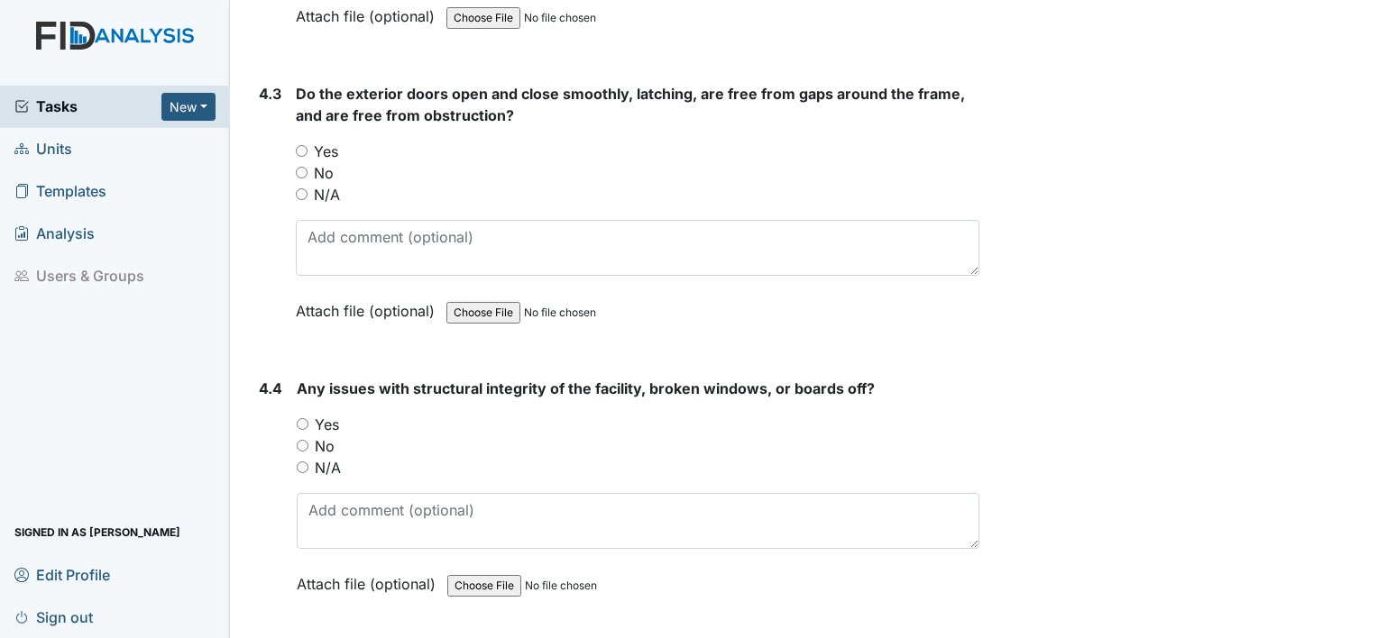
click at [305, 440] on input "No" at bounding box center [303, 446] width 12 height 12
radio input "true"
click at [299, 145] on input "Yes" at bounding box center [302, 151] width 12 height 12
radio input "true"
click at [256, 104] on div "4.3 Do the exterior doors open and close smoothly, latching, are free from gaps…" at bounding box center [616, 216] width 728 height 266
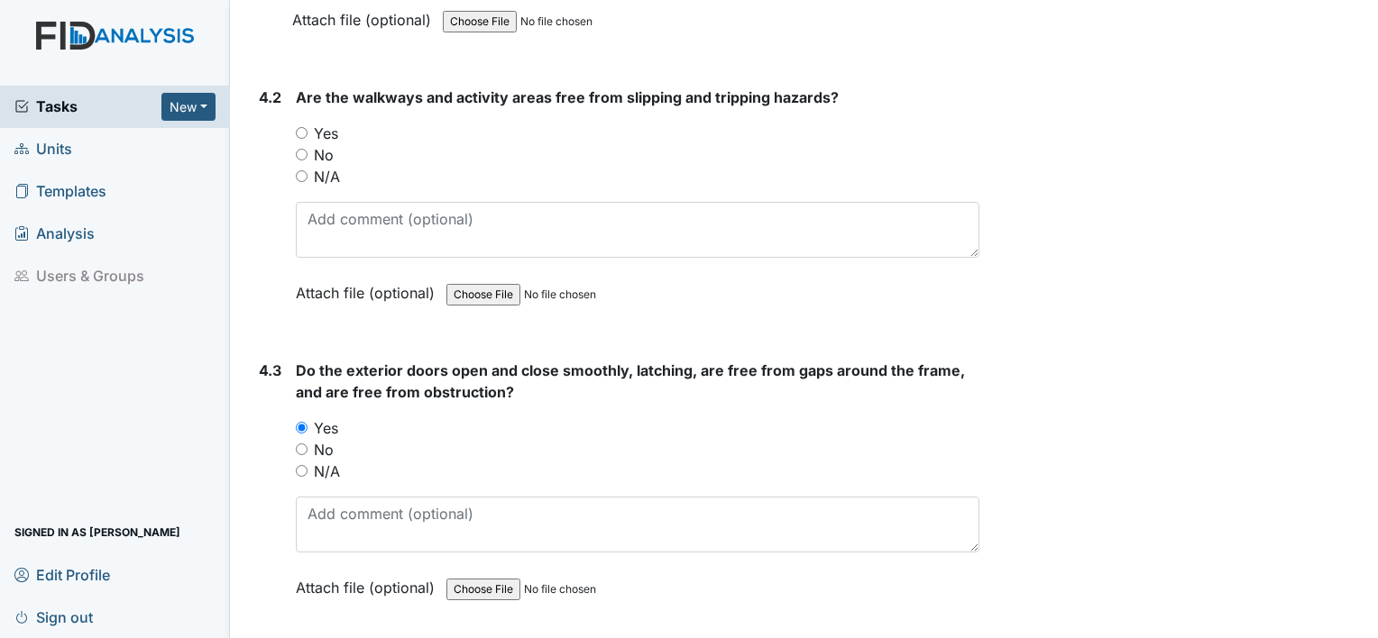
scroll to position [11477, 0]
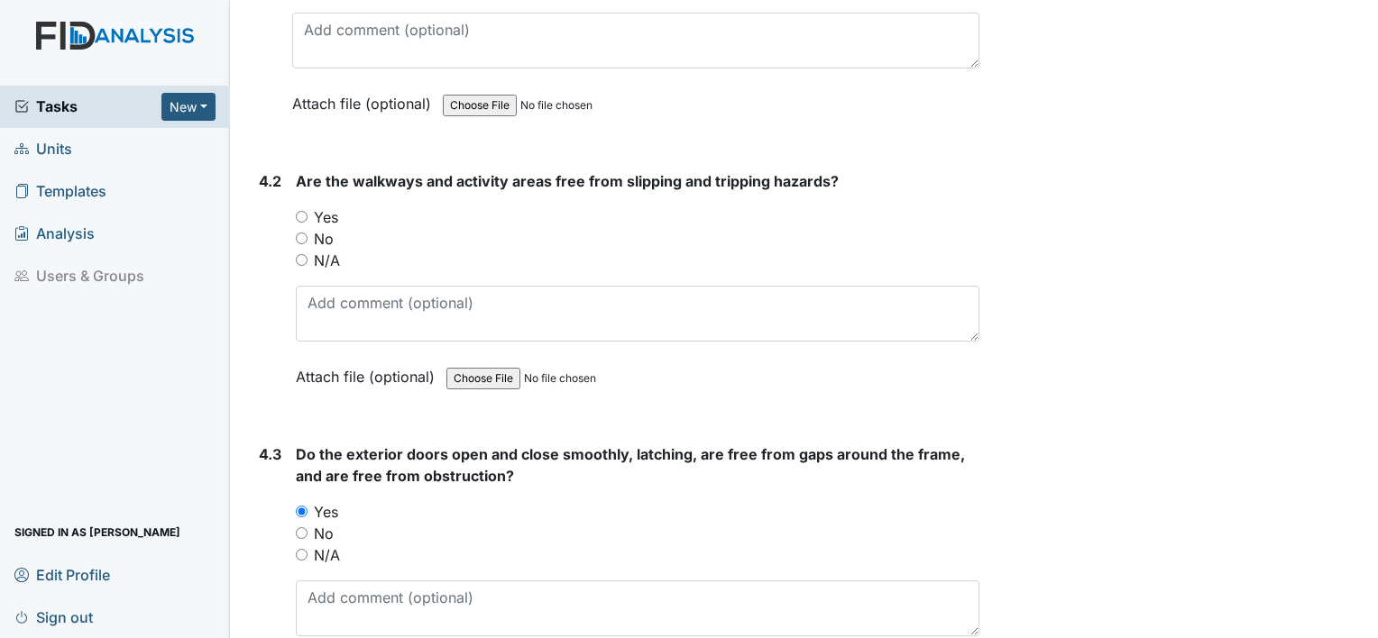
click at [299, 211] on input "Yes" at bounding box center [302, 217] width 12 height 12
radio input "true"
drag, startPoint x: 276, startPoint y: 87, endPoint x: 249, endPoint y: 50, distance: 45.8
drag, startPoint x: 249, startPoint y: 50, endPoint x: 273, endPoint y: 22, distance: 37.8
click at [273, 22] on div "4.1" at bounding box center [268, 19] width 19 height 244
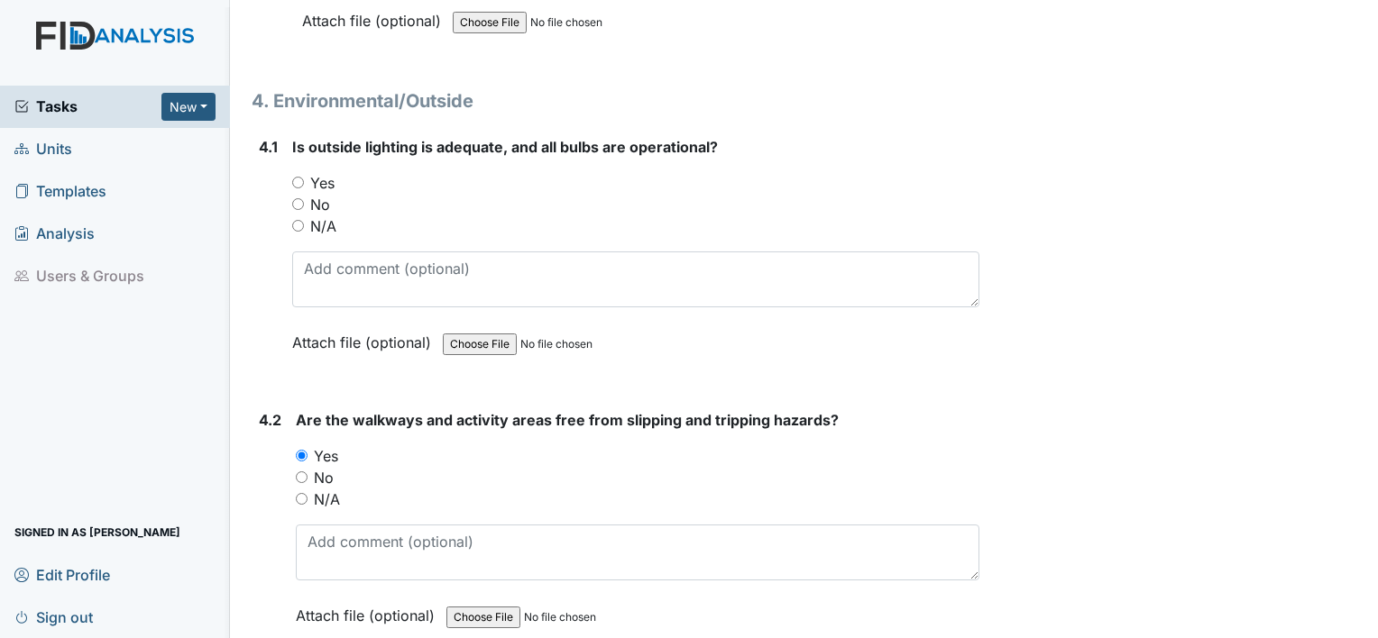
scroll to position [11224, 0]
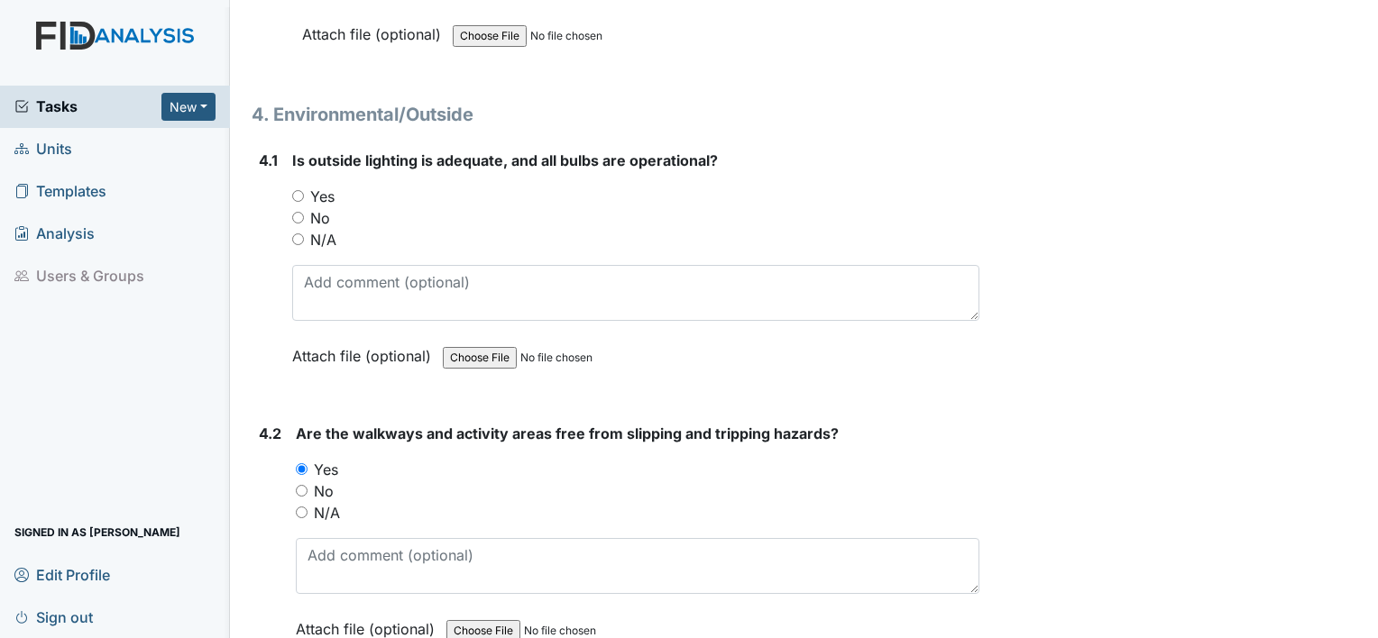
click at [294, 190] on input "Yes" at bounding box center [298, 196] width 12 height 12
radio input "true"
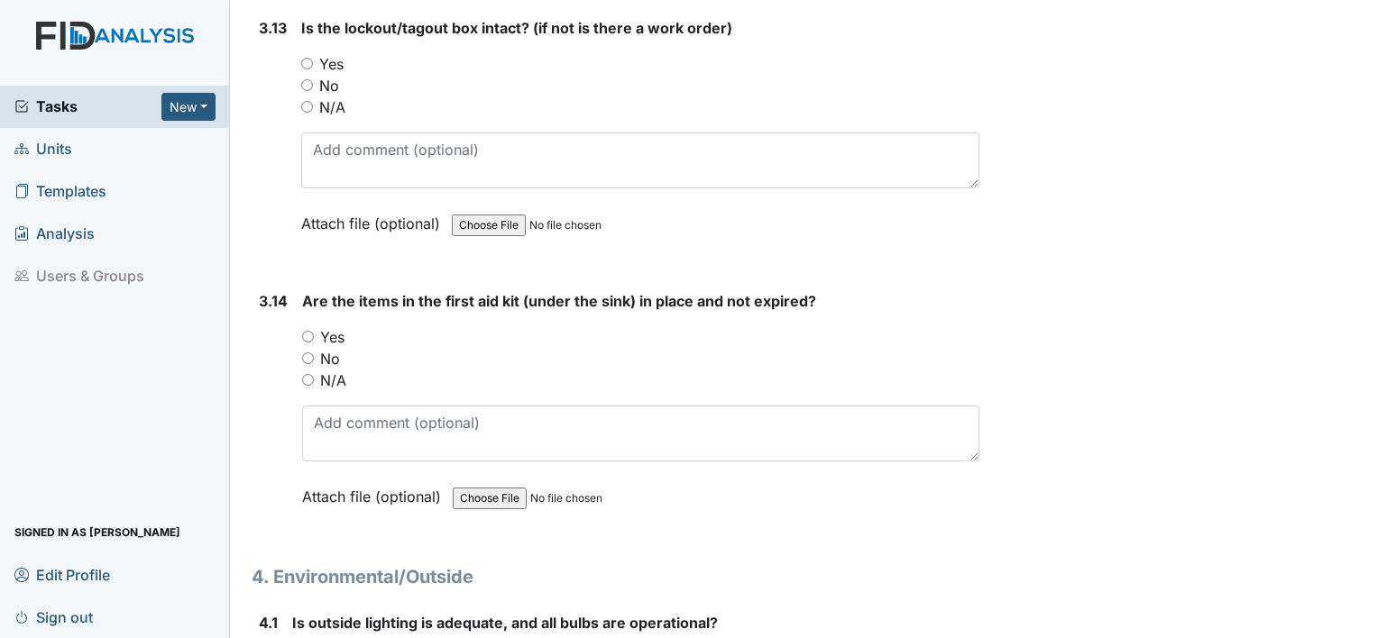
scroll to position [10756, 0]
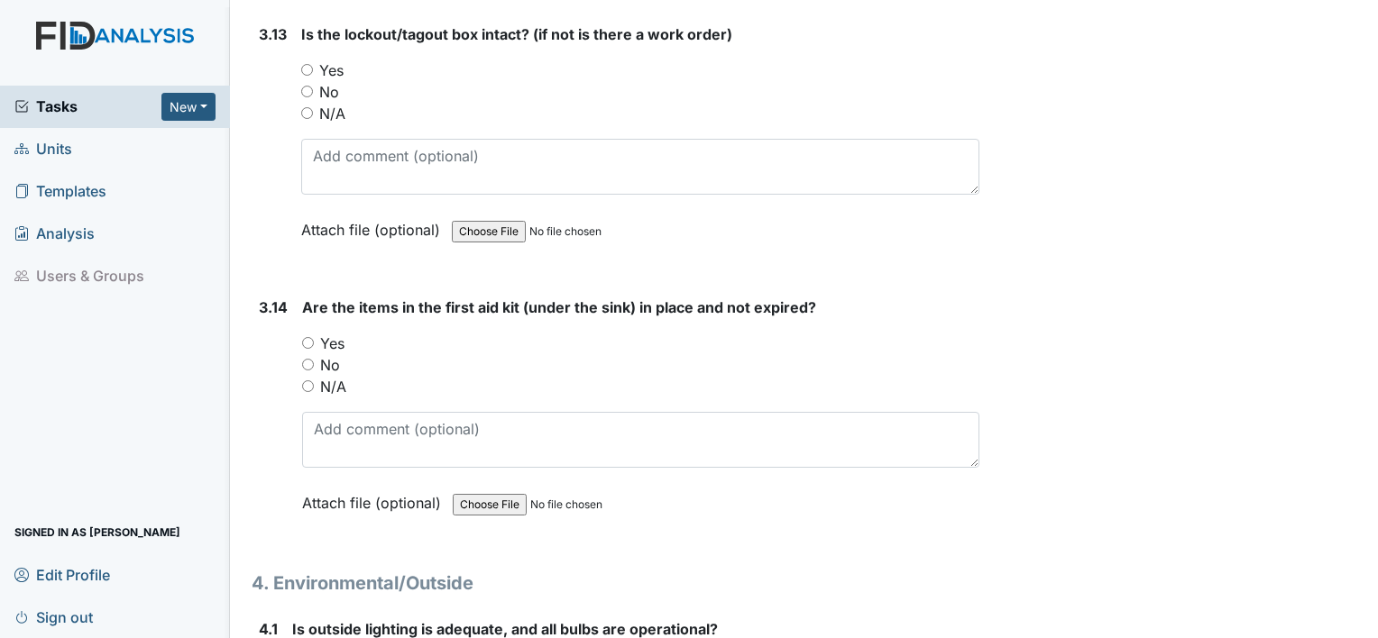
click at [307, 337] on input "Yes" at bounding box center [308, 343] width 12 height 12
radio input "true"
click at [274, 179] on div "3.13" at bounding box center [273, 145] width 28 height 244
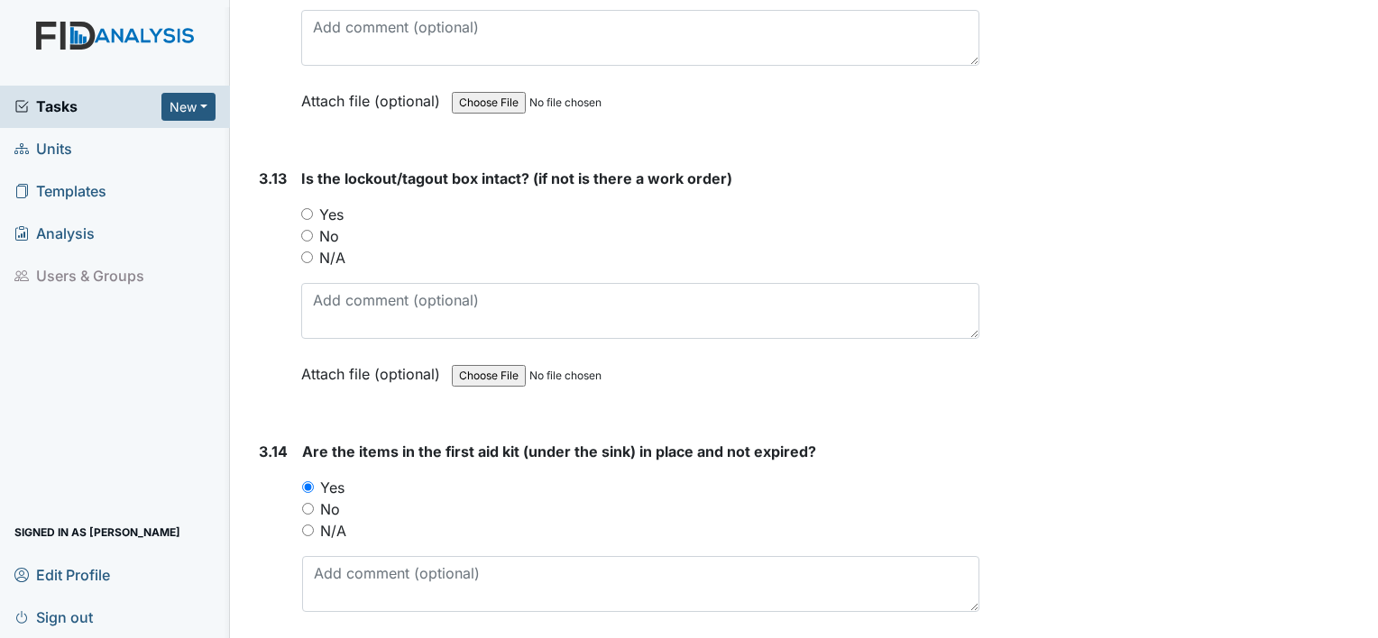
scroll to position [10575, 0]
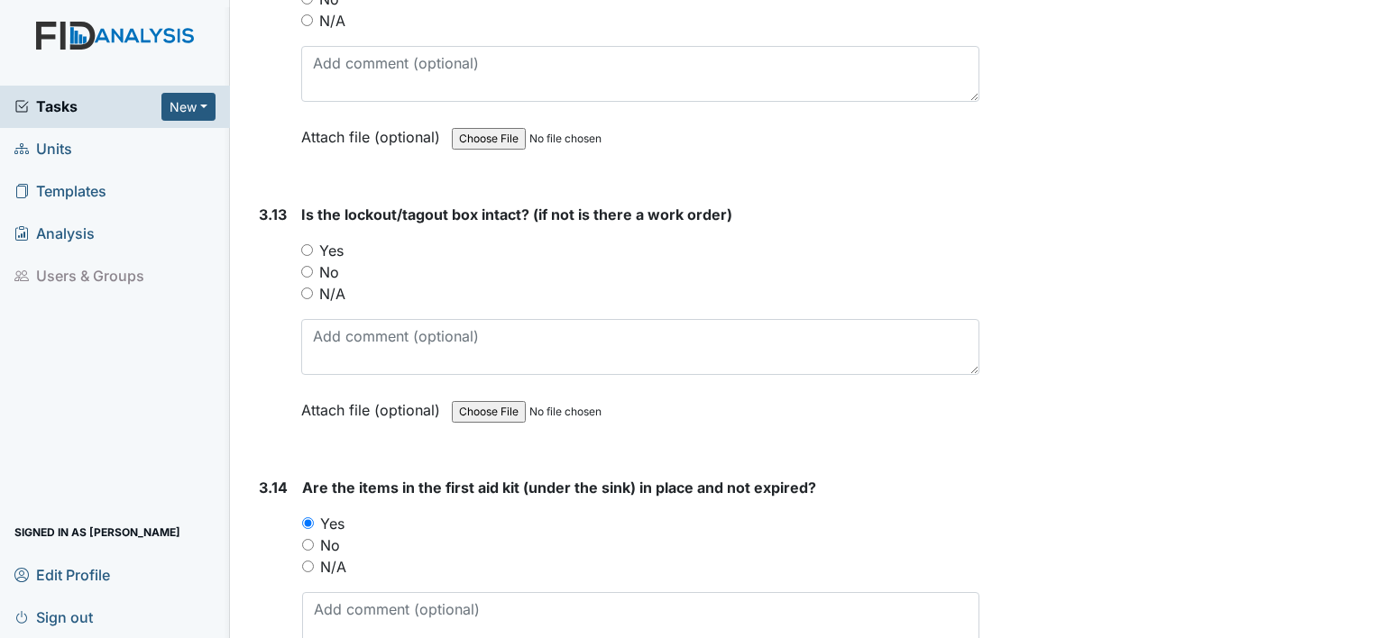
click at [303, 244] on input "Yes" at bounding box center [307, 250] width 12 height 12
radio input "true"
click at [303, 244] on input "Yes" at bounding box center [307, 250] width 12 height 12
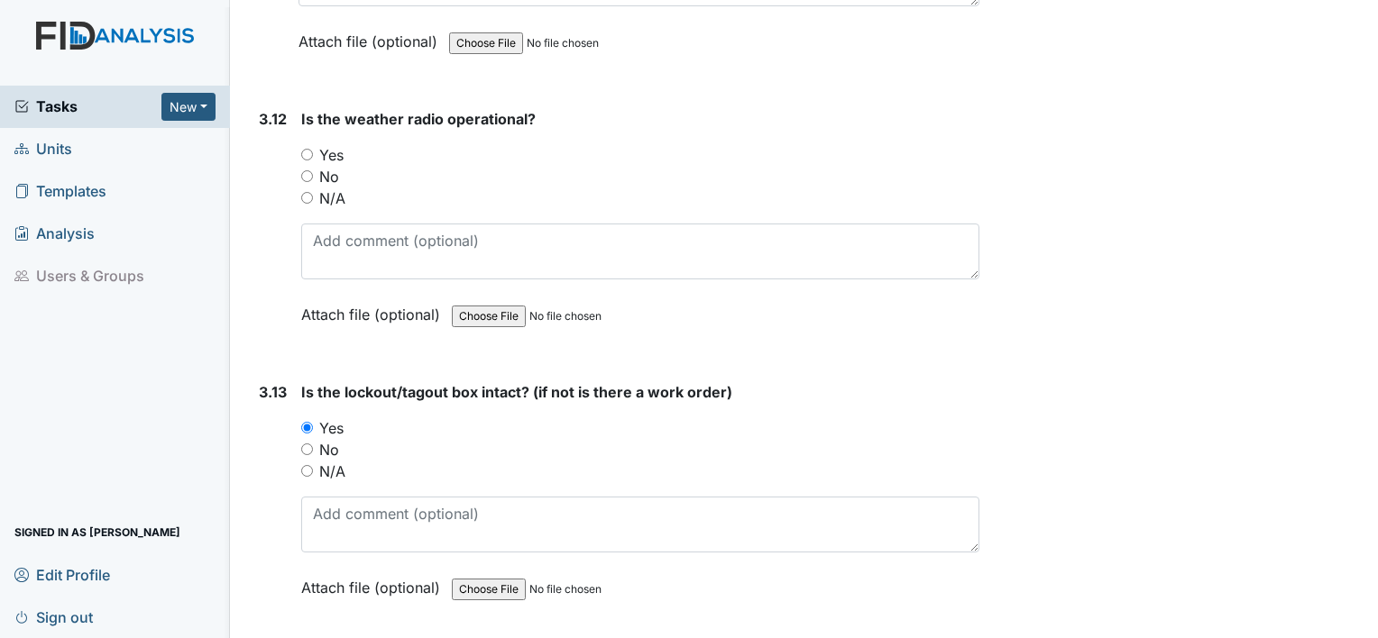
scroll to position [10287, 0]
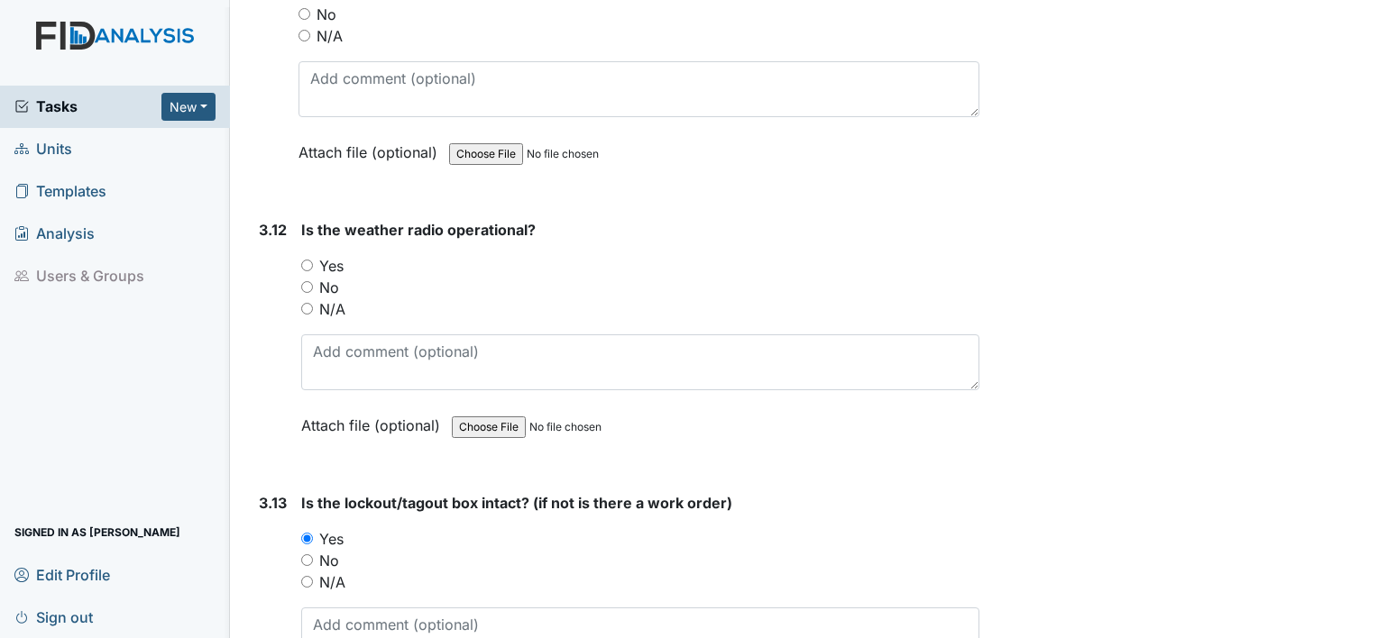
click at [304, 260] on input "Yes" at bounding box center [307, 266] width 12 height 12
radio input "true"
click at [256, 98] on div "3.11 Do all the breaker boxes have nothing within 36inches? Are the breakers la…" at bounding box center [616, 68] width 728 height 244
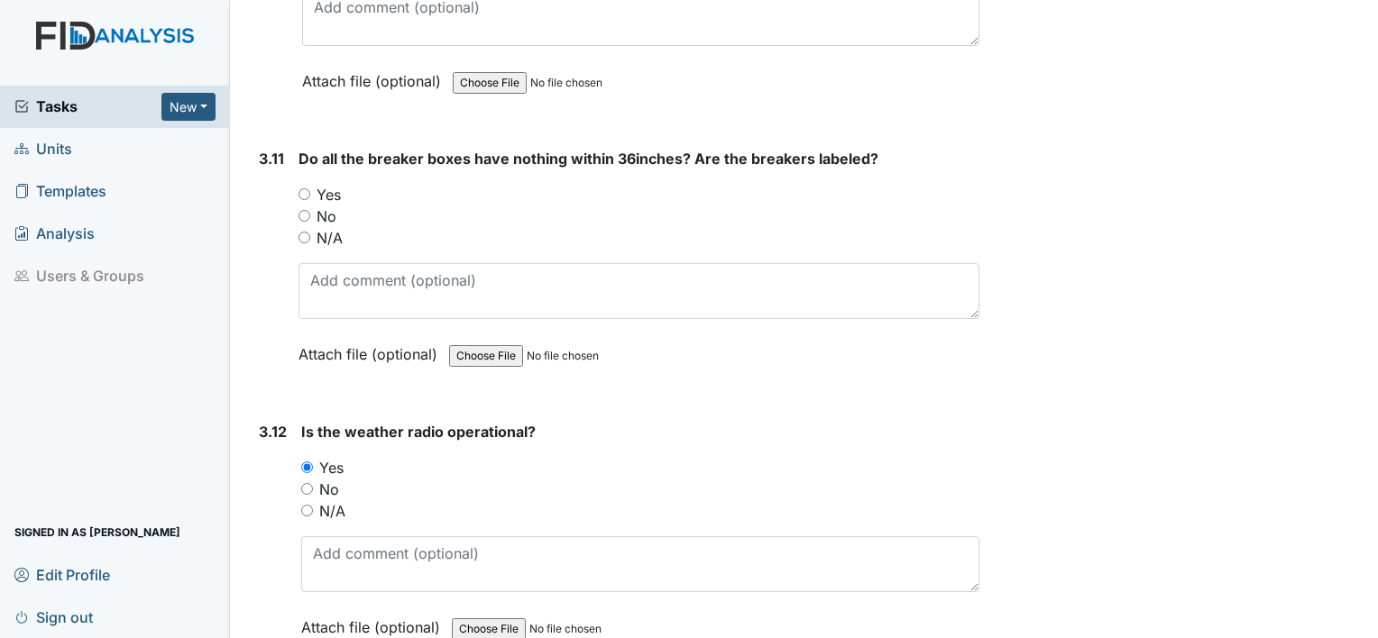
scroll to position [10070, 0]
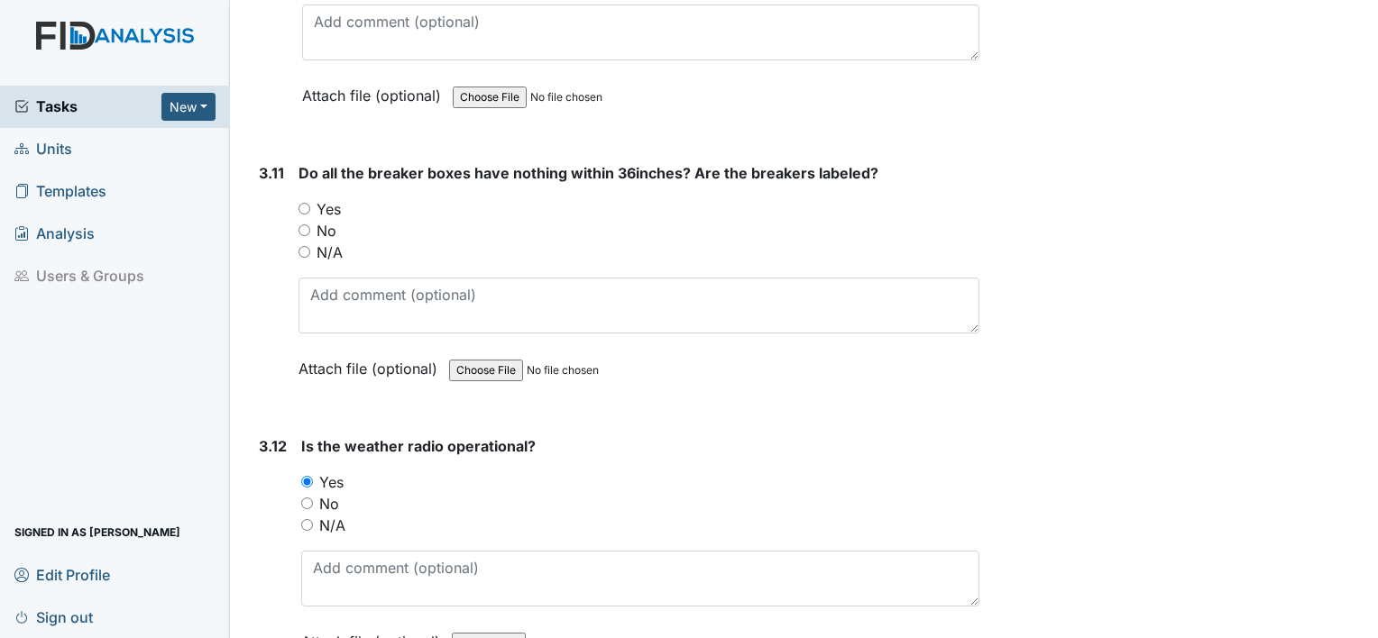
click at [300, 203] on input "Yes" at bounding box center [304, 209] width 12 height 12
radio input "true"
drag, startPoint x: 265, startPoint y: 71, endPoint x: 246, endPoint y: 72, distance: 19.0
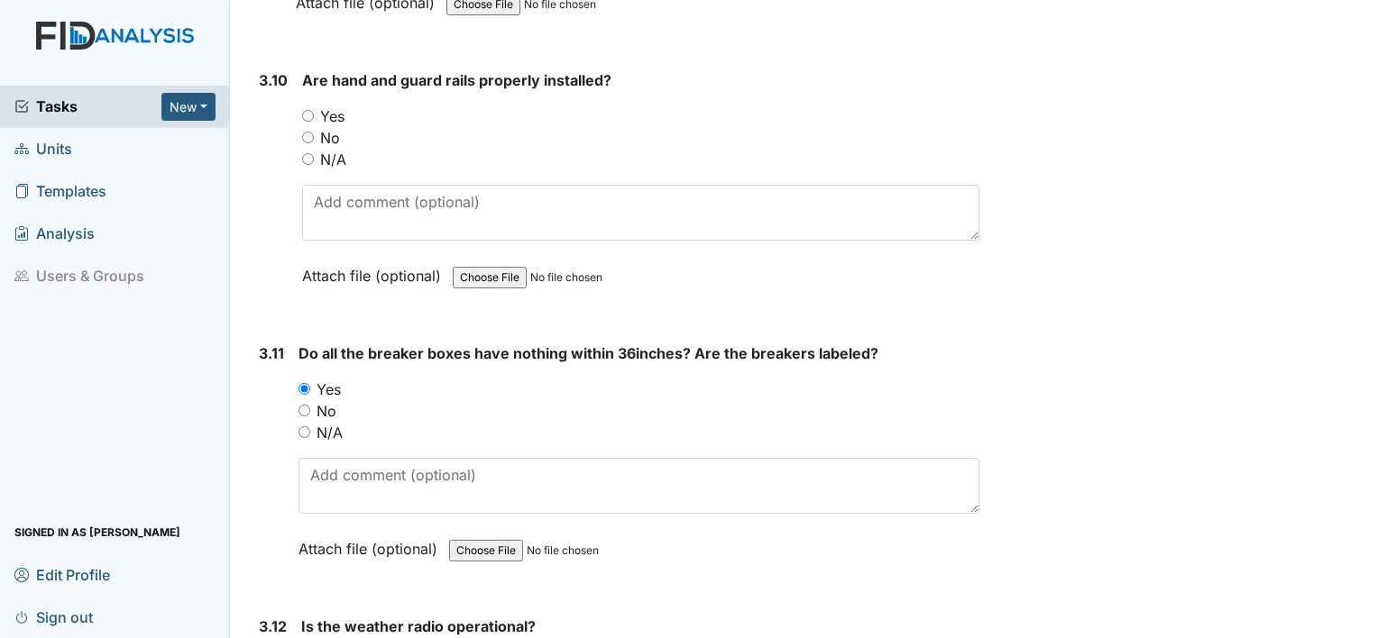
scroll to position [9710, 0]
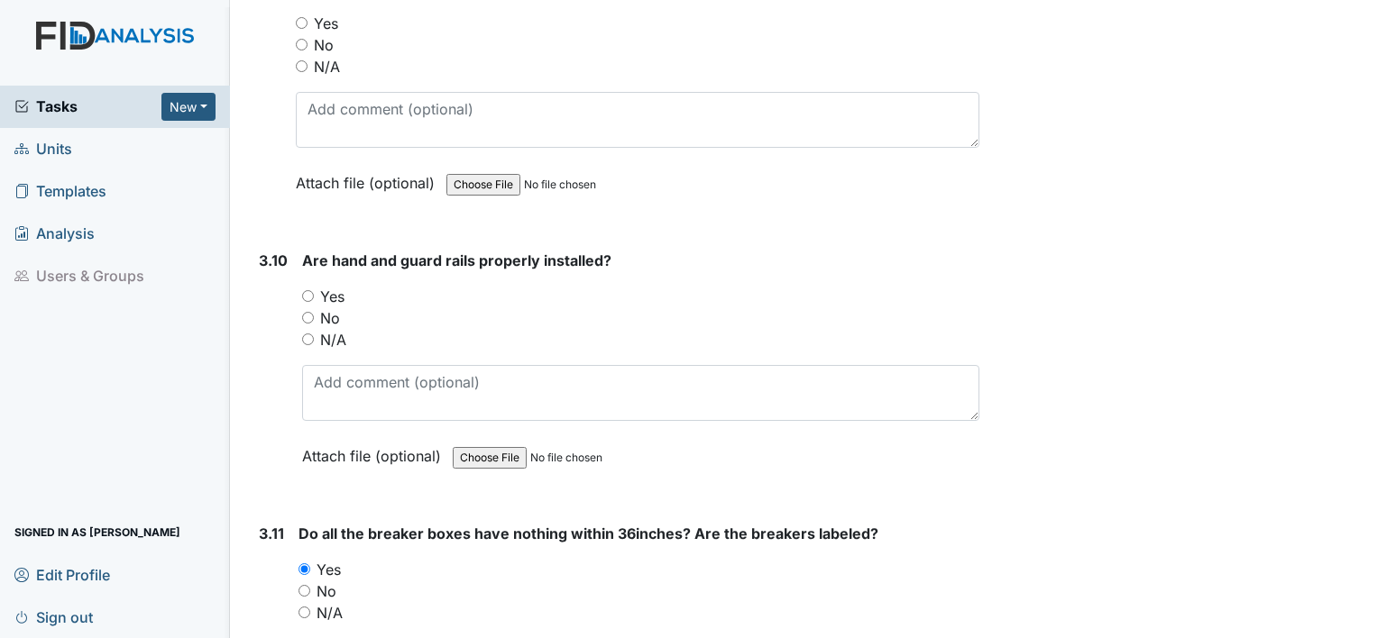
click at [305, 290] on input "Yes" at bounding box center [308, 296] width 12 height 12
radio input "true"
click at [260, 166] on div "3.9" at bounding box center [270, 99] width 23 height 244
drag, startPoint x: 260, startPoint y: 166, endPoint x: 247, endPoint y: 181, distance: 19.9
drag, startPoint x: 247, startPoint y: 181, endPoint x: 259, endPoint y: 134, distance: 48.3
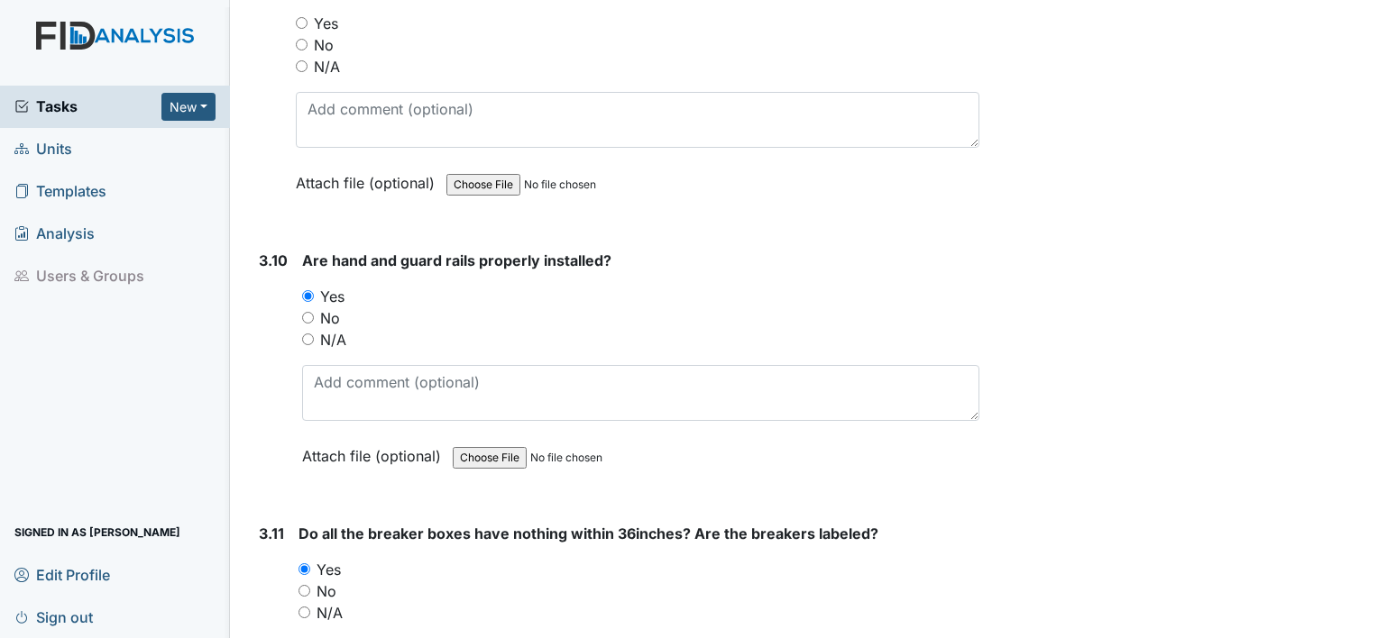
drag, startPoint x: 259, startPoint y: 134, endPoint x: 249, endPoint y: 97, distance: 38.3
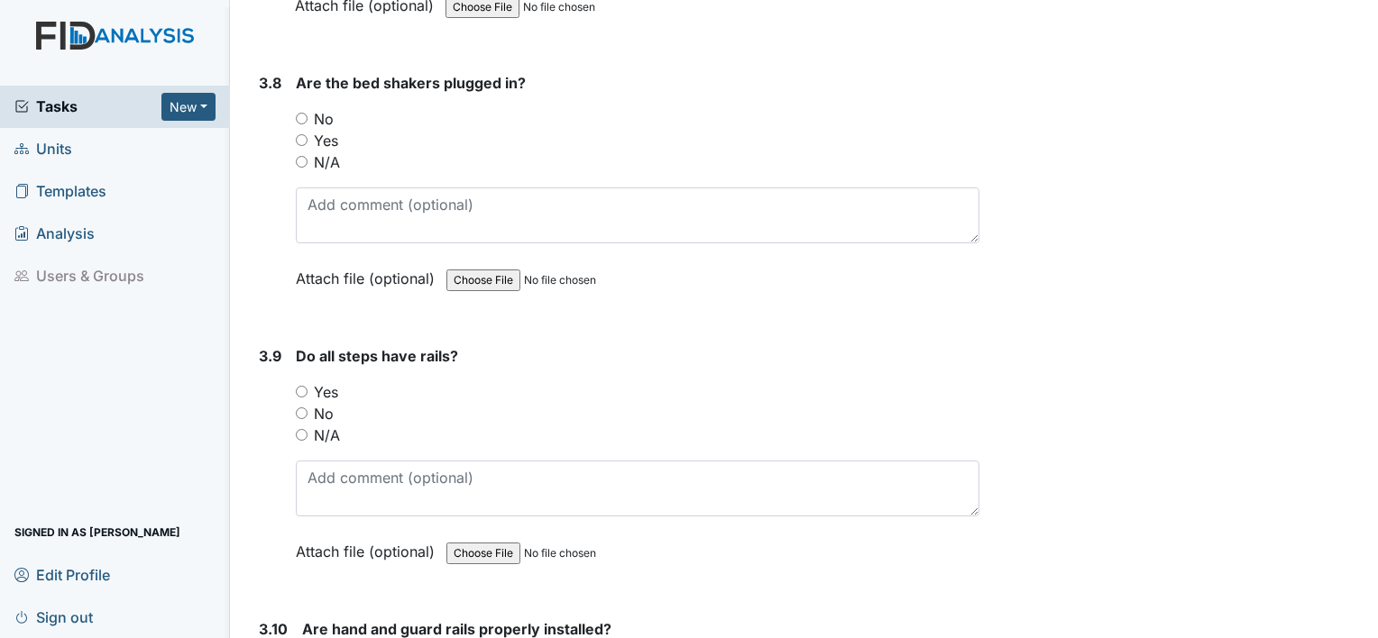
scroll to position [9241, 0]
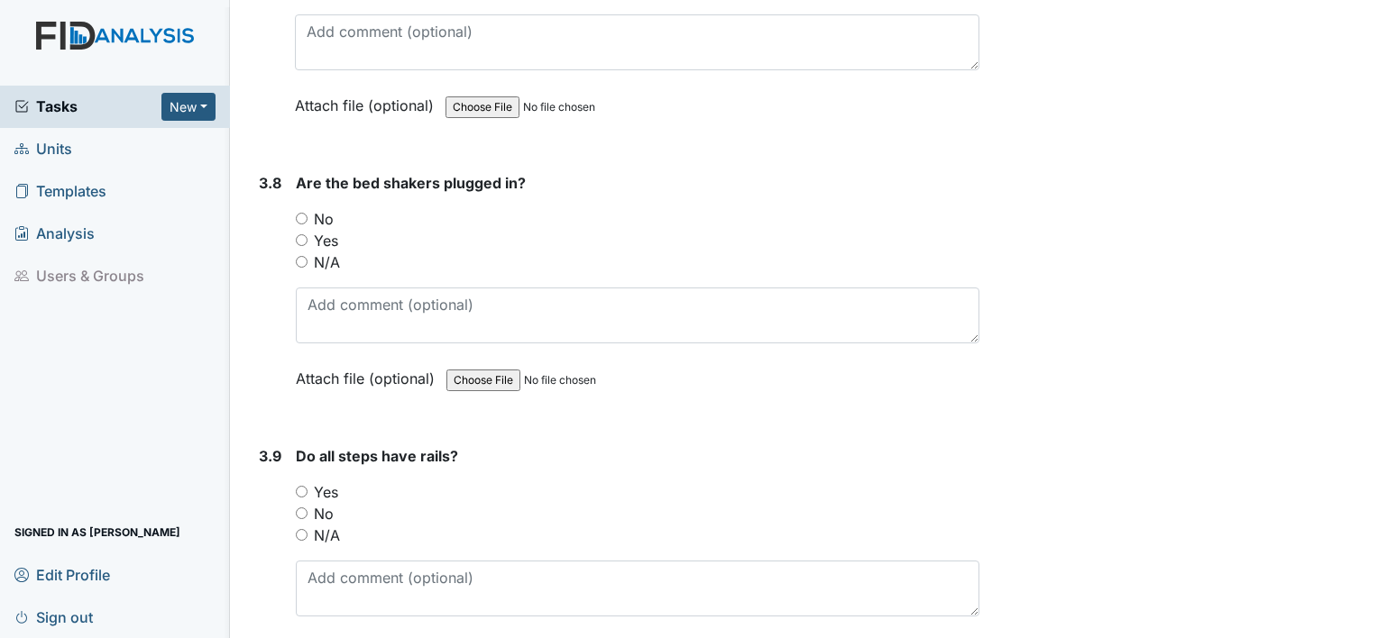
click at [301, 256] on input "N/A" at bounding box center [302, 262] width 12 height 12
radio input "true"
click at [299, 486] on input "Yes" at bounding box center [302, 492] width 12 height 12
radio input "true"
click at [261, 94] on div "3.7" at bounding box center [270, 21] width 22 height 244
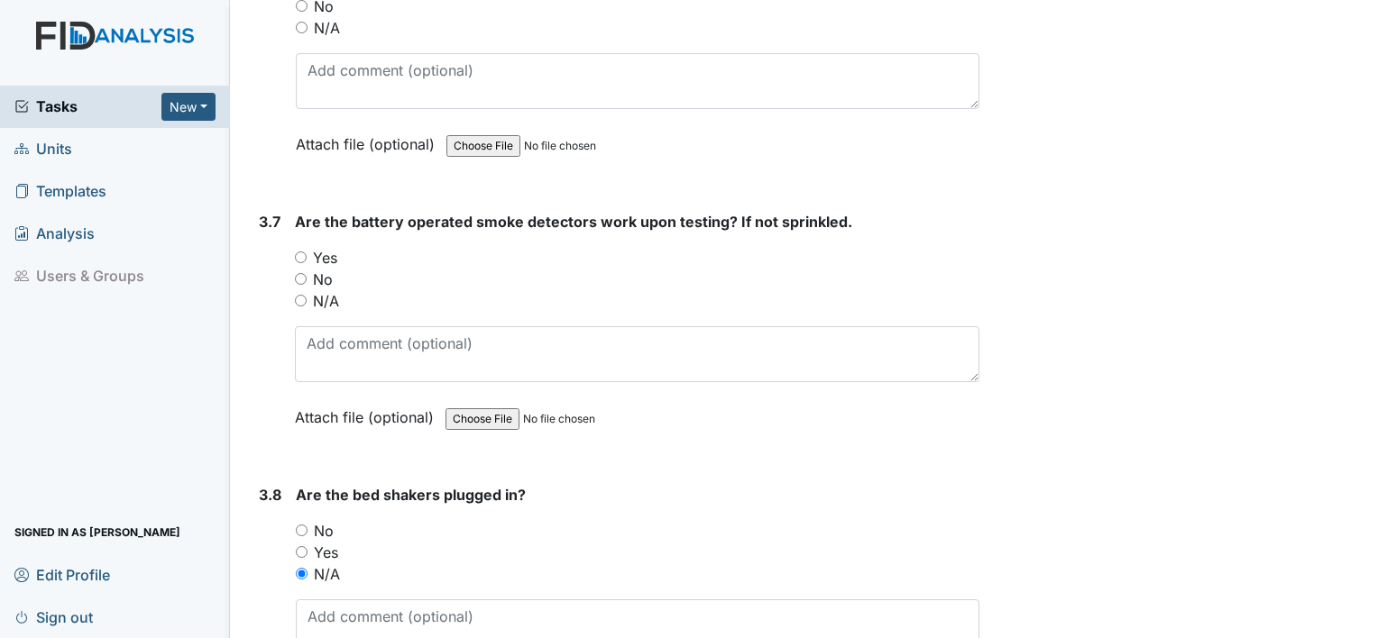
scroll to position [8916, 0]
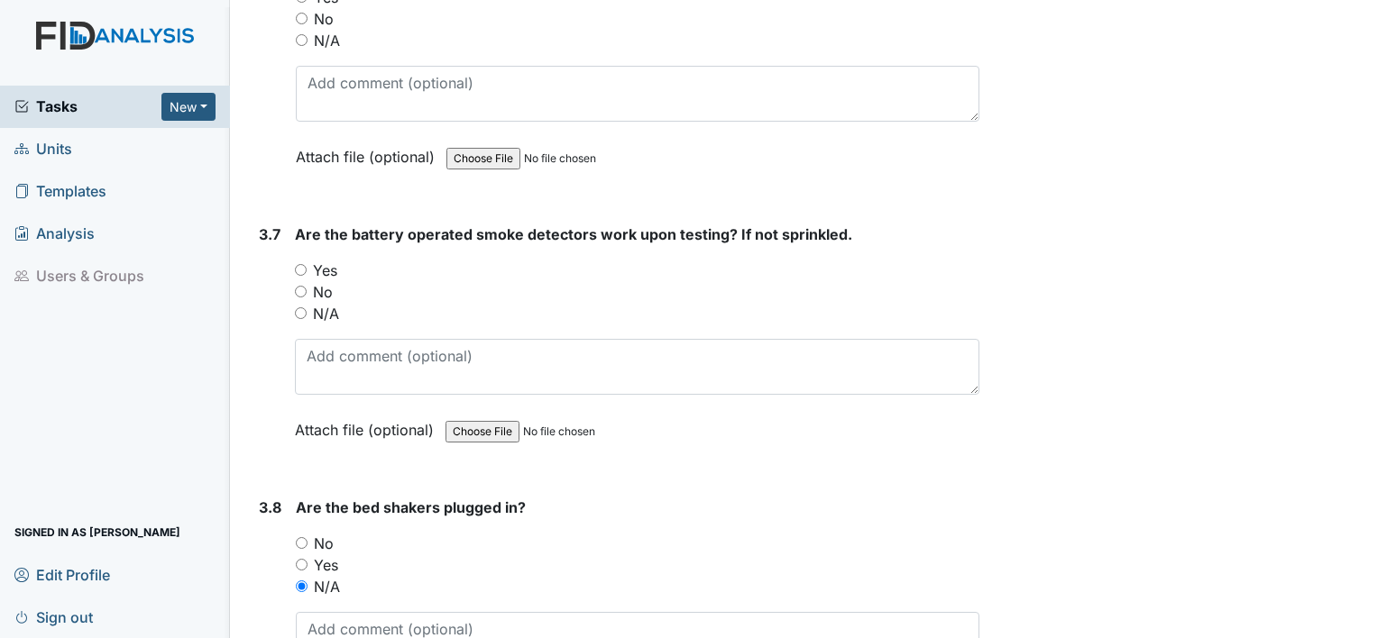
click at [298, 264] on input "Yes" at bounding box center [301, 270] width 12 height 12
radio input "true"
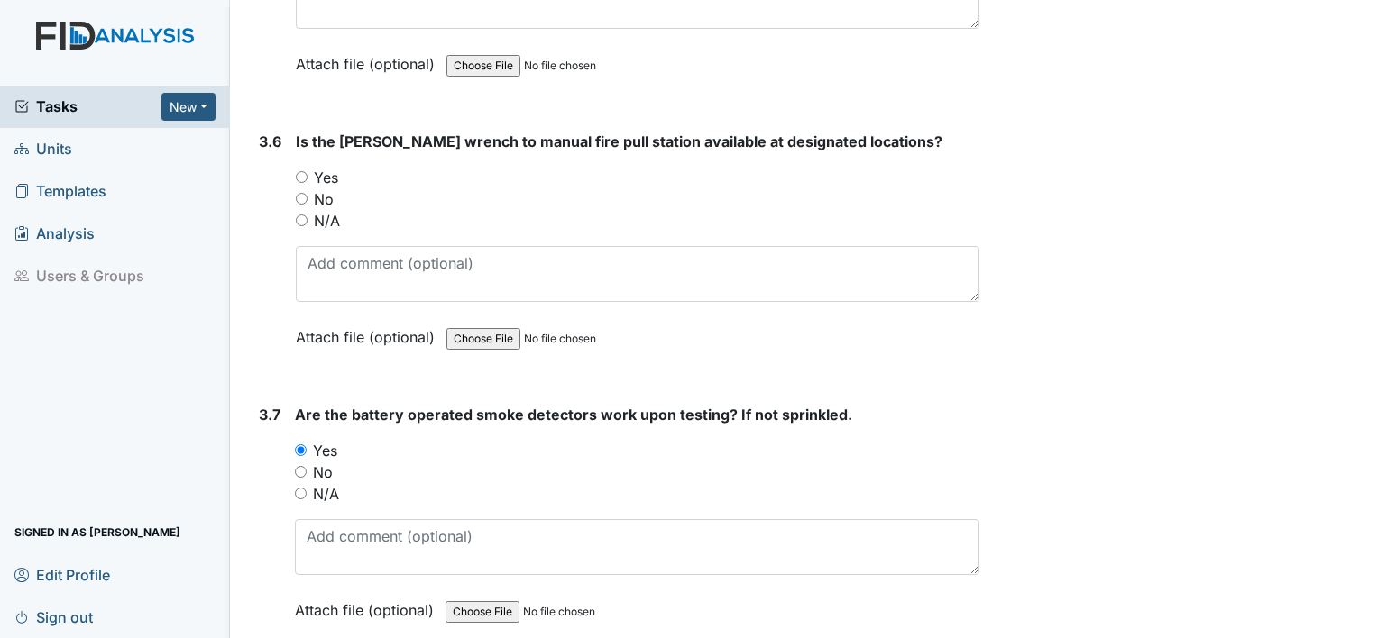
scroll to position [8700, 0]
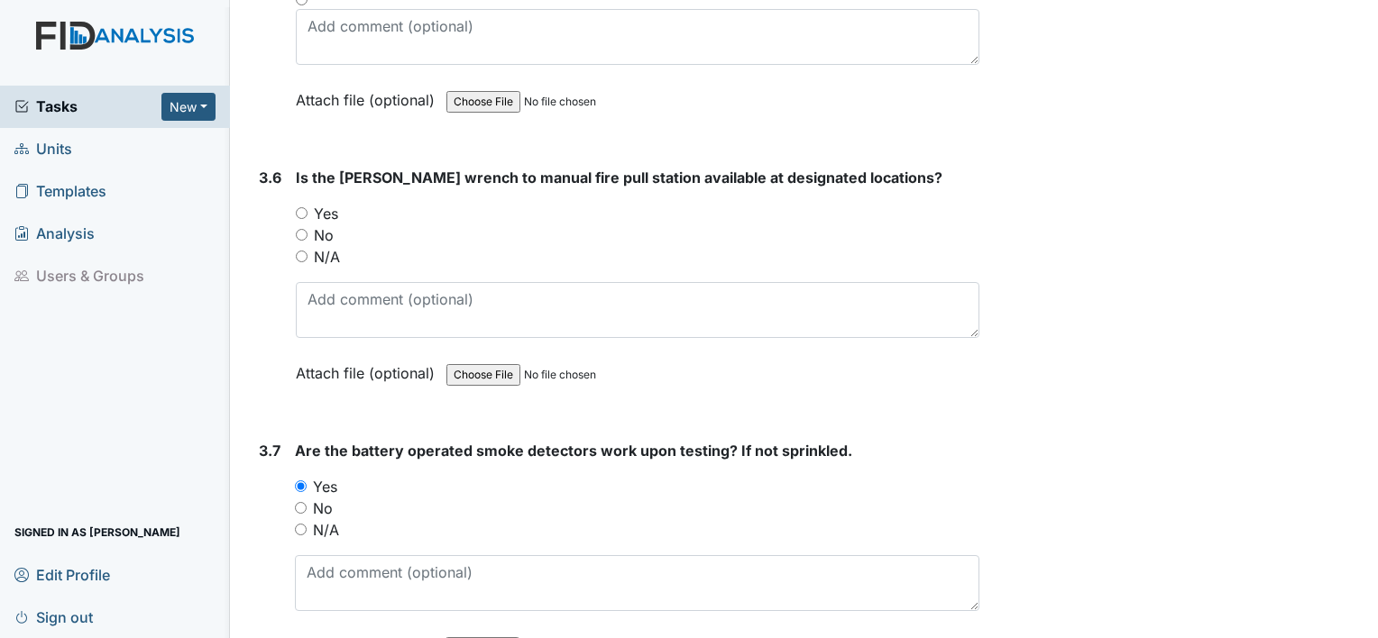
click at [303, 207] on input "Yes" at bounding box center [302, 213] width 12 height 12
radio input "true"
click at [264, 167] on div "3.6" at bounding box center [270, 289] width 23 height 244
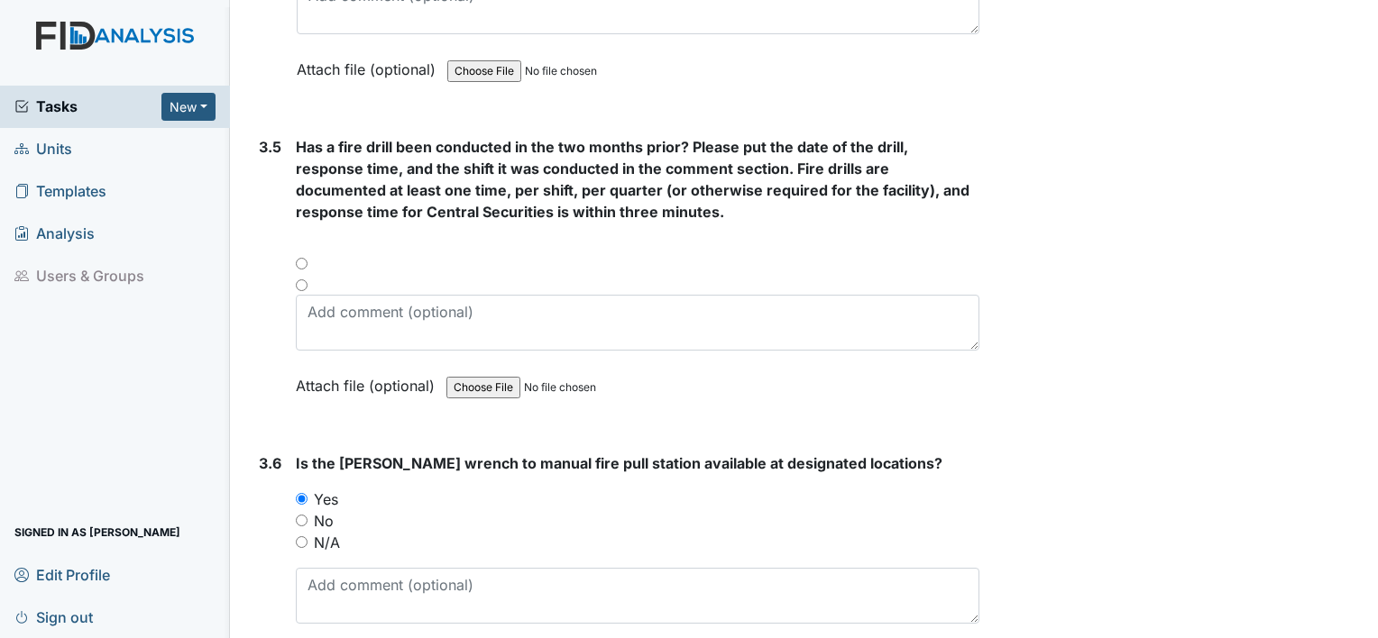
scroll to position [8411, 0]
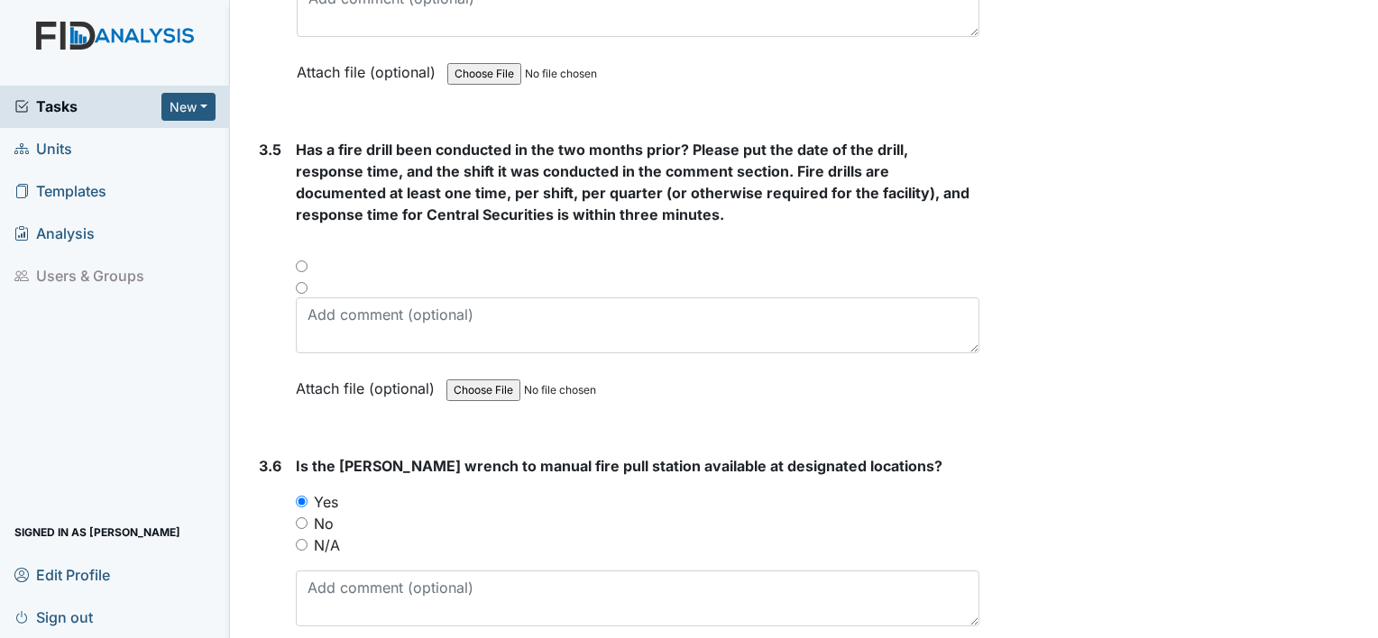
click at [299, 261] on div at bounding box center [637, 272] width 683 height 22
click at [299, 282] on input "radio" at bounding box center [302, 288] width 12 height 12
radio input "true"
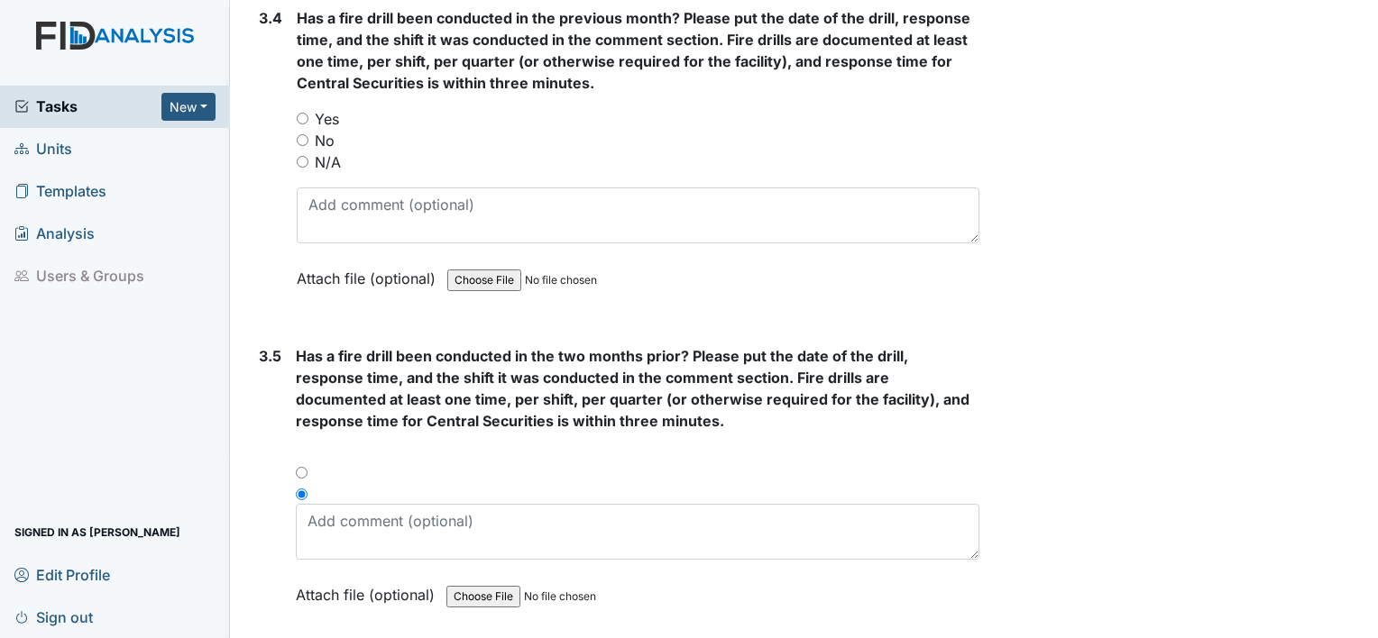
scroll to position [8051, 0]
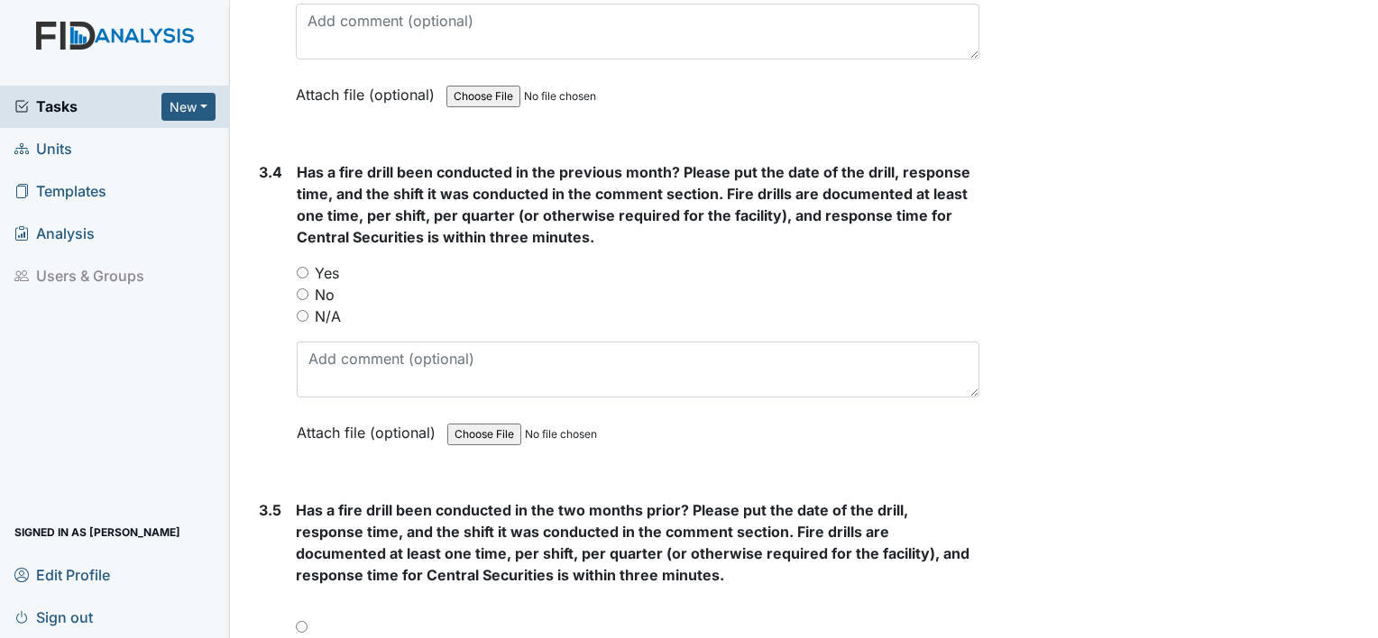
click at [301, 267] on input "Yes" at bounding box center [303, 273] width 12 height 12
radio input "true"
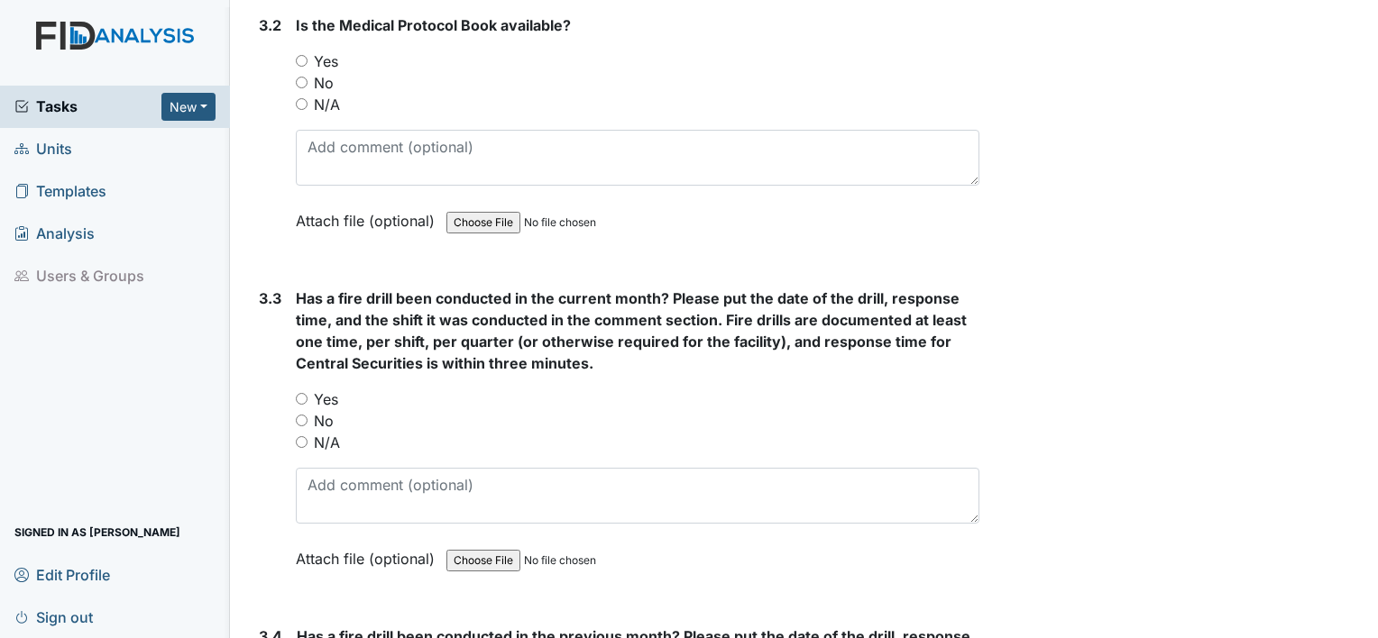
scroll to position [7582, 0]
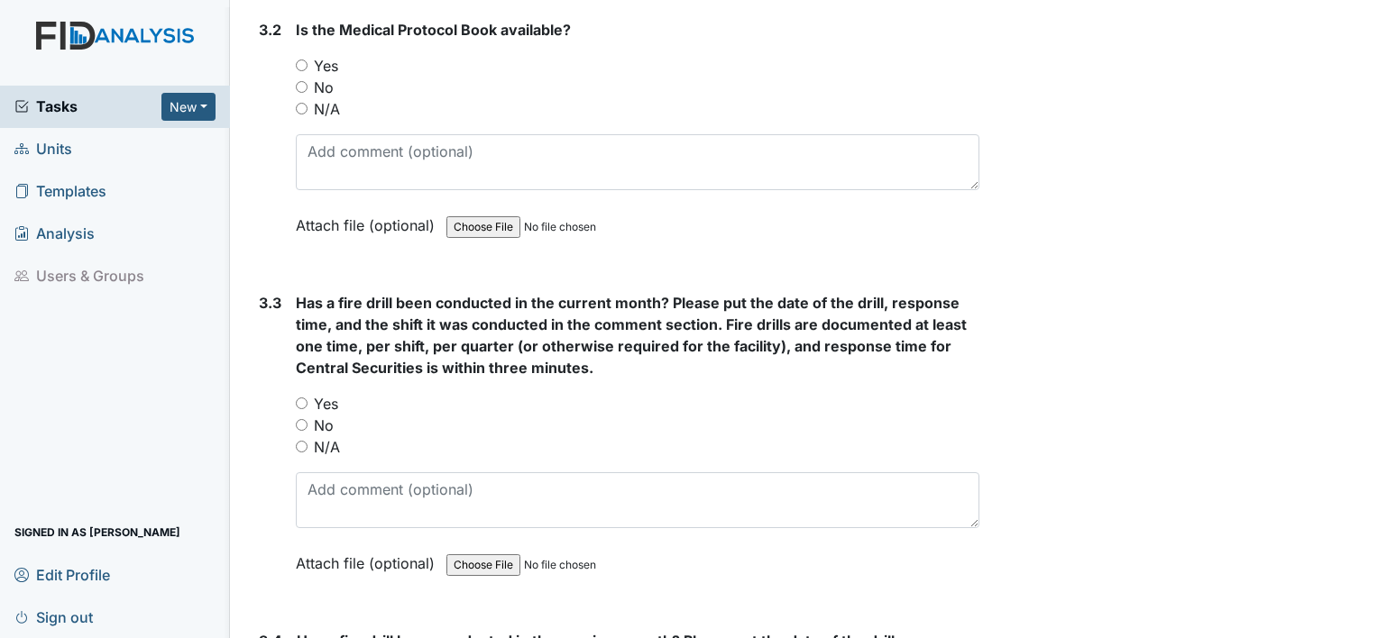
click at [301, 398] on input "Yes" at bounding box center [302, 404] width 12 height 12
radio input "true"
click at [300, 55] on div "Yes" at bounding box center [637, 66] width 683 height 22
click at [298, 60] on input "Yes" at bounding box center [302, 66] width 12 height 12
radio input "true"
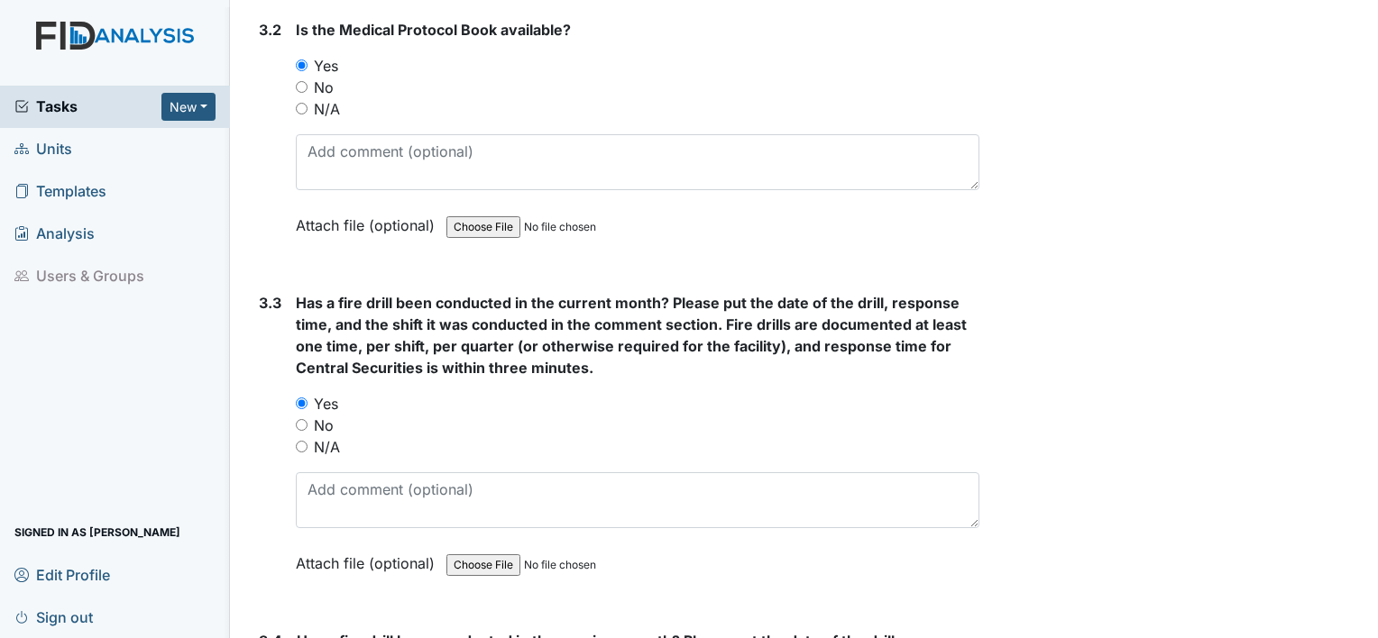
drag, startPoint x: 260, startPoint y: 41, endPoint x: 252, endPoint y: 29, distance: 14.3
drag, startPoint x: 252, startPoint y: 29, endPoint x: 252, endPoint y: 13, distance: 16.2
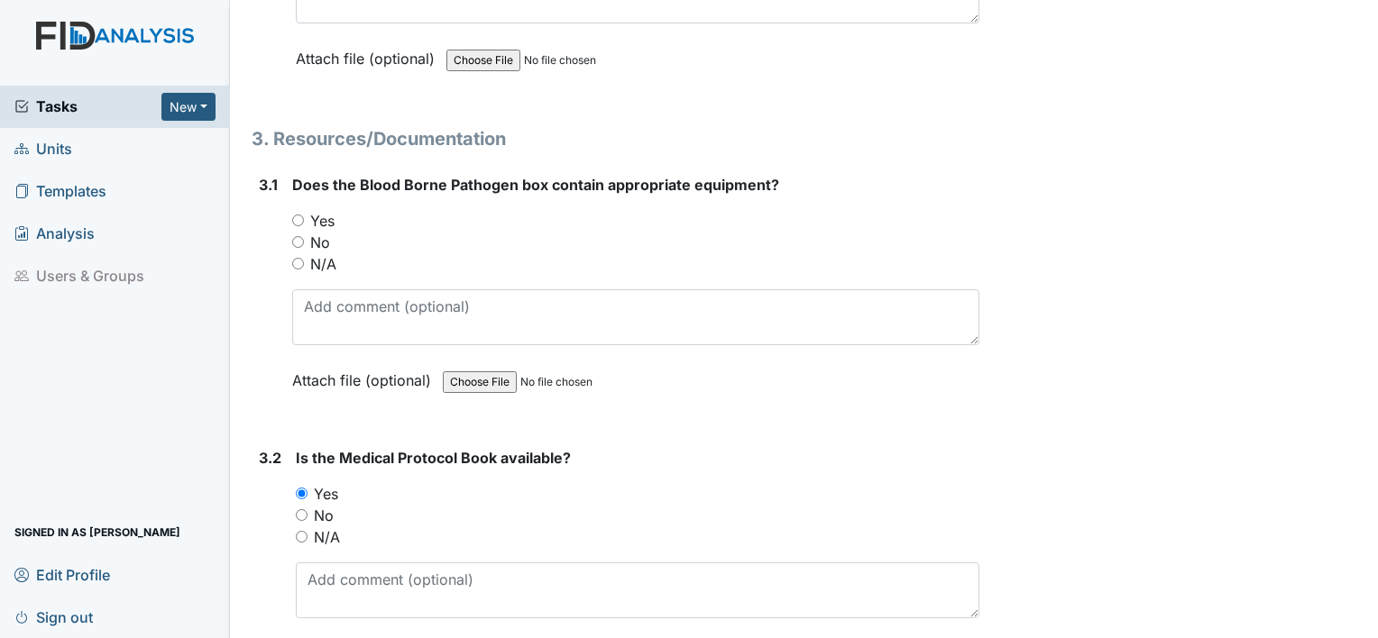
scroll to position [7149, 0]
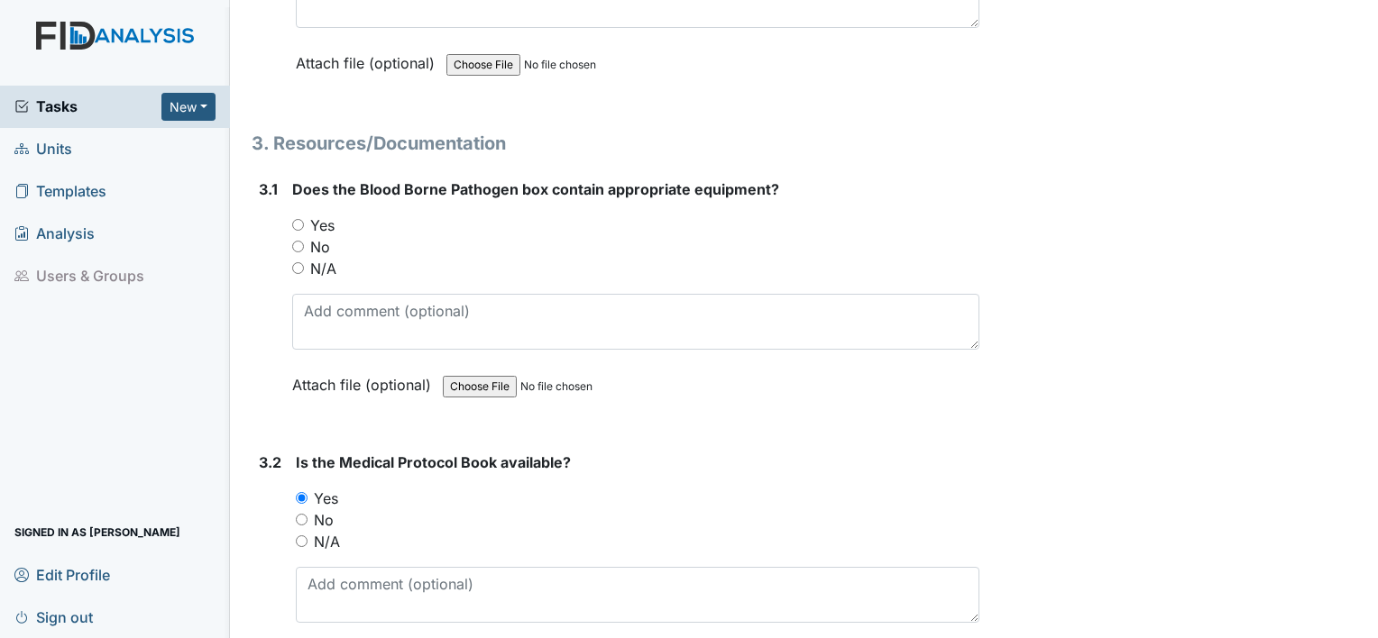
click at [296, 219] on input "Yes" at bounding box center [298, 225] width 12 height 12
radio input "true"
click at [273, 79] on div "1. Environmental/Inside 1.1 Do the doors to all the rooms open and close smooth…" at bounding box center [616, 236] width 728 height 14284
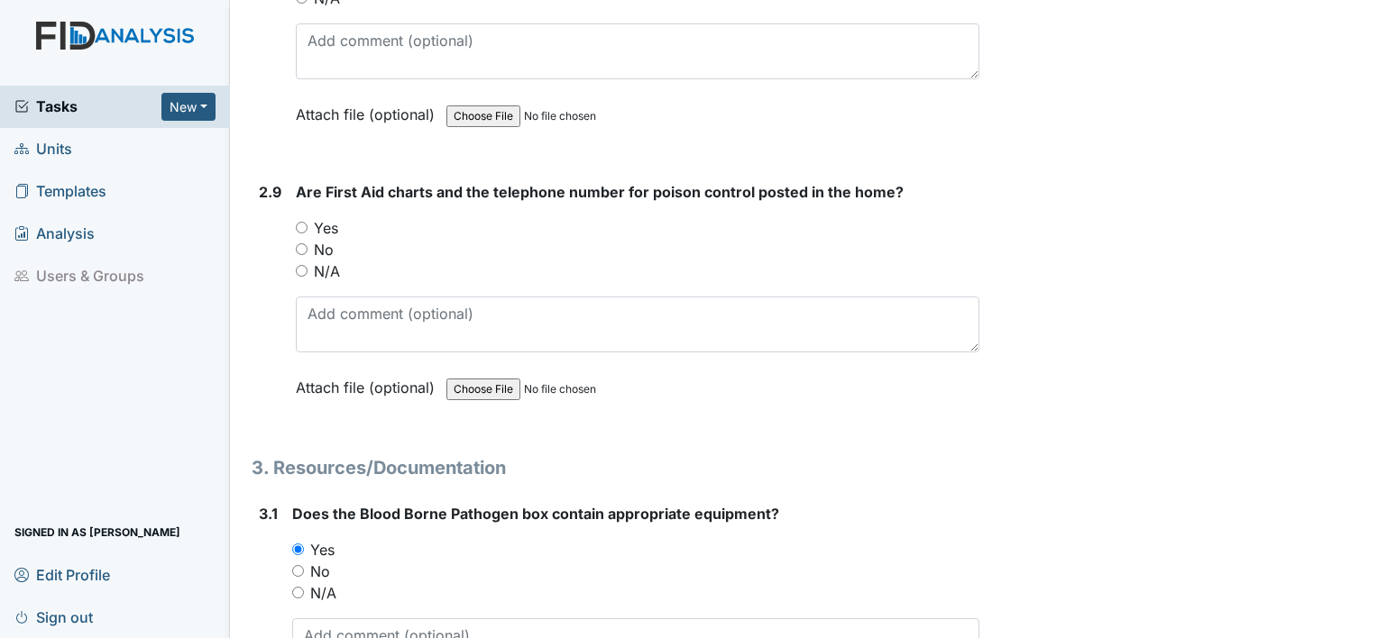
scroll to position [6788, 0]
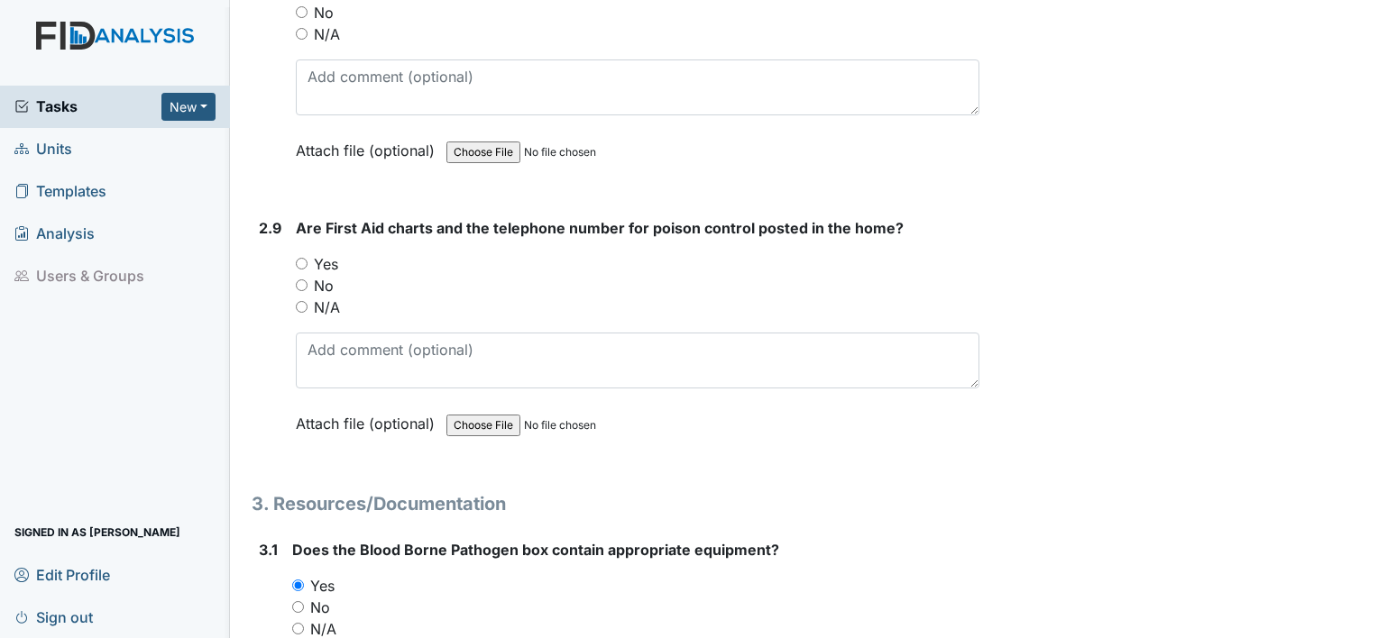
click at [299, 258] on input "Yes" at bounding box center [302, 264] width 12 height 12
radio input "true"
drag, startPoint x: 267, startPoint y: 159, endPoint x: 255, endPoint y: 144, distance: 18.6
click at [255, 144] on div "2.8 Is the medication area clean and well lit? You must select one of the below…" at bounding box center [616, 66] width 728 height 244
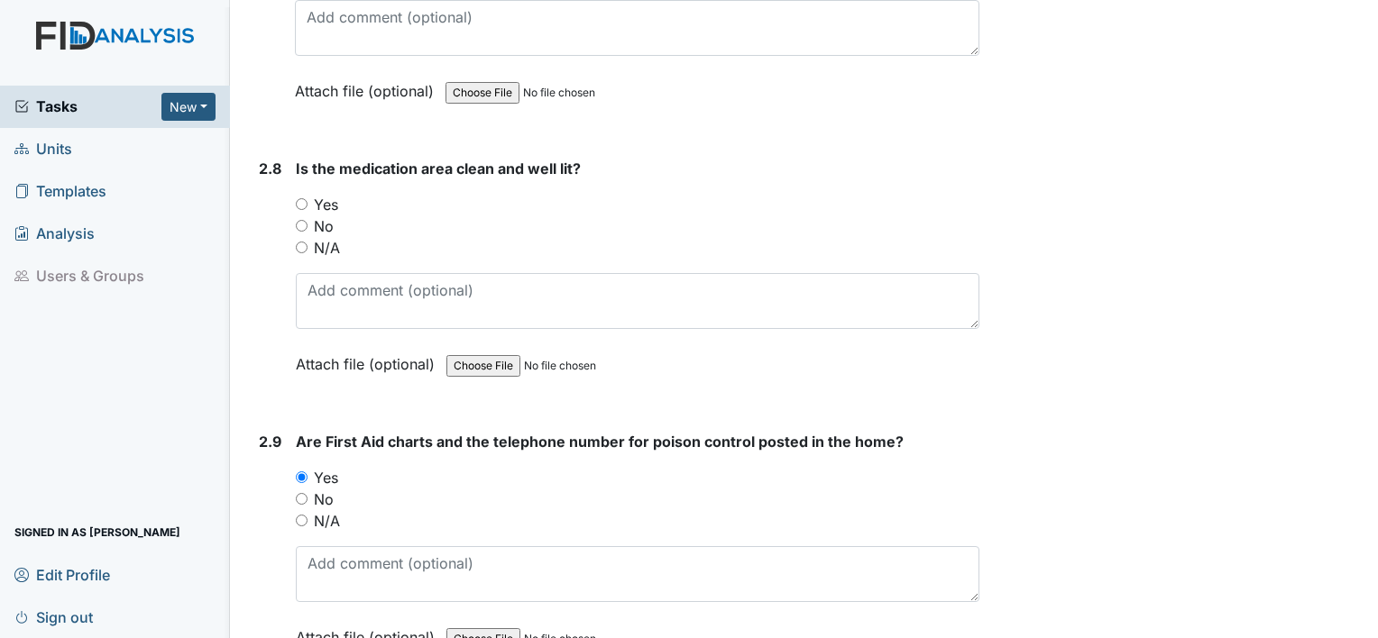
scroll to position [6428, 0]
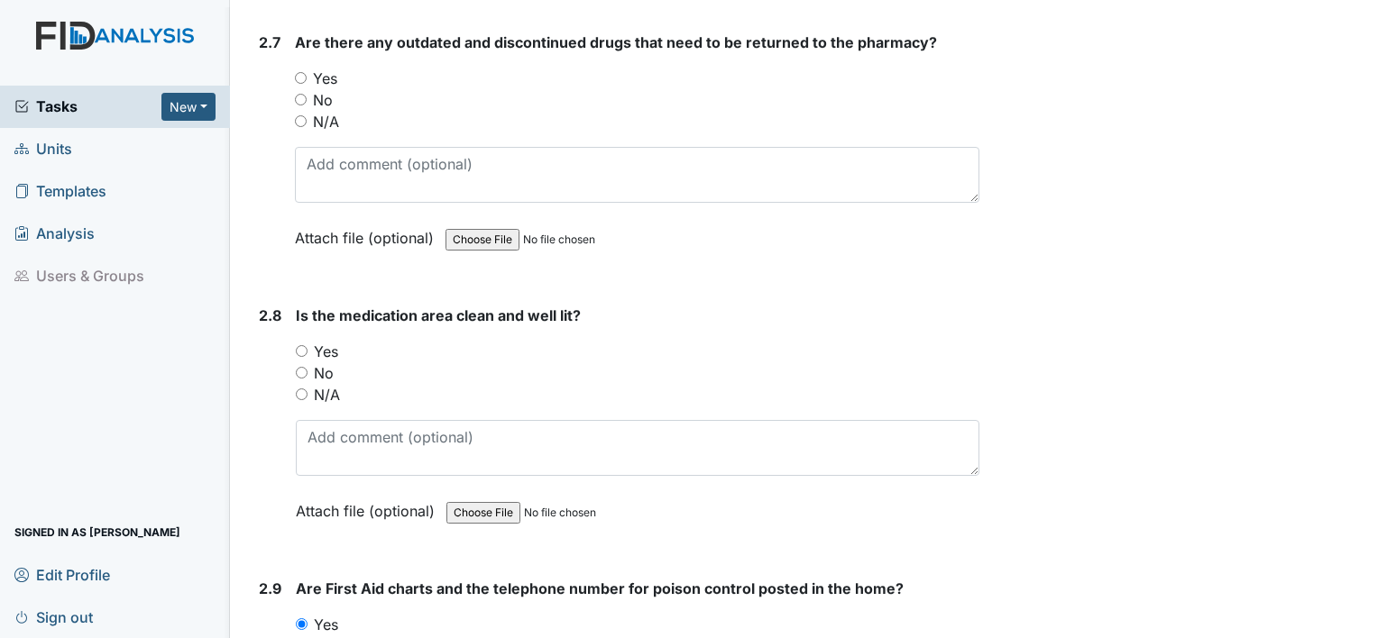
click at [292, 329] on div "2.8 Is the medication area clean and well lit? You must select one of the below…" at bounding box center [616, 427] width 728 height 244
click at [299, 345] on input "Yes" at bounding box center [302, 351] width 12 height 12
radio input "true"
drag, startPoint x: 296, startPoint y: 53, endPoint x: 279, endPoint y: 60, distance: 18.3
click at [279, 60] on div "2.7" at bounding box center [270, 154] width 22 height 244
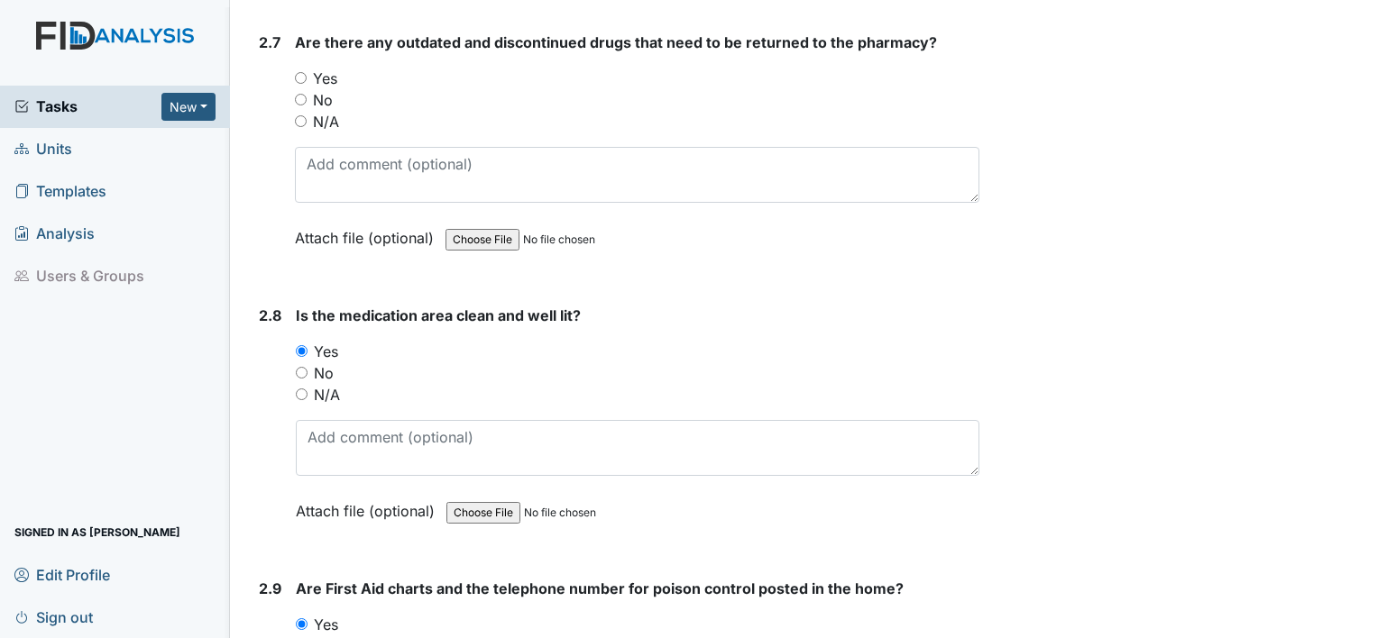
click at [298, 72] on input "Yes" at bounding box center [301, 78] width 12 height 12
radio input "true"
click at [299, 94] on input "No" at bounding box center [301, 100] width 12 height 12
radio input "true"
drag, startPoint x: 259, startPoint y: 71, endPoint x: 244, endPoint y: 71, distance: 14.4
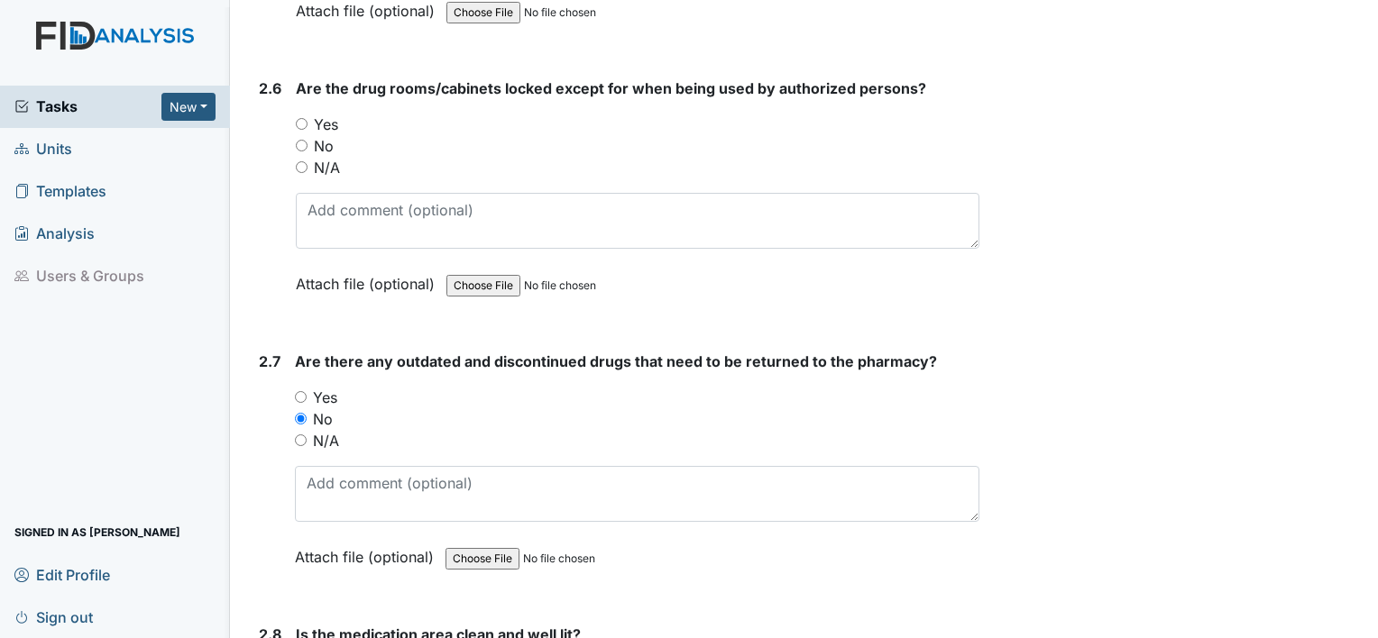
scroll to position [6103, 0]
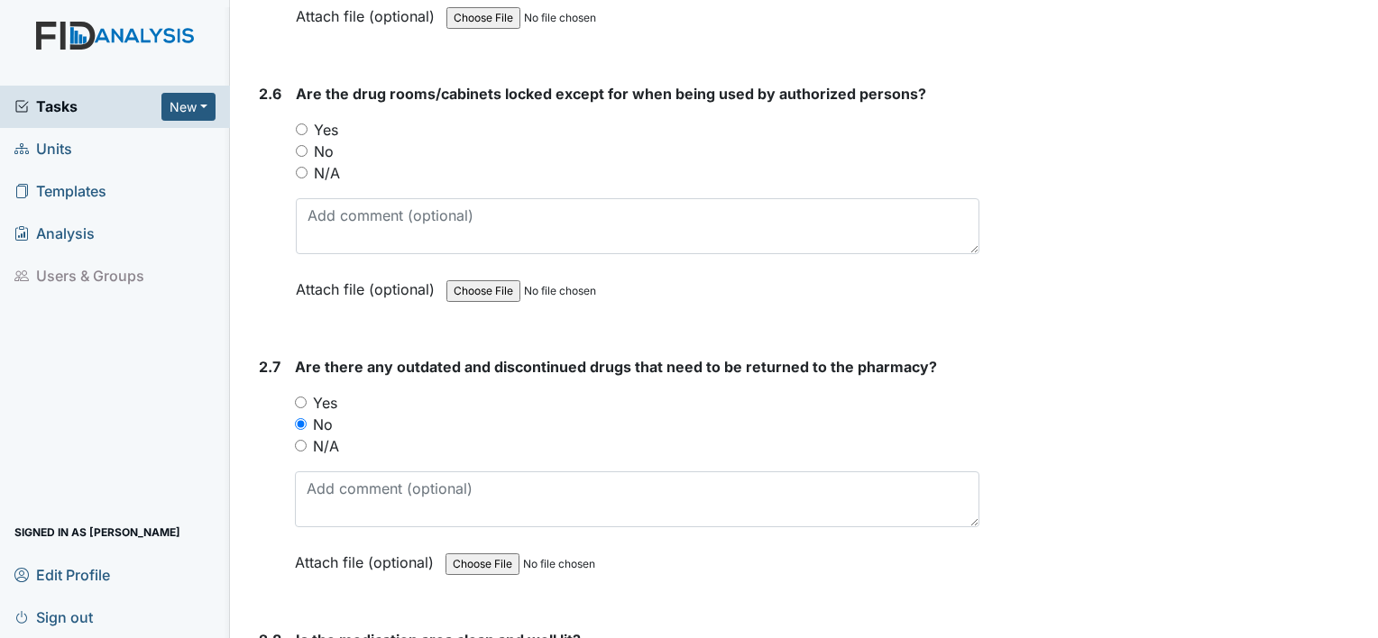
click at [298, 124] on input "Yes" at bounding box center [302, 130] width 12 height 12
radio input "true"
drag, startPoint x: 269, startPoint y: 41, endPoint x: 243, endPoint y: 21, distance: 32.1
drag, startPoint x: 243, startPoint y: 21, endPoint x: 237, endPoint y: 8, distance: 14.1
click at [237, 8] on main "Inspection: Safety Inspection ID: #00011361 Open Autosaving... Location: Cherok…" at bounding box center [804, 319] width 1148 height 638
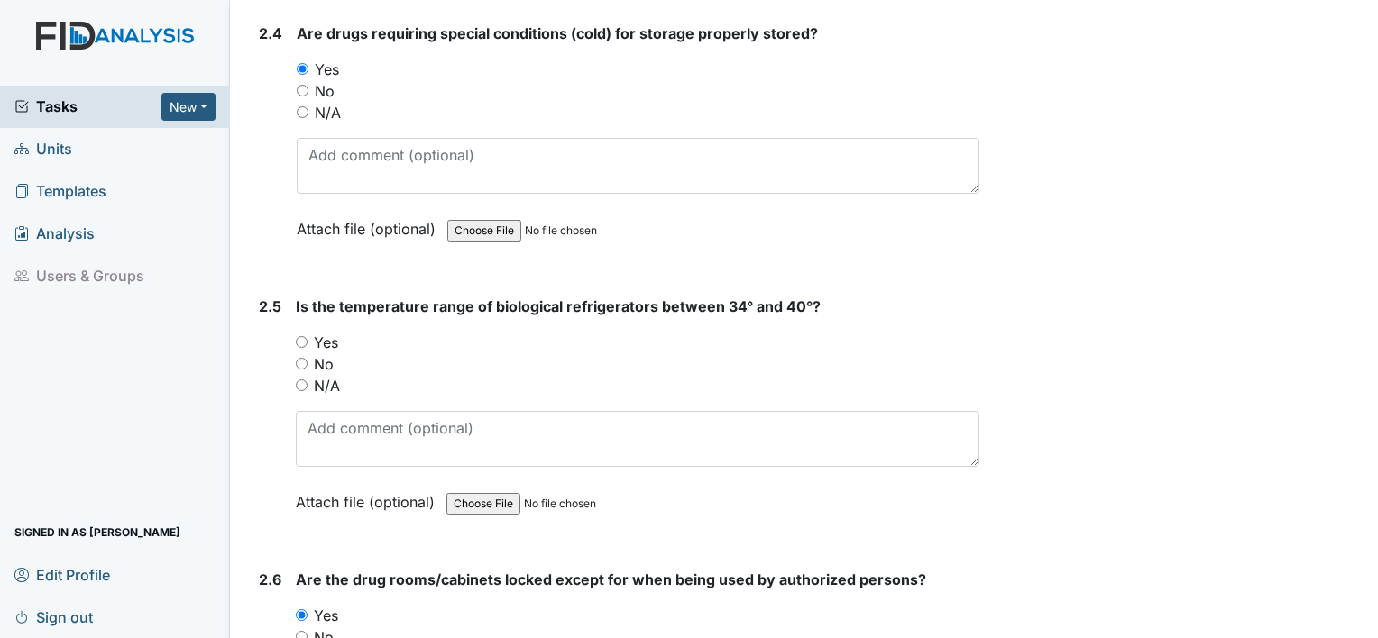
scroll to position [5598, 0]
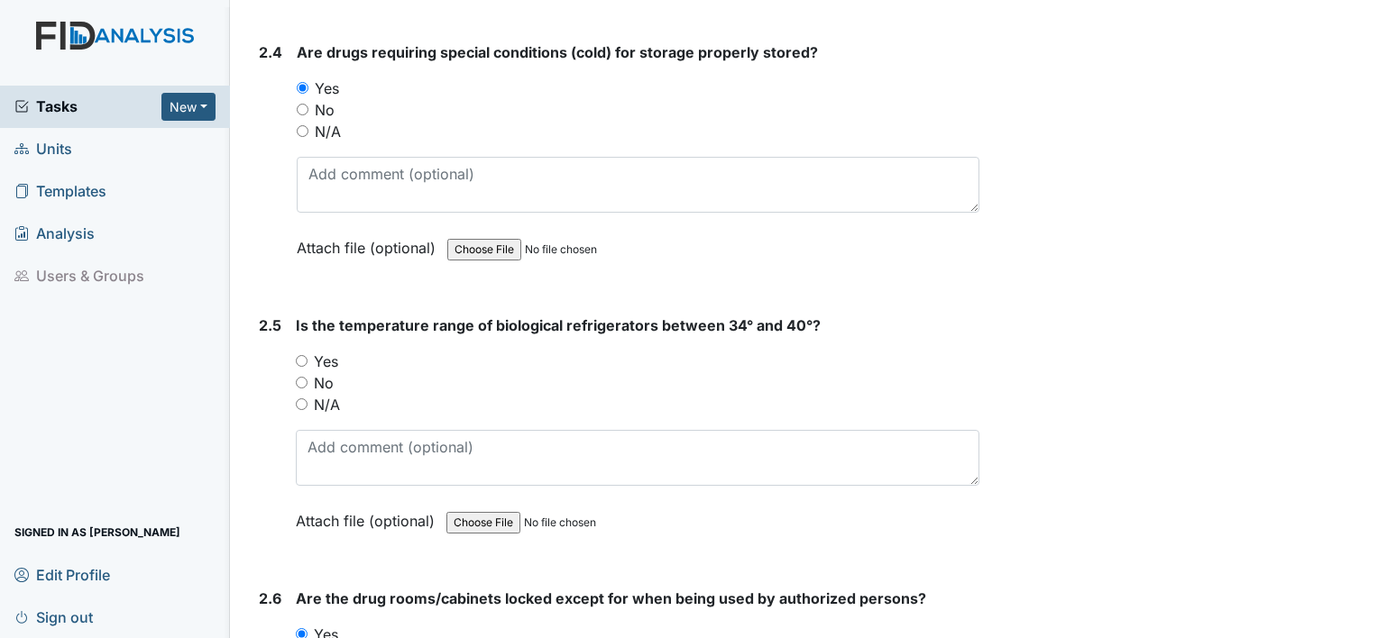
click at [300, 355] on input "Yes" at bounding box center [302, 361] width 12 height 12
radio input "true"
click at [296, 377] on input "No" at bounding box center [302, 383] width 12 height 12
radio input "true"
click at [296, 399] on input "N/A" at bounding box center [302, 405] width 12 height 12
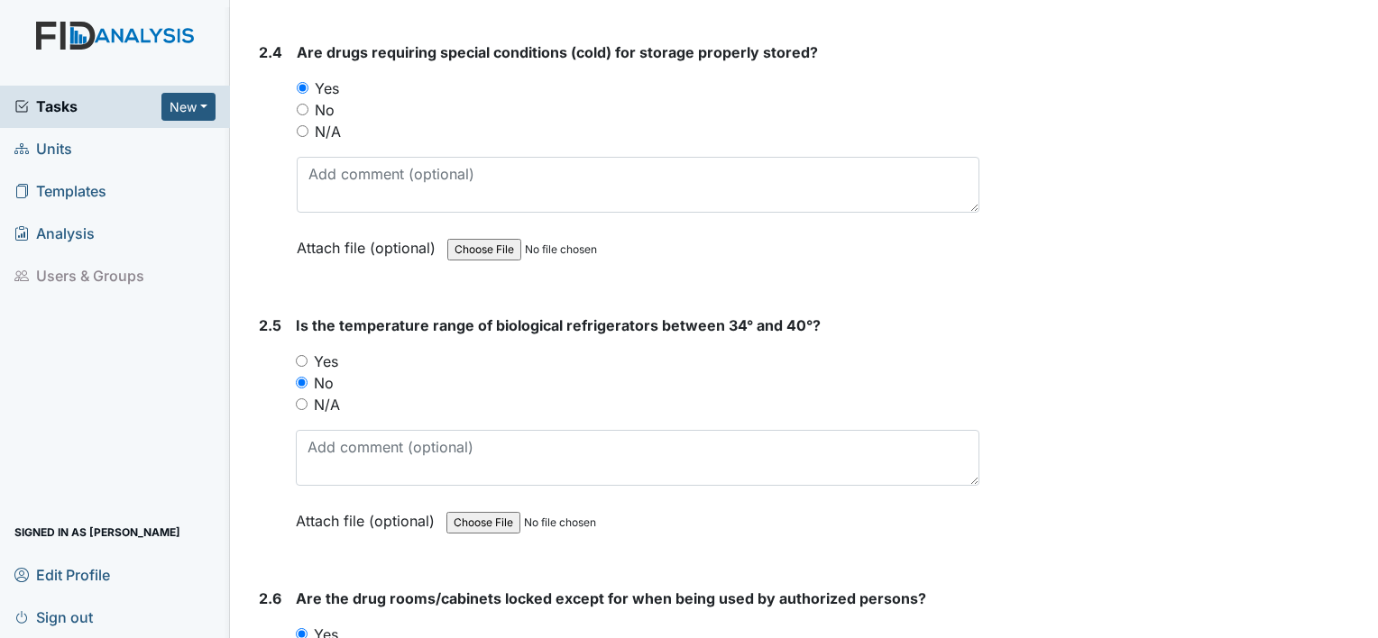
radio input "true"
click at [296, 355] on input "Yes" at bounding box center [302, 361] width 12 height 12
radio input "true"
click at [296, 377] on input "No" at bounding box center [302, 383] width 12 height 12
radio input "true"
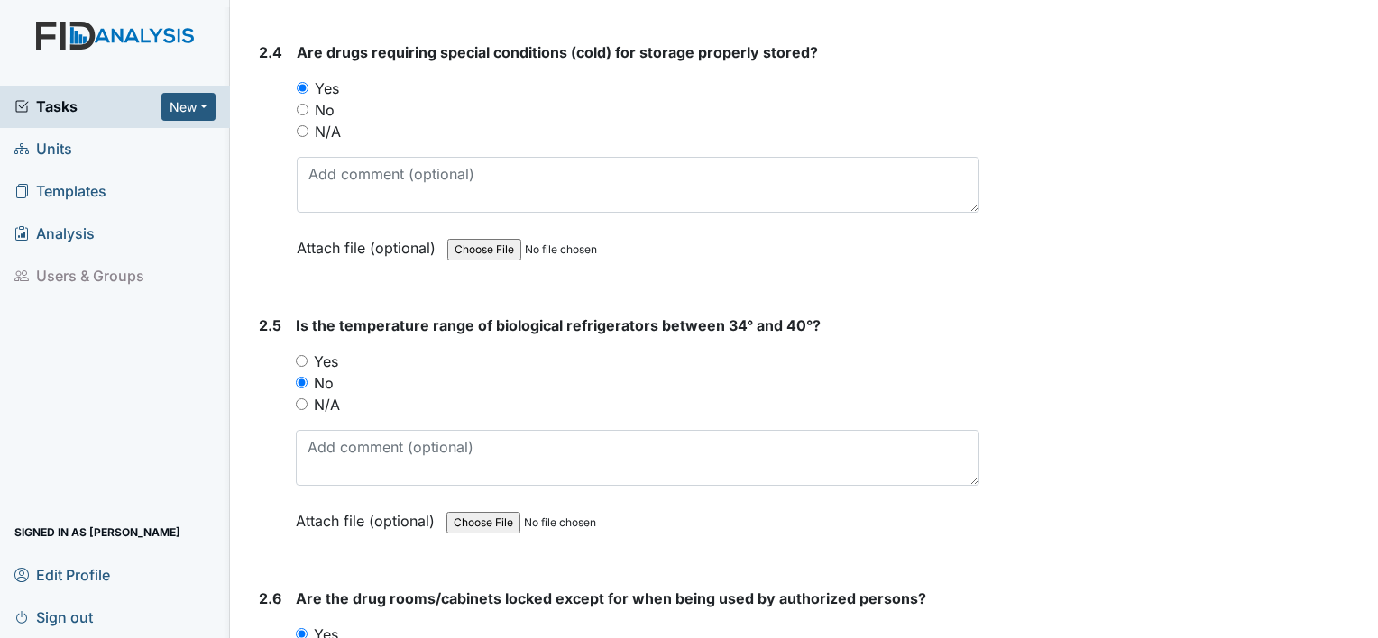
click at [300, 355] on input "Yes" at bounding box center [302, 361] width 12 height 12
radio input "true"
click at [257, 386] on div "2.5 Is the temperature range of biological refrigerators between 34° and 40°? Y…" at bounding box center [616, 437] width 728 height 244
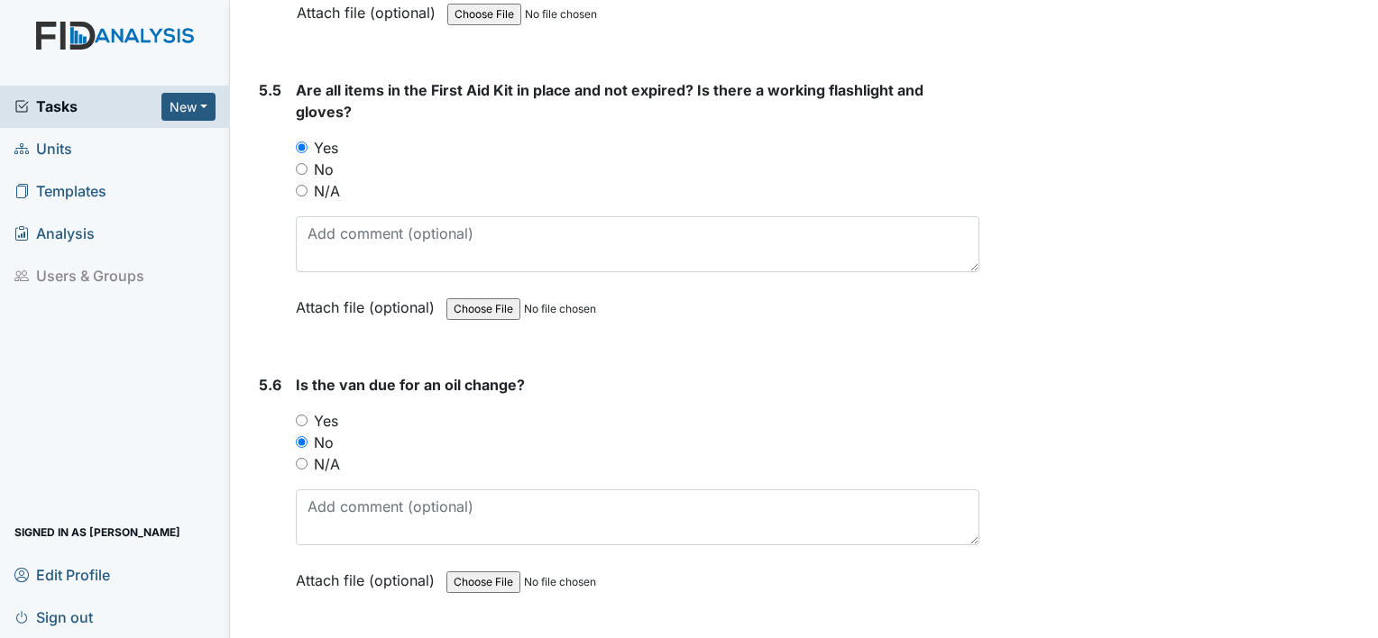
scroll to position [13857, 0]
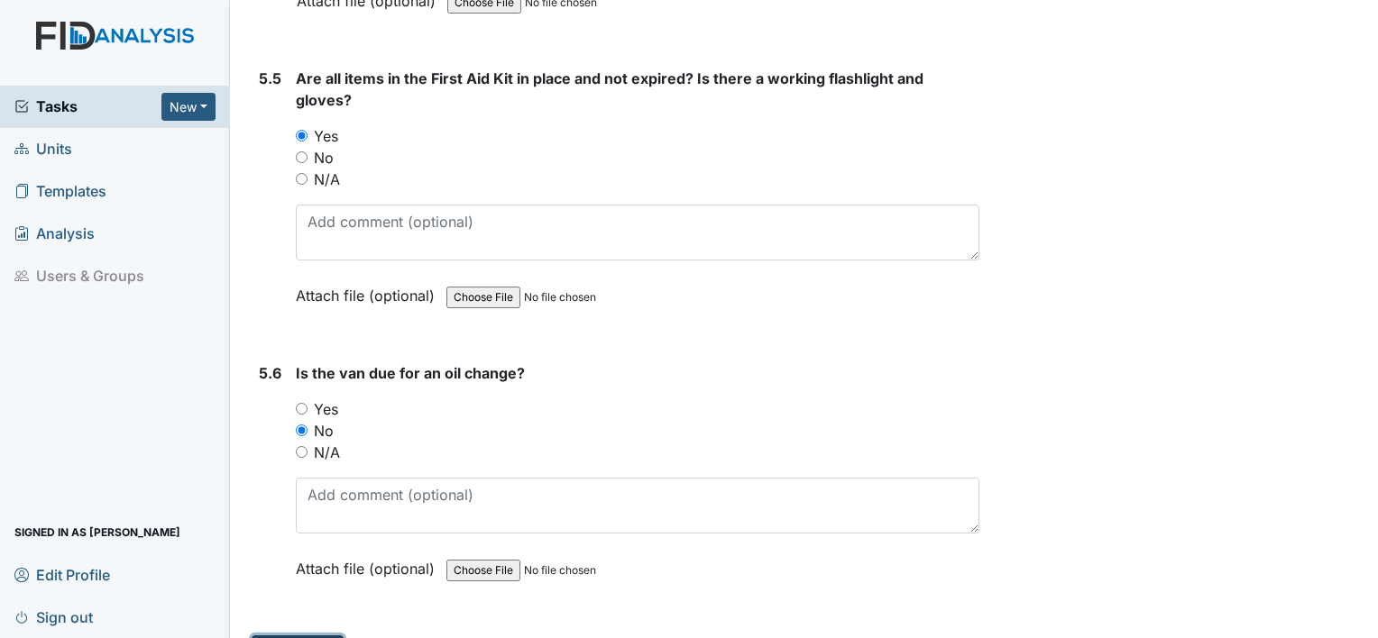
drag, startPoint x: 299, startPoint y: 601, endPoint x: 287, endPoint y: 607, distance: 13.7
